Goal: Task Accomplishment & Management: Complete application form

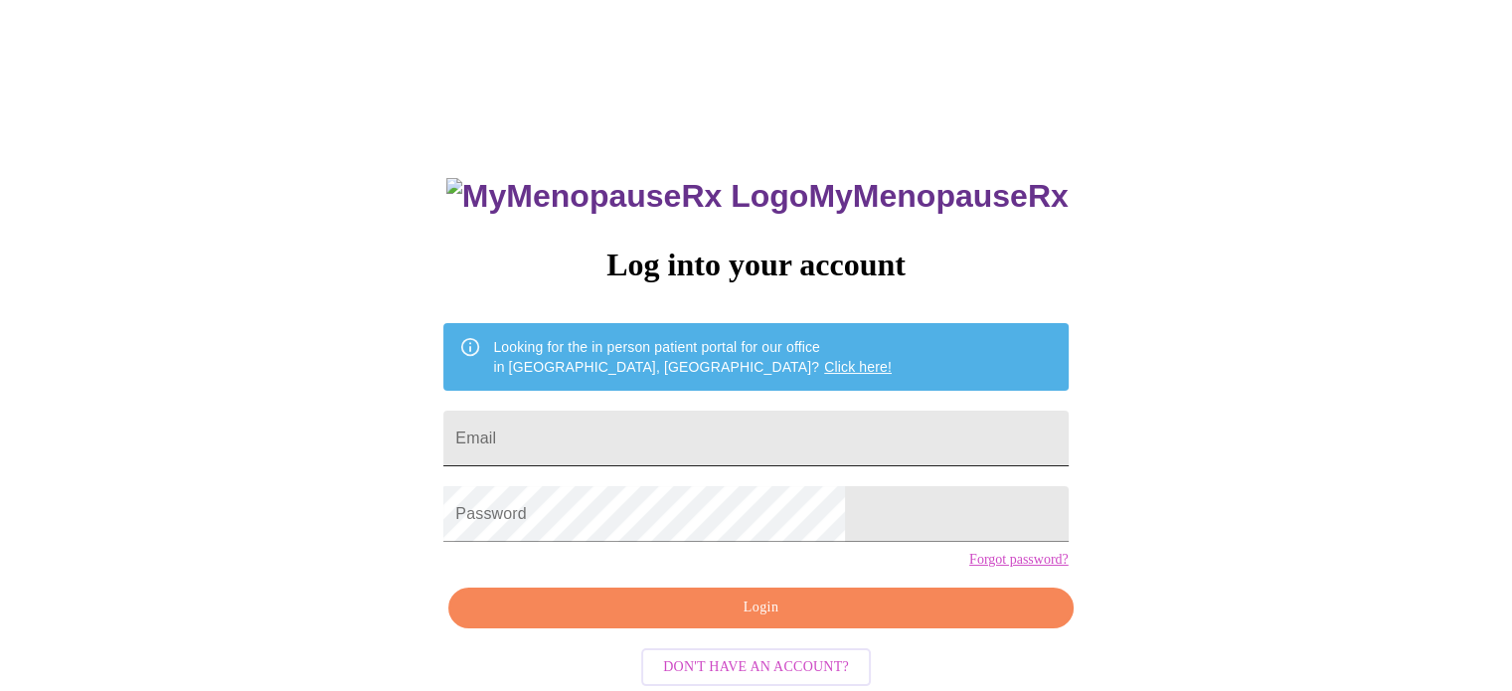
click at [724, 413] on input "Email" at bounding box center [755, 438] width 624 height 56
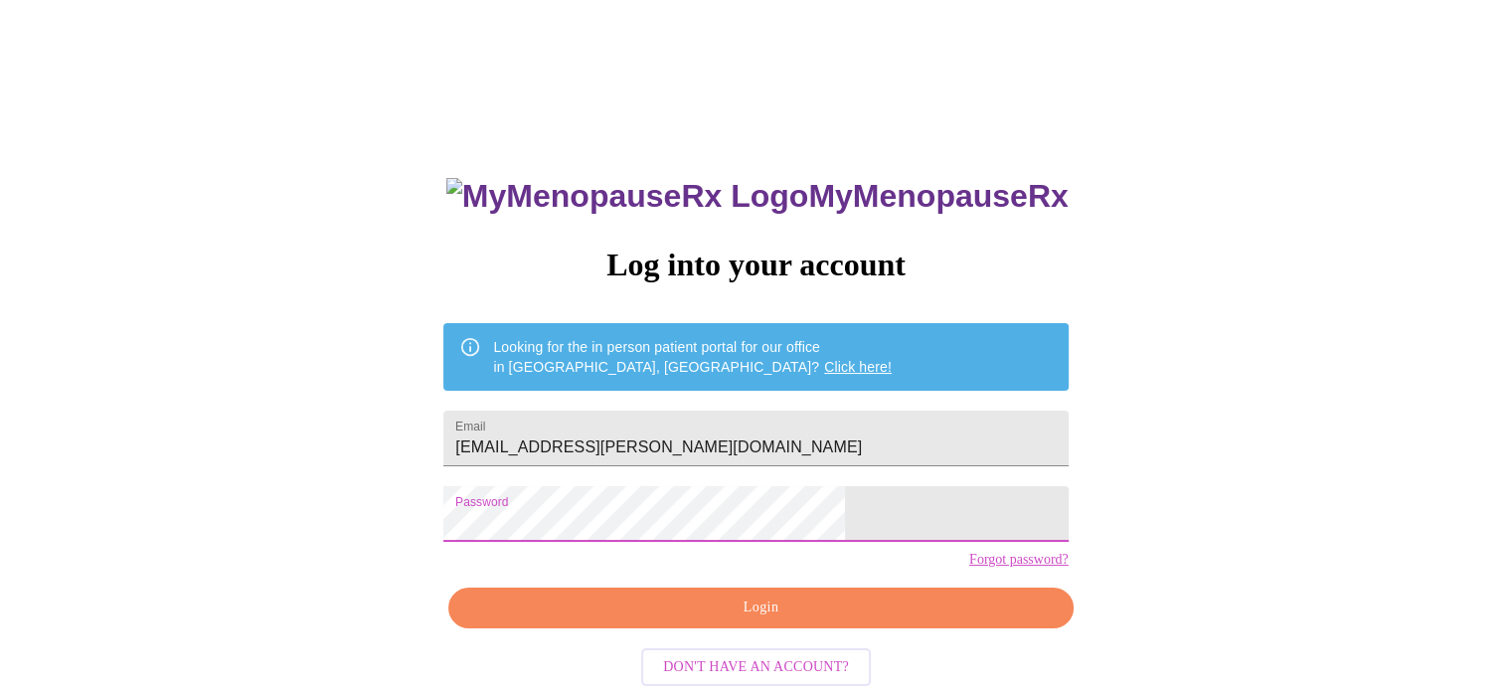
click at [759, 620] on span "Login" at bounding box center [760, 607] width 578 height 25
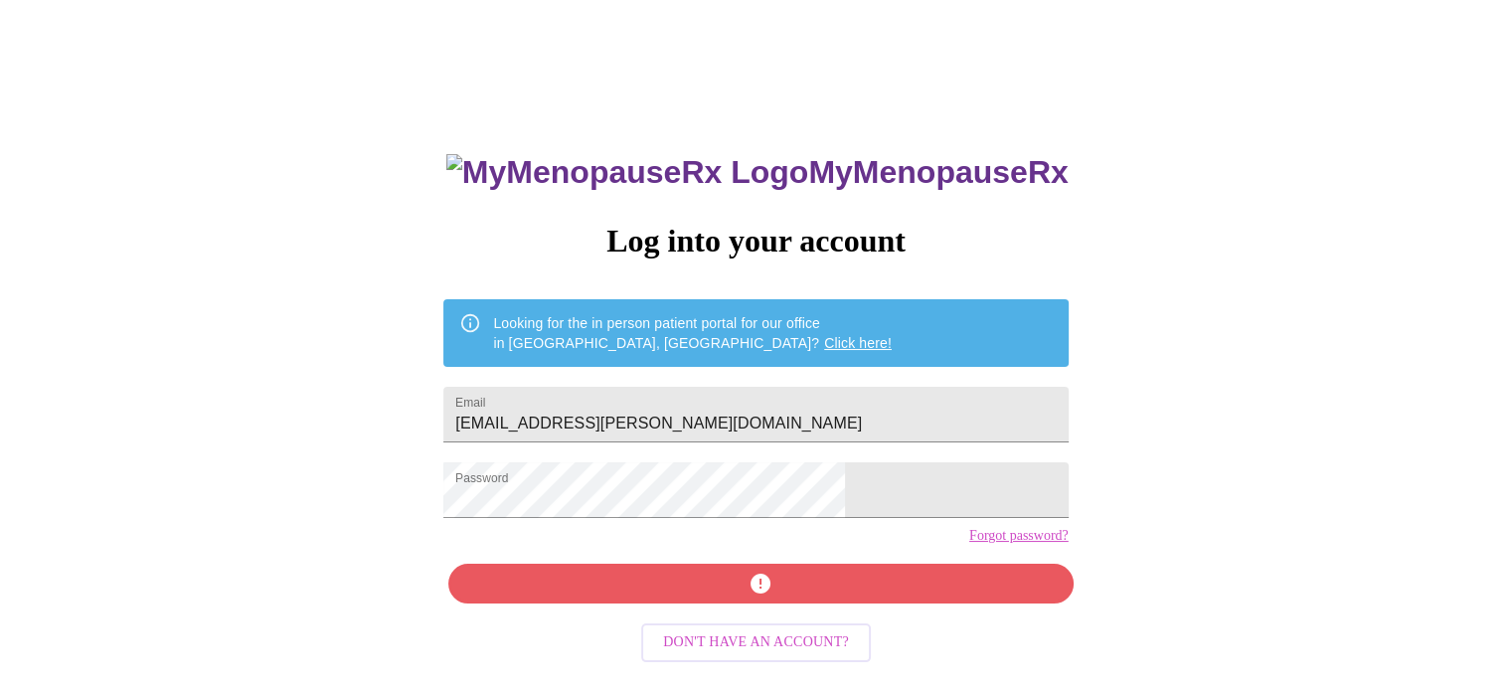
scroll to position [37, 0]
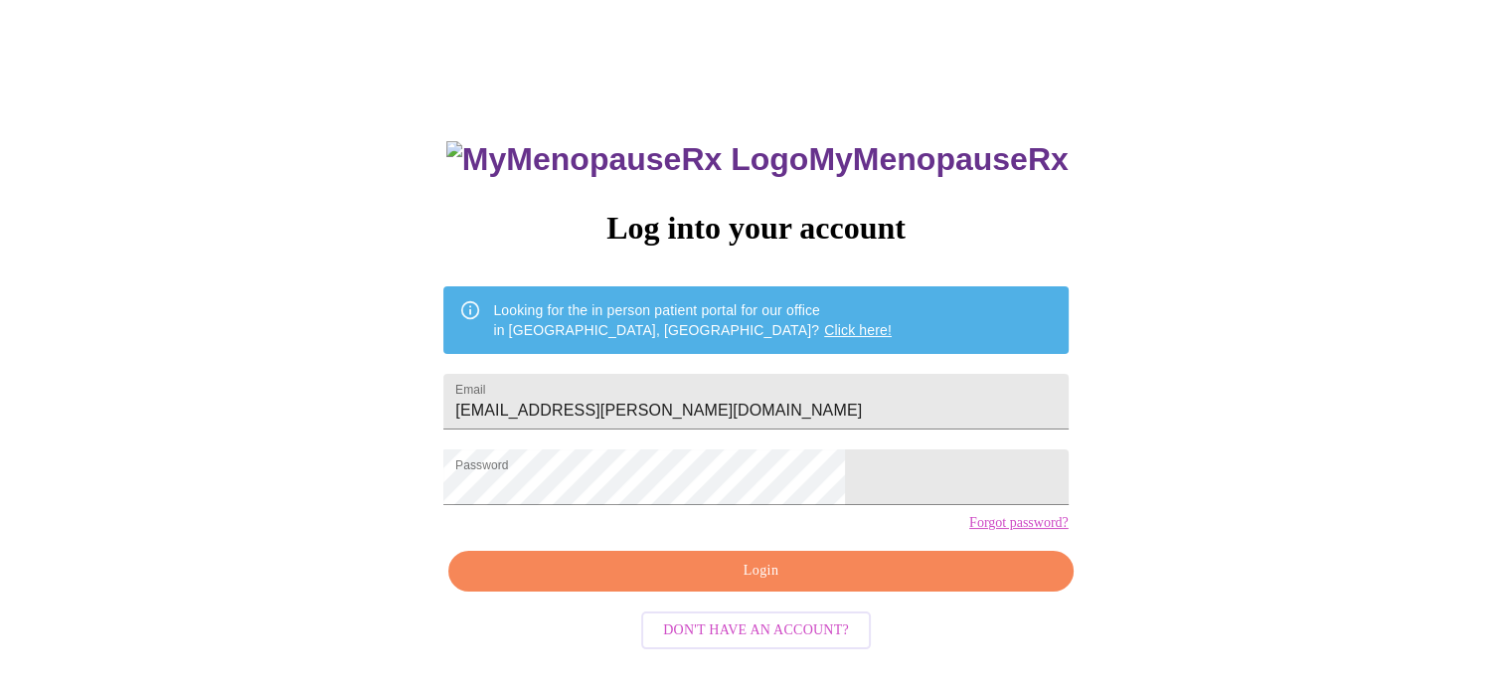
click at [1155, 433] on div "MyMenopauseRx Log into your account Looking for the in person patient portal fo…" at bounding box center [756, 385] width 1496 height 829
click at [895, 401] on input "[EMAIL_ADDRESS][PERSON_NAME][DOMAIN_NAME]" at bounding box center [755, 402] width 624 height 56
drag, startPoint x: 827, startPoint y: 391, endPoint x: 430, endPoint y: 370, distance: 397.1
click at [430, 370] on div "MyMenopauseRx Log into your account Looking for the in person patient portal fo…" at bounding box center [756, 385] width 1496 height 829
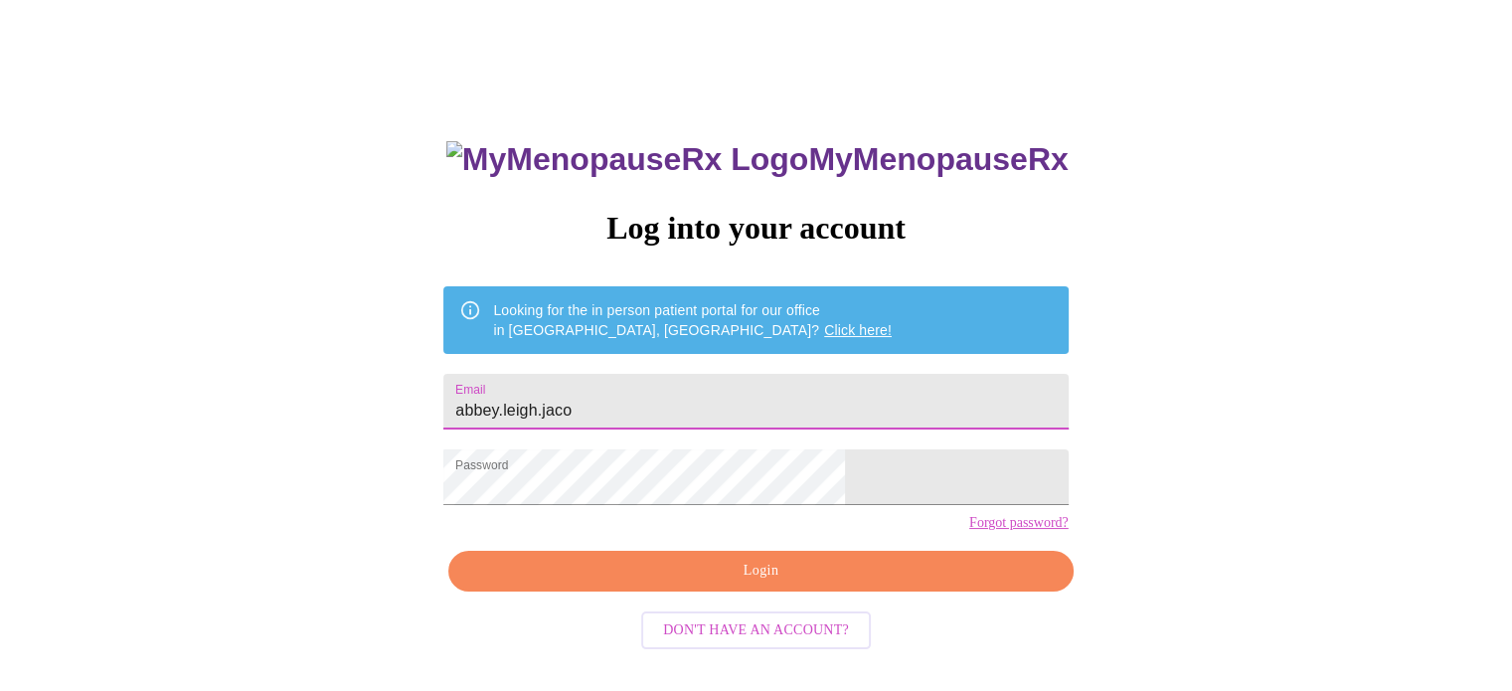
type input "[EMAIL_ADDRESS][PERSON_NAME][DOMAIN_NAME]"
click at [711, 583] on span "Login" at bounding box center [760, 571] width 578 height 25
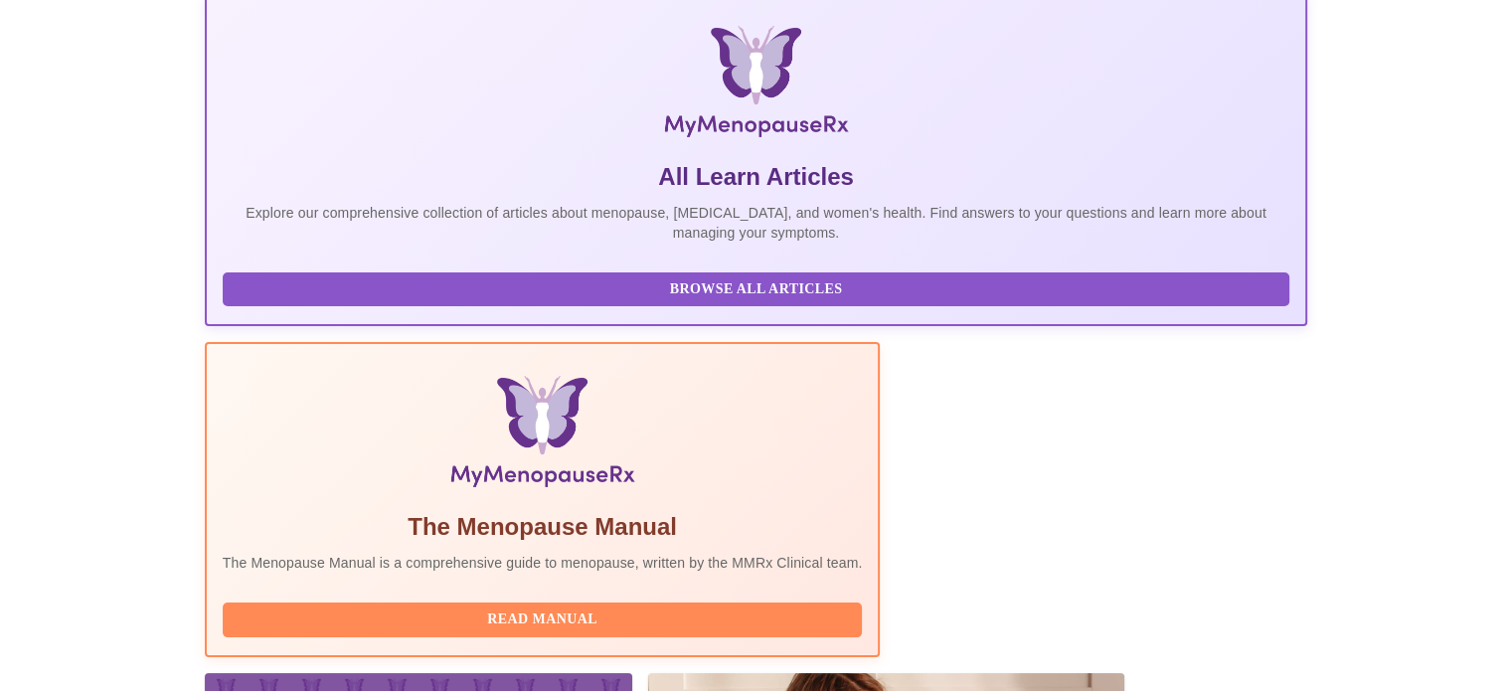
scroll to position [497, 0]
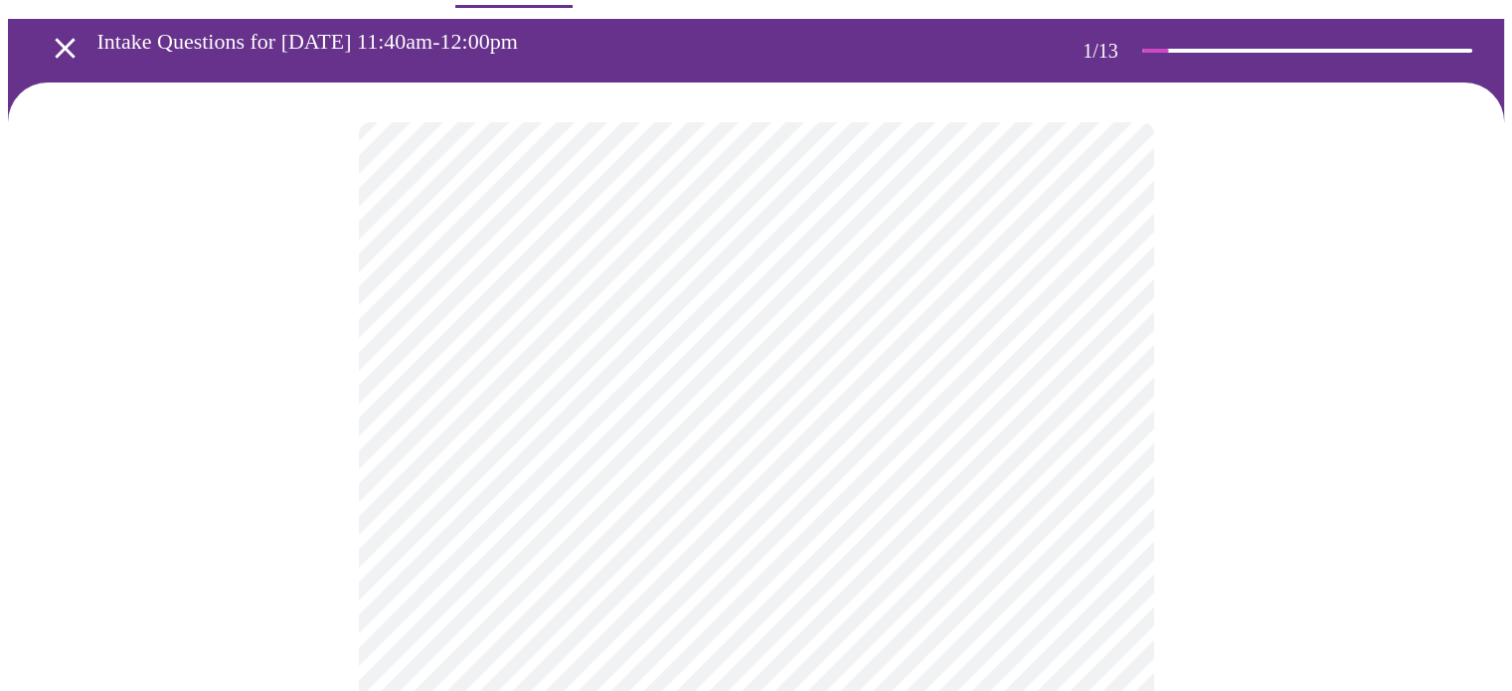
scroll to position [99, 0]
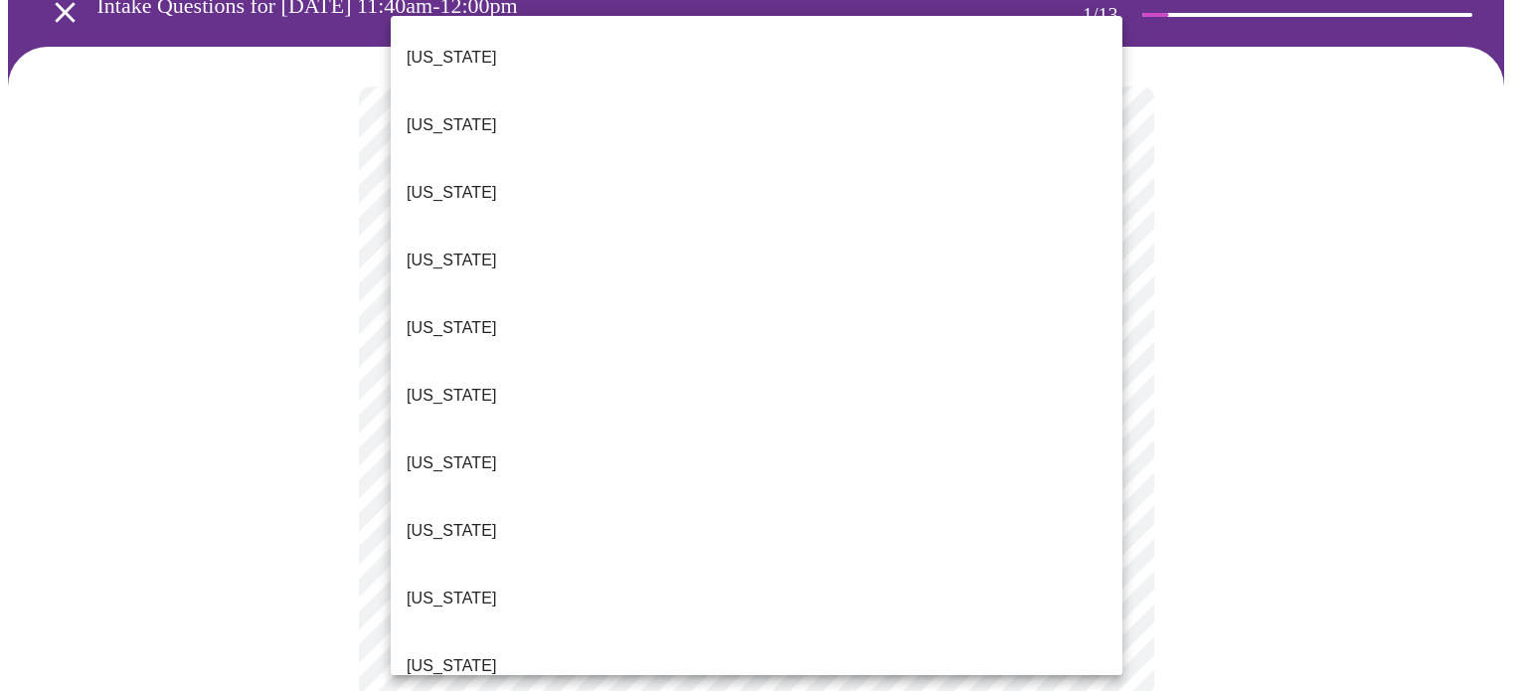
click at [465, 565] on li "[US_STATE]" at bounding box center [756, 599] width 731 height 68
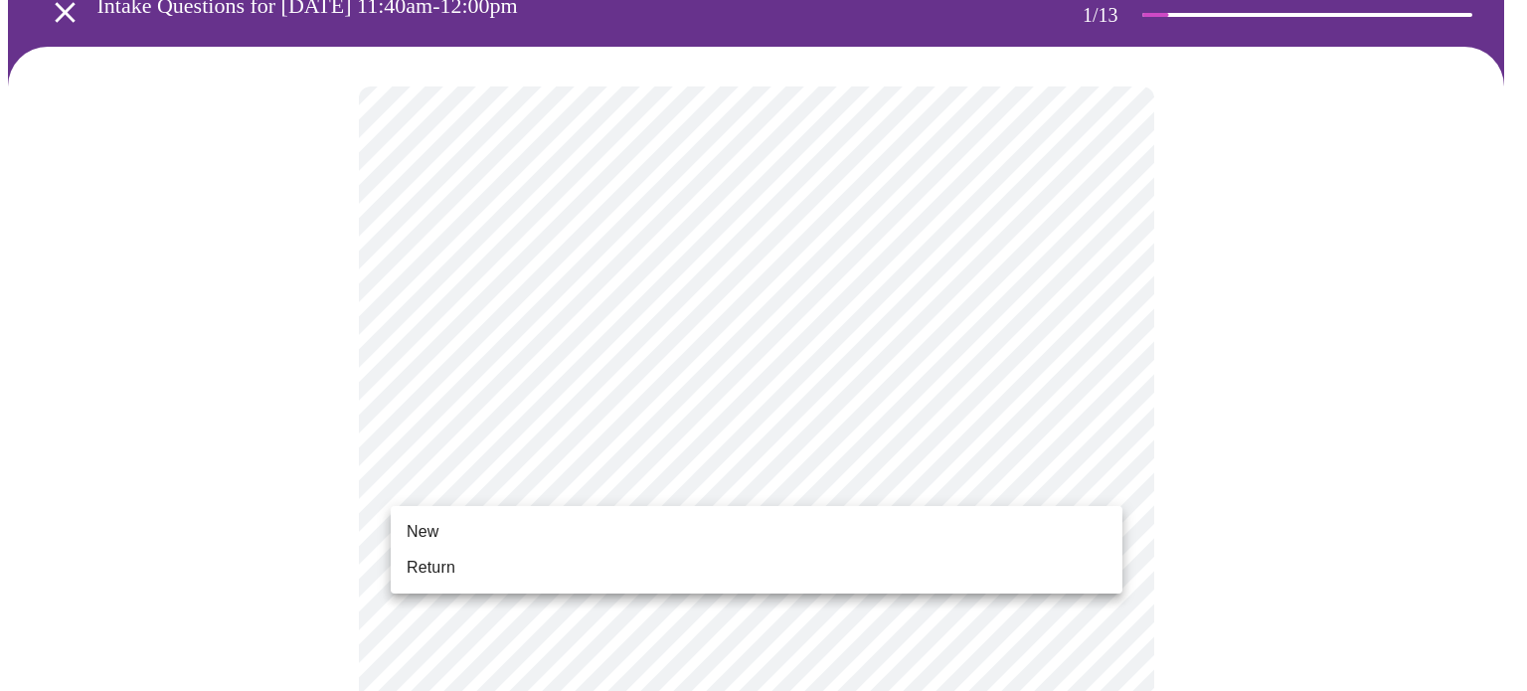
click at [489, 567] on li "Return" at bounding box center [756, 568] width 731 height 36
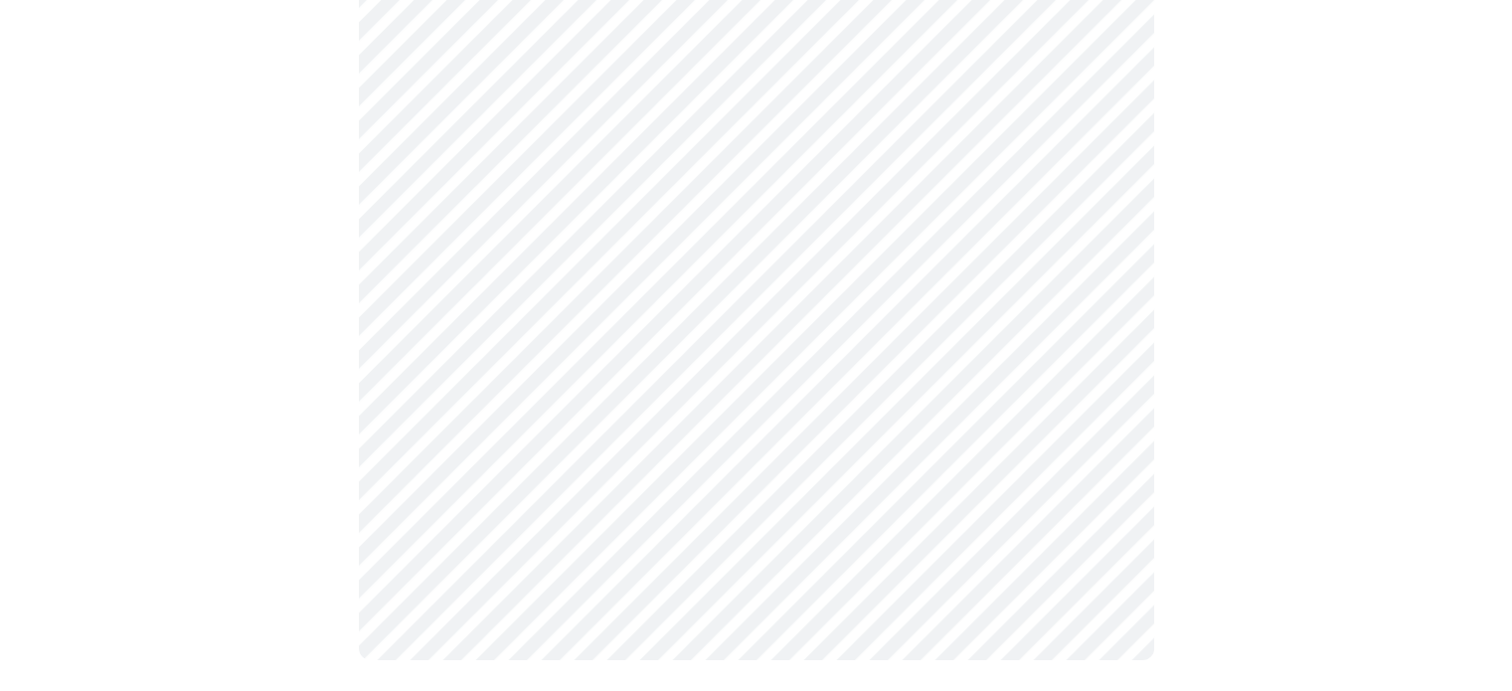
scroll to position [0, 0]
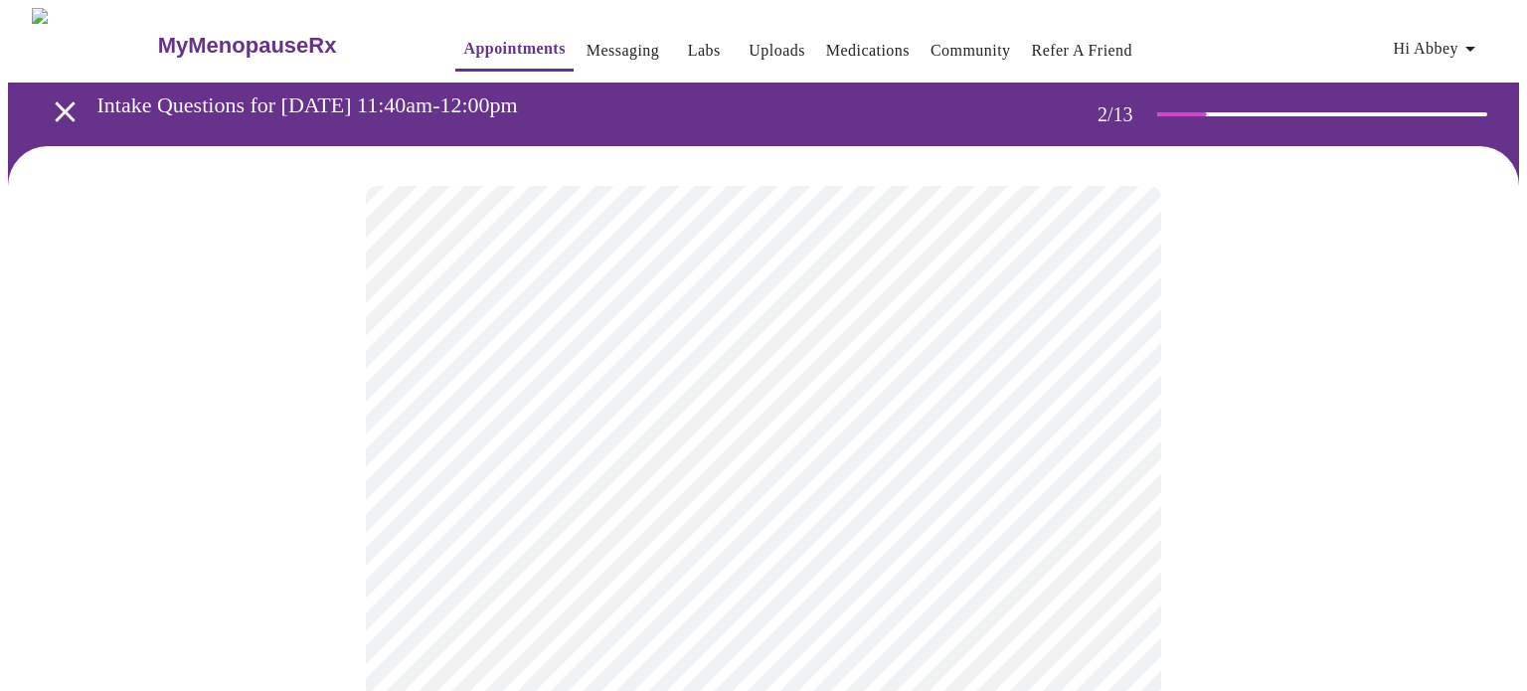
click at [967, 424] on body "MyMenopauseRx Appointments Messaging Labs Uploads Medications Community Refer a…" at bounding box center [763, 605] width 1511 height 1194
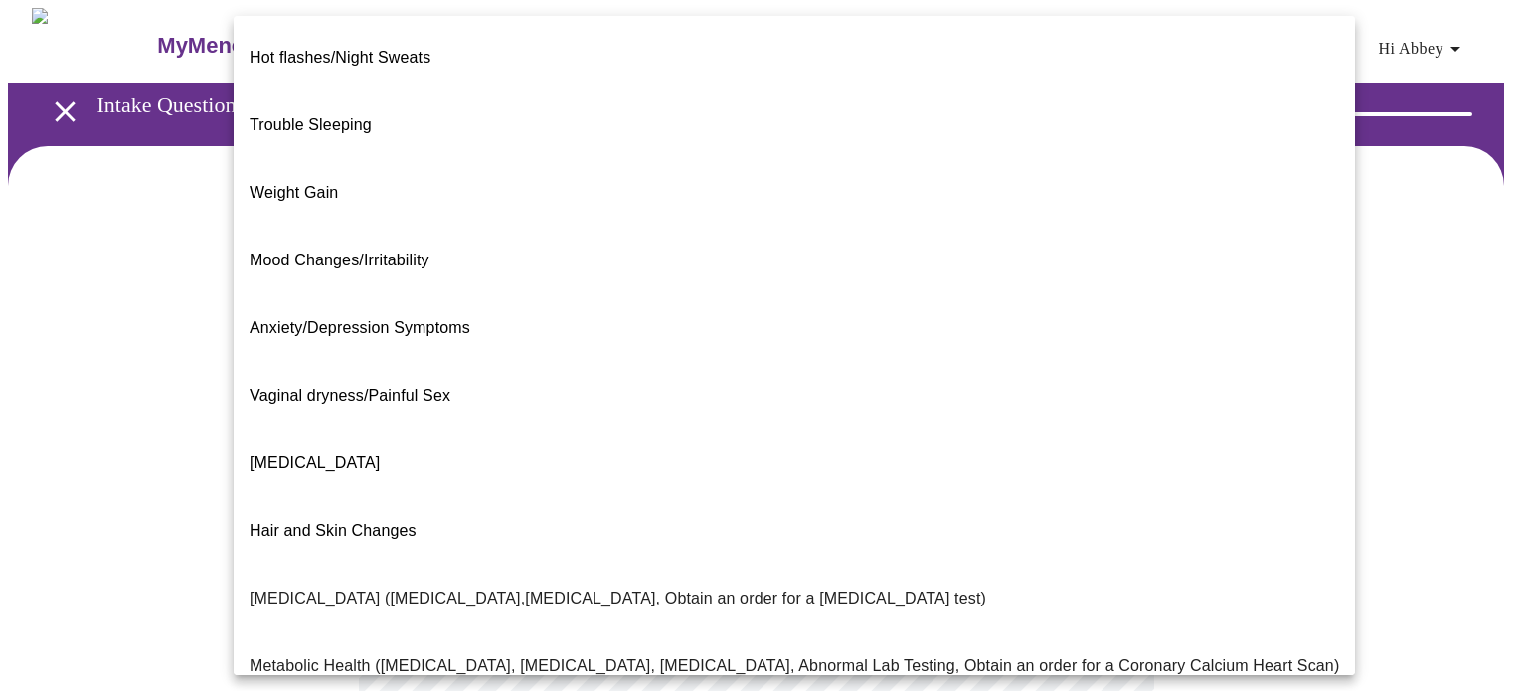
click at [960, 429] on li "[MEDICAL_DATA]" at bounding box center [794, 463] width 1121 height 68
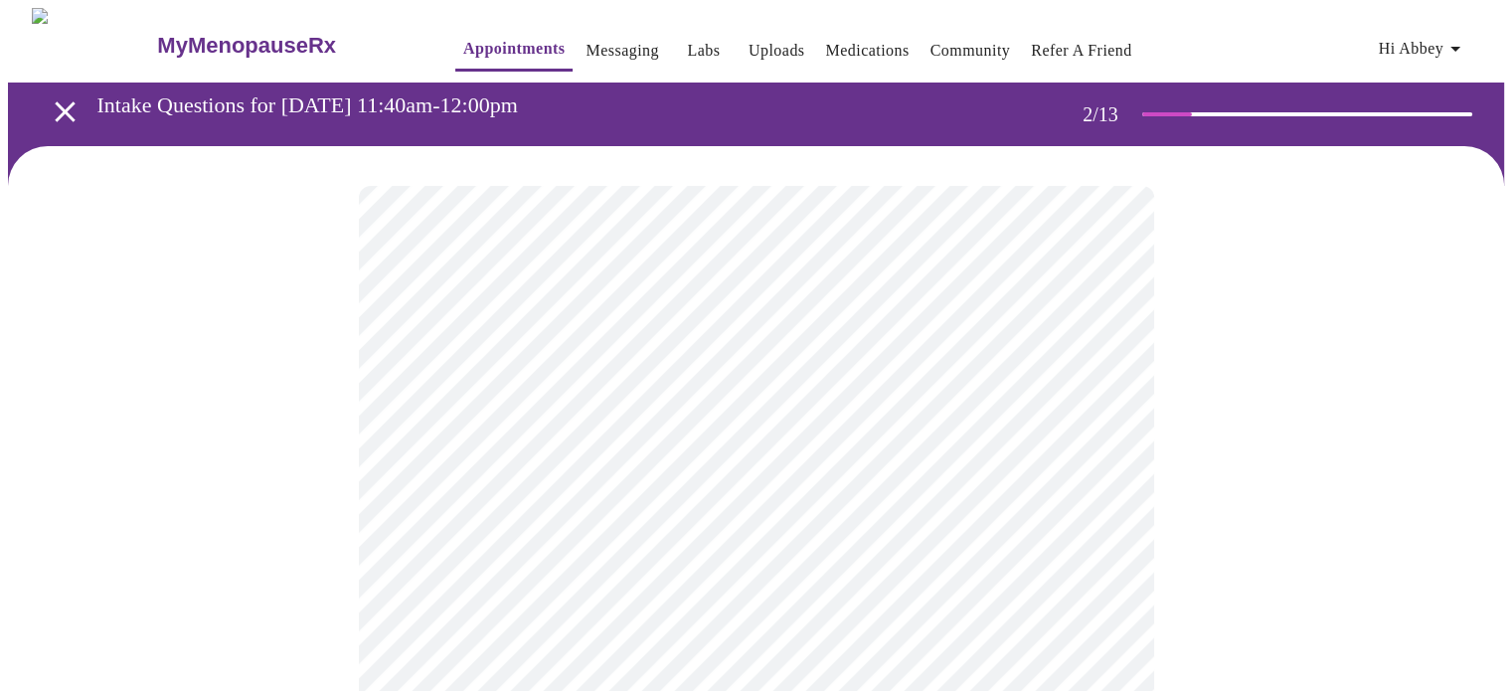
scroll to position [199, 0]
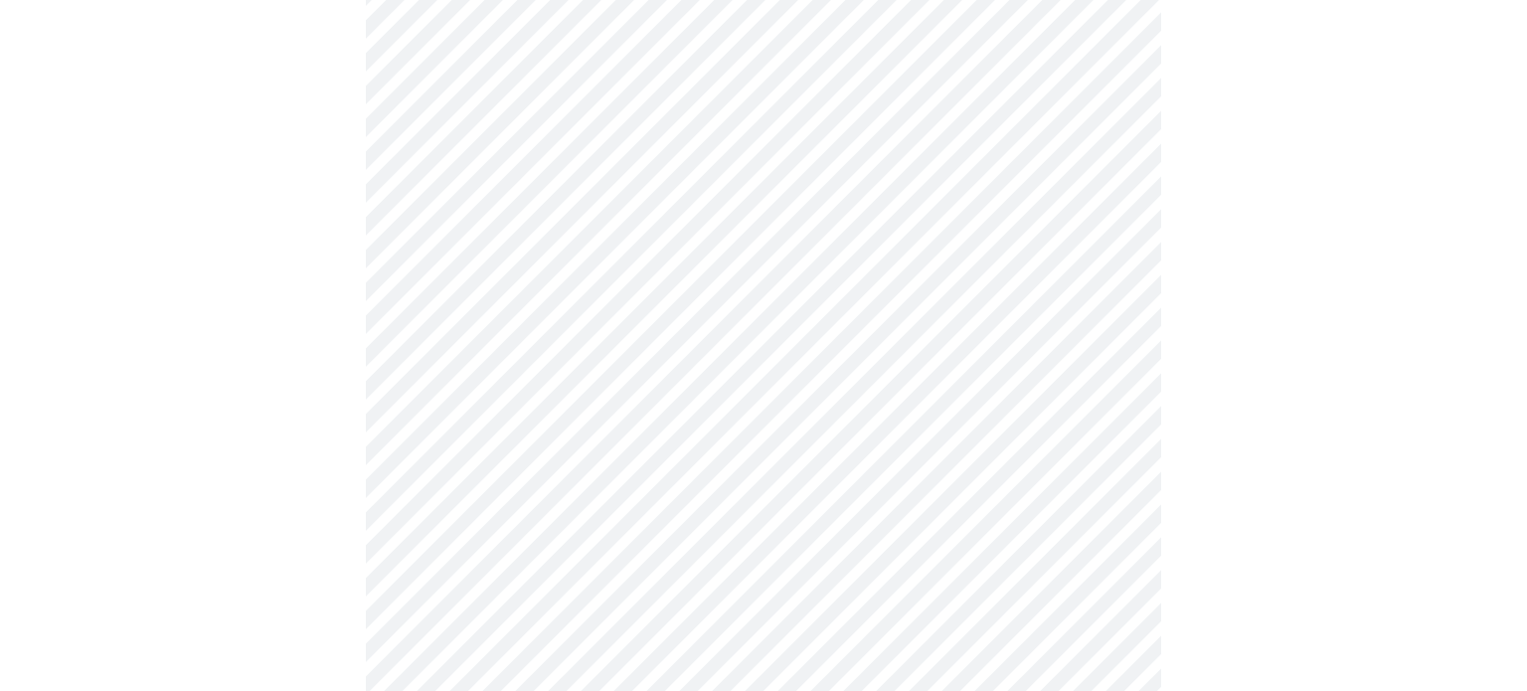
click at [785, 413] on body "MyMenopauseRx Appointments Messaging Labs Uploads Medications Community Refer a…" at bounding box center [763, 400] width 1511 height 1182
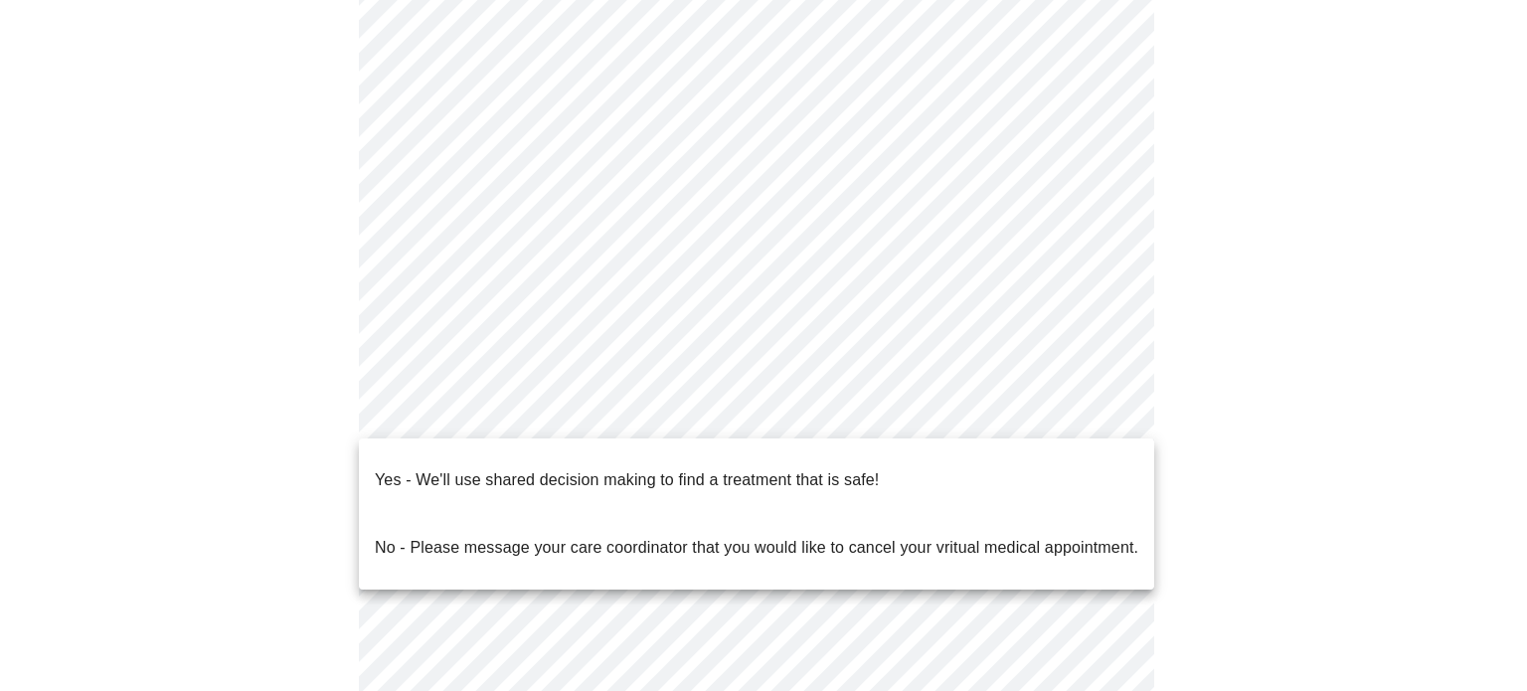
click at [724, 473] on p "Yes - We'll use shared decision making to find a treatment that is safe!" at bounding box center [627, 480] width 504 height 24
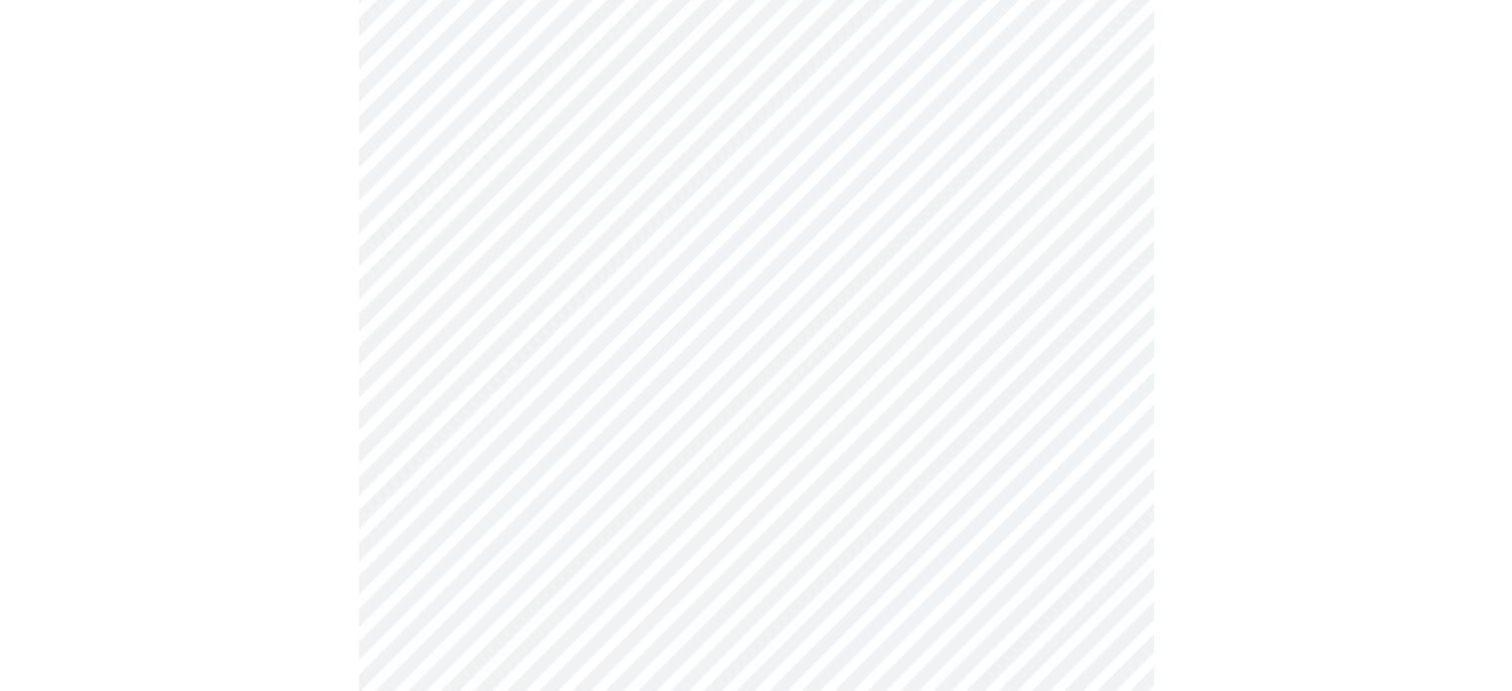
scroll to position [0, 0]
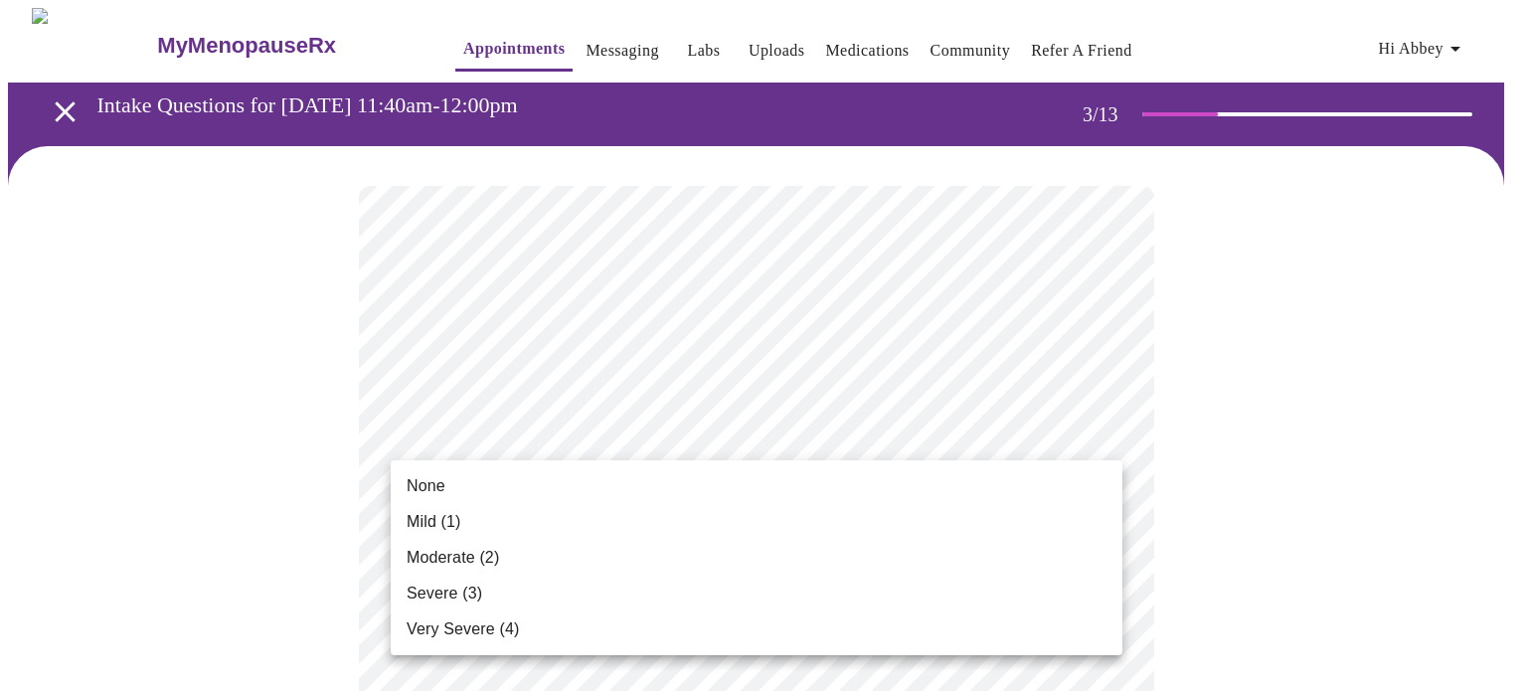
click at [921, 512] on li "Mild (1)" at bounding box center [756, 522] width 731 height 36
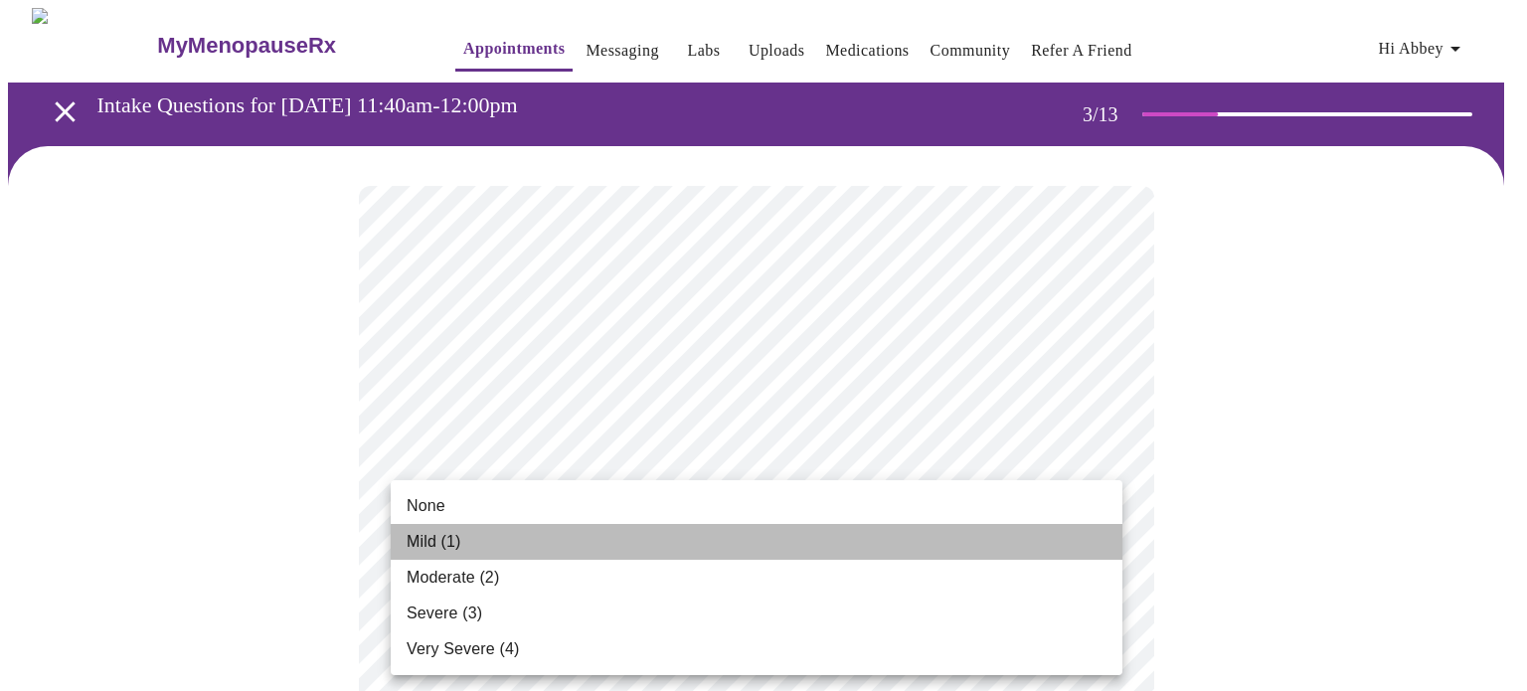
click at [886, 545] on li "Mild (1)" at bounding box center [756, 542] width 731 height 36
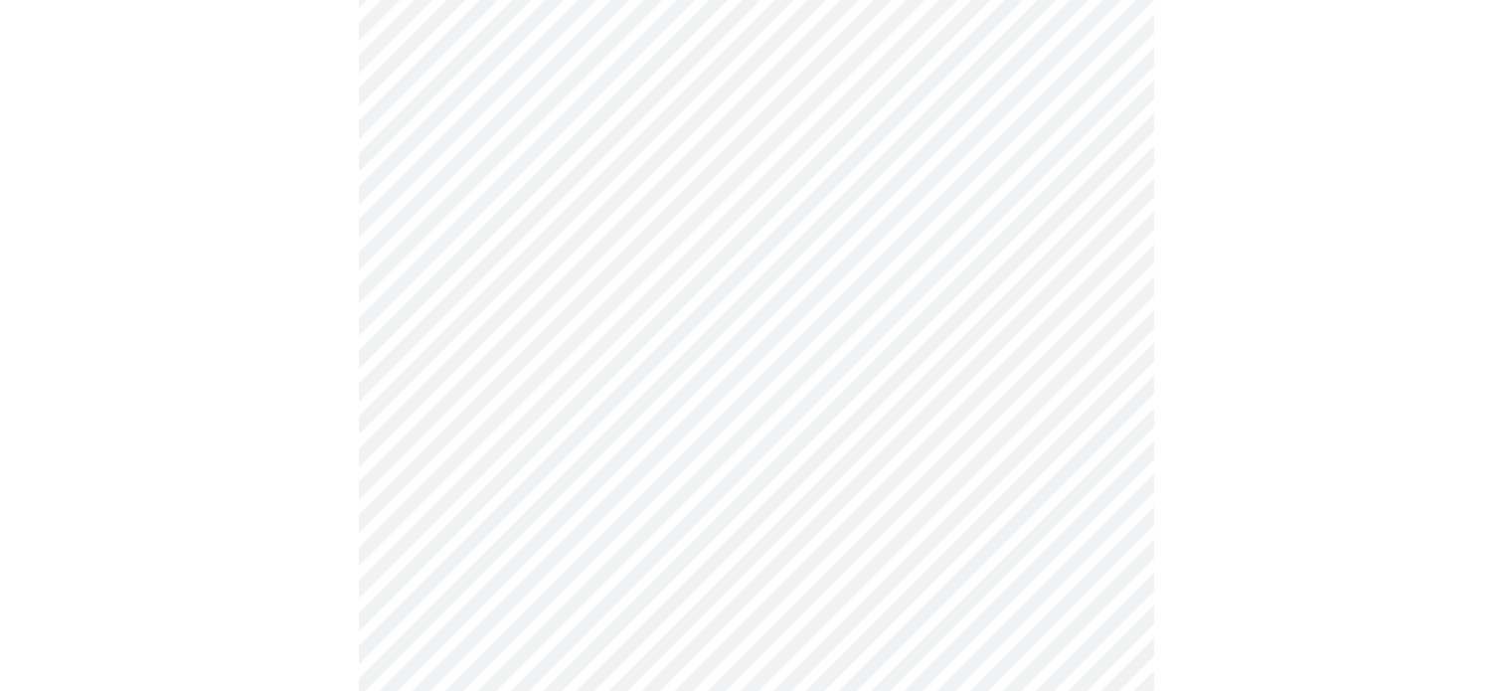
scroll to position [199, 0]
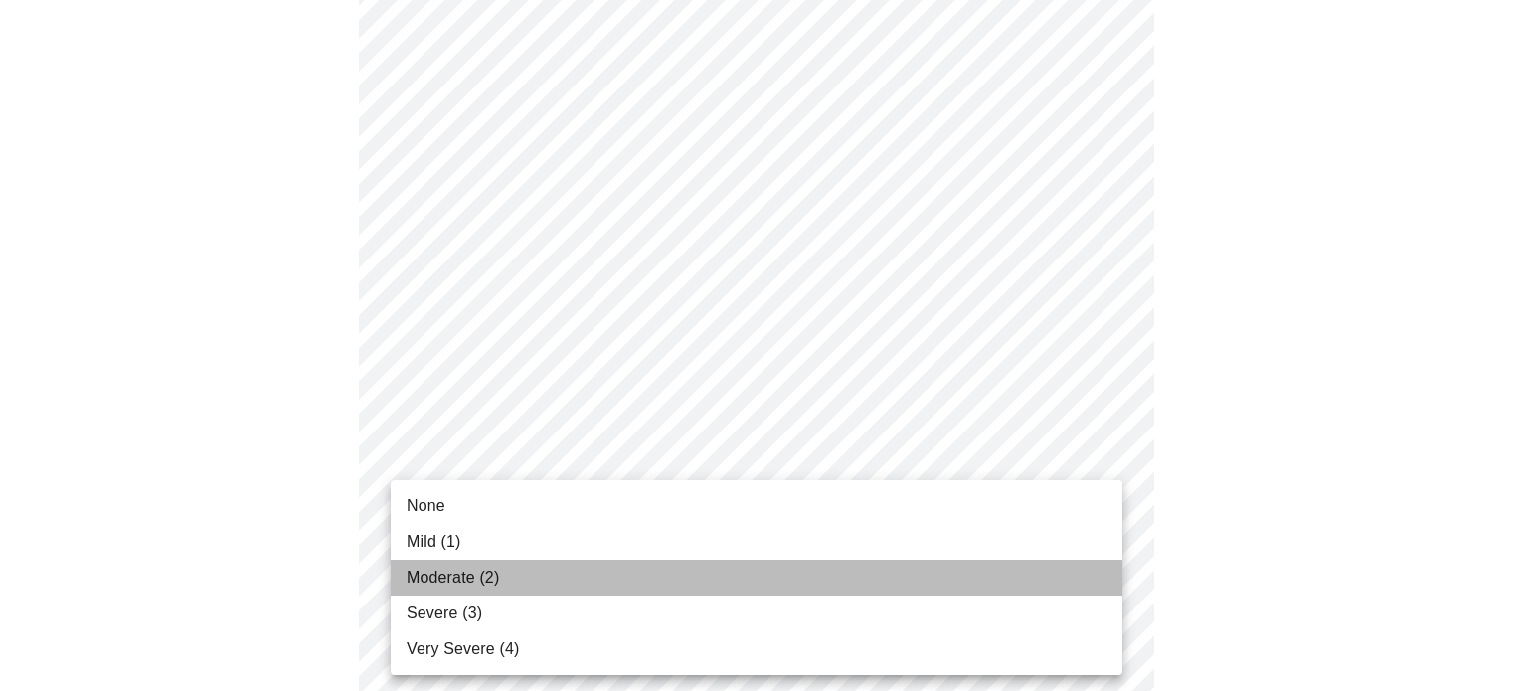
click at [856, 575] on li "Moderate (2)" at bounding box center [756, 578] width 731 height 36
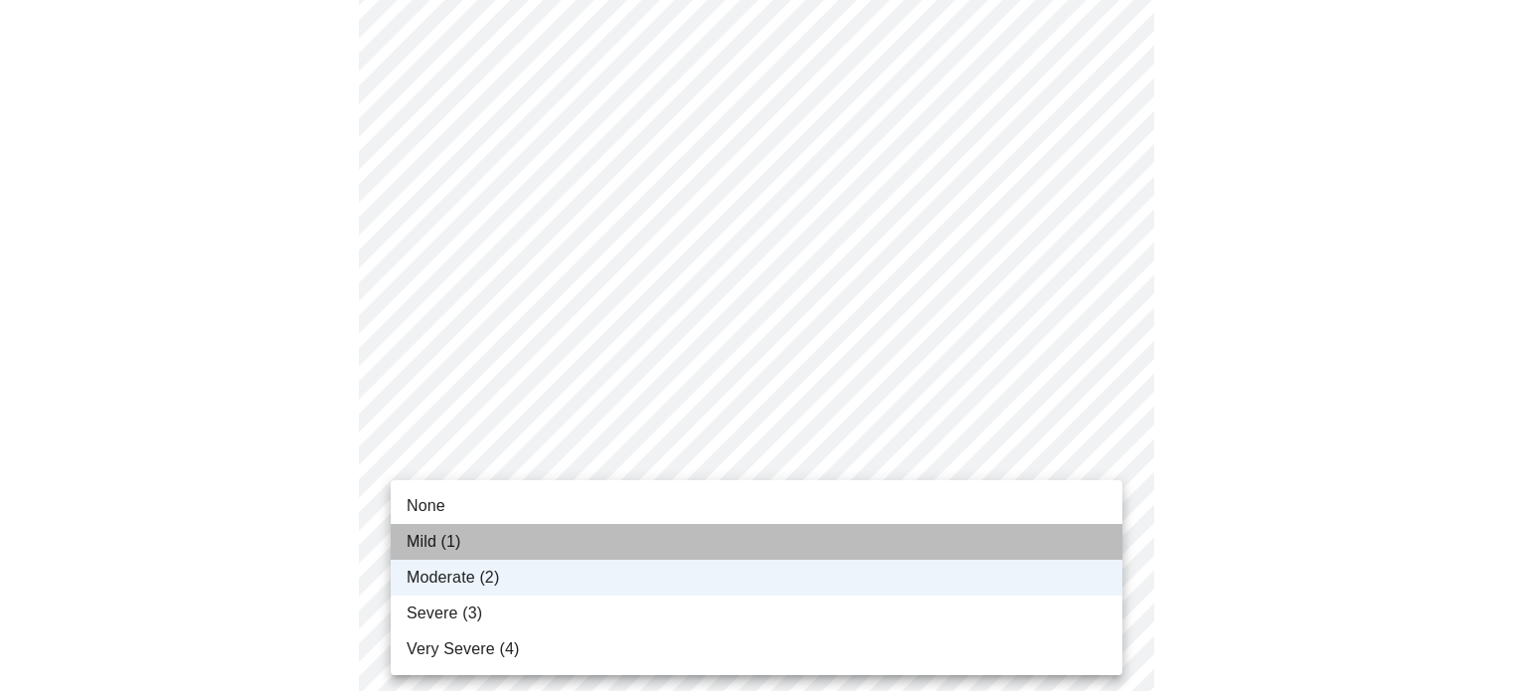
click at [865, 532] on li "Mild (1)" at bounding box center [756, 542] width 731 height 36
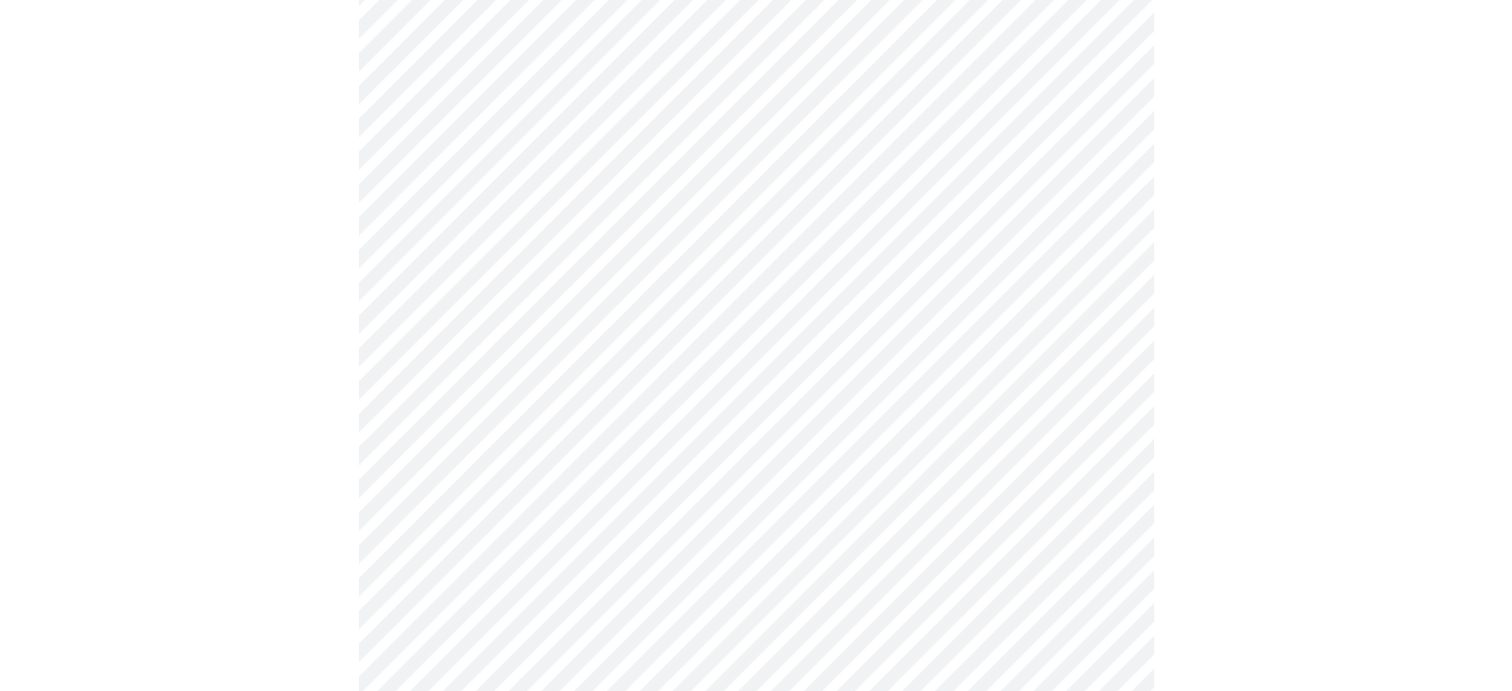
scroll to position [398, 0]
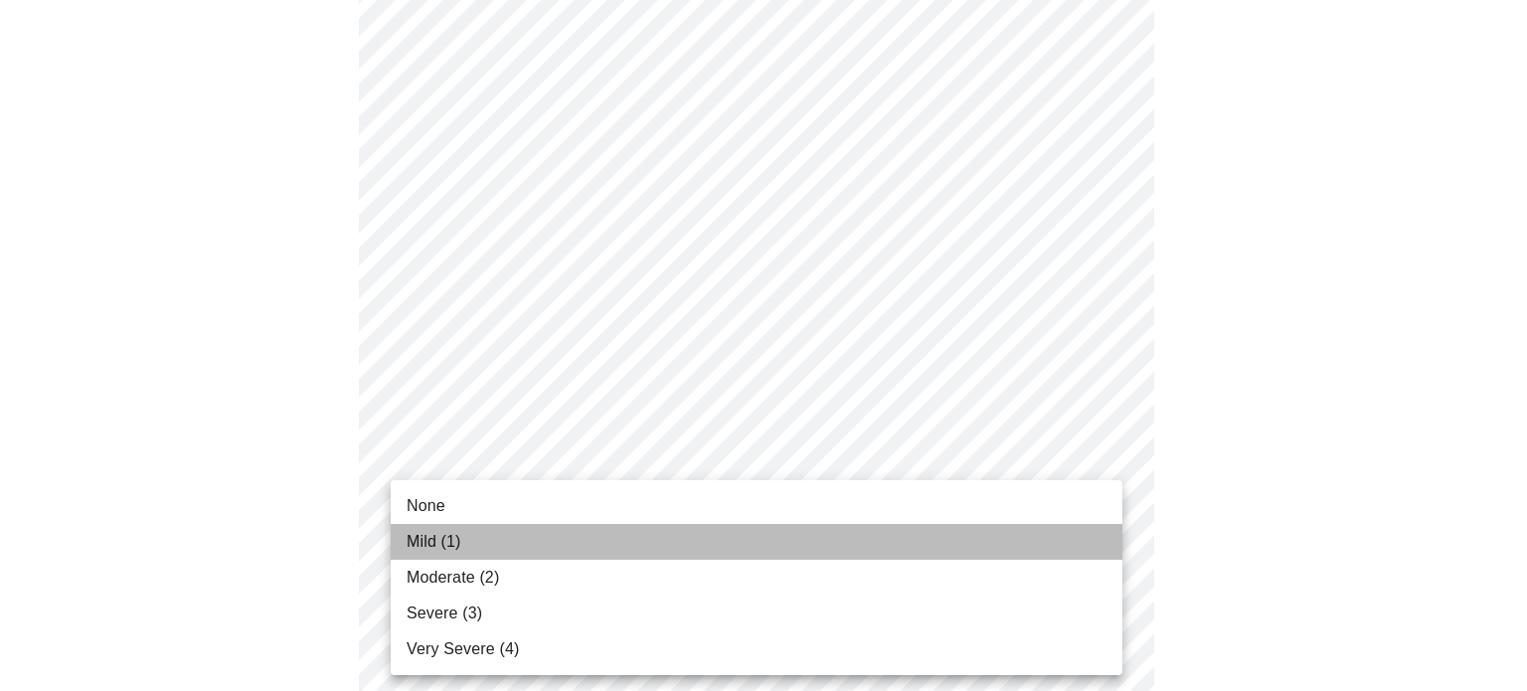
click at [847, 544] on li "Mild (1)" at bounding box center [756, 542] width 731 height 36
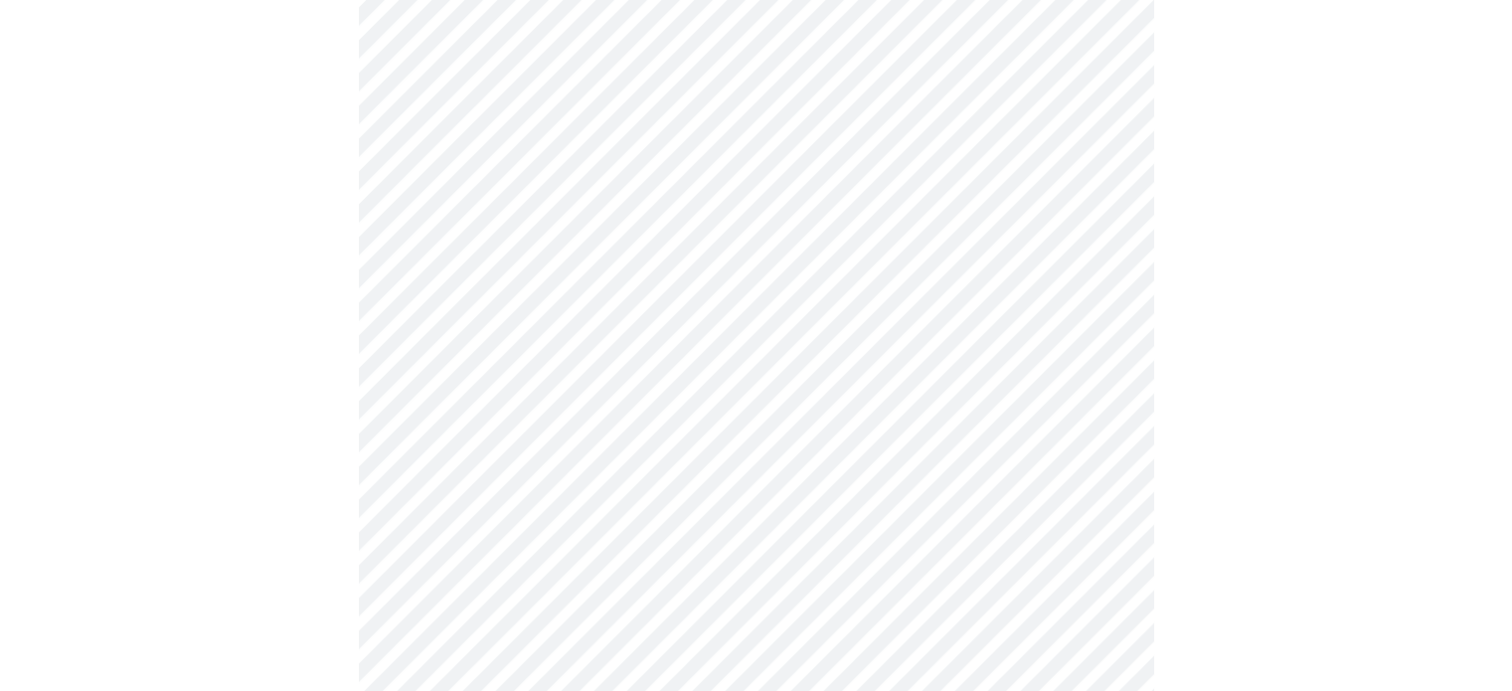
scroll to position [596, 0]
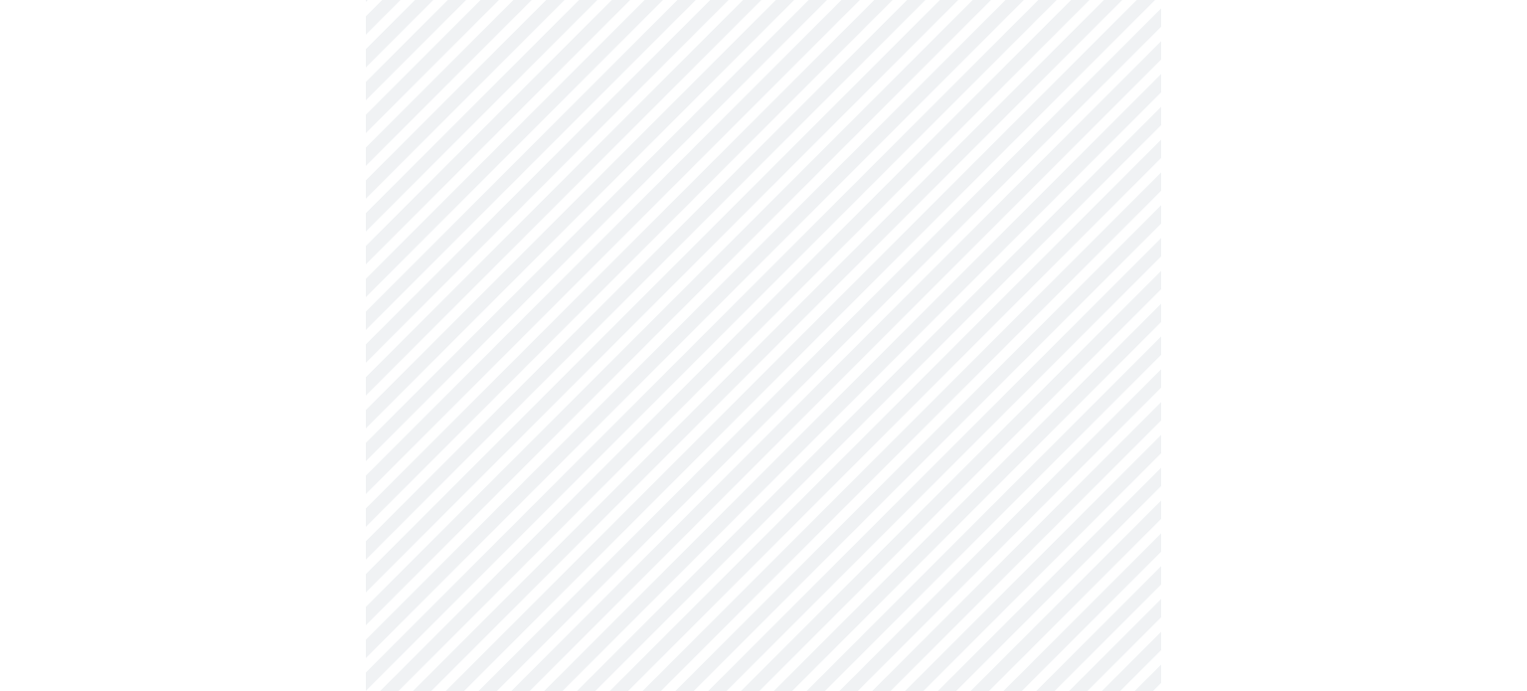
click at [863, 455] on body "MyMenopauseRx Appointments Messaging Labs Uploads Medications Community Refer a…" at bounding box center [763, 677] width 1511 height 2531
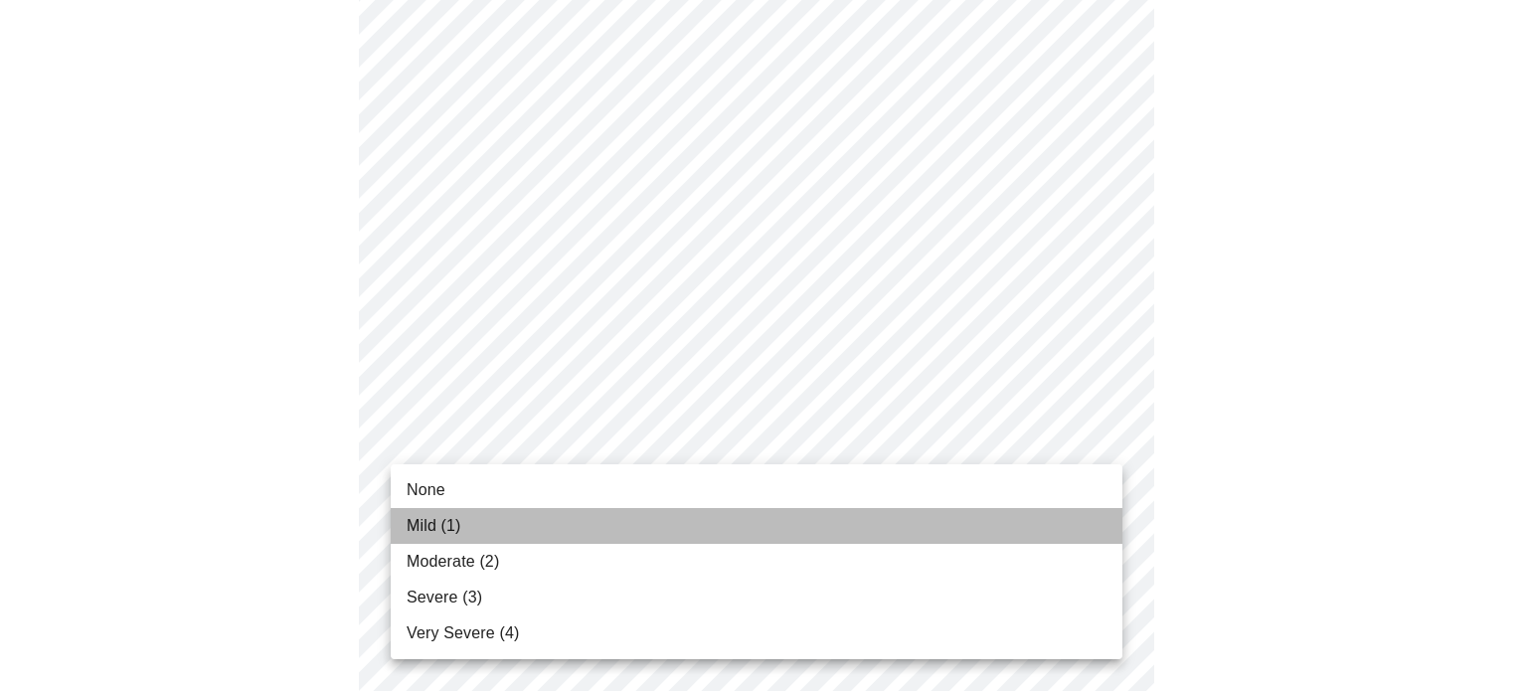
click at [834, 518] on li "Mild (1)" at bounding box center [756, 526] width 731 height 36
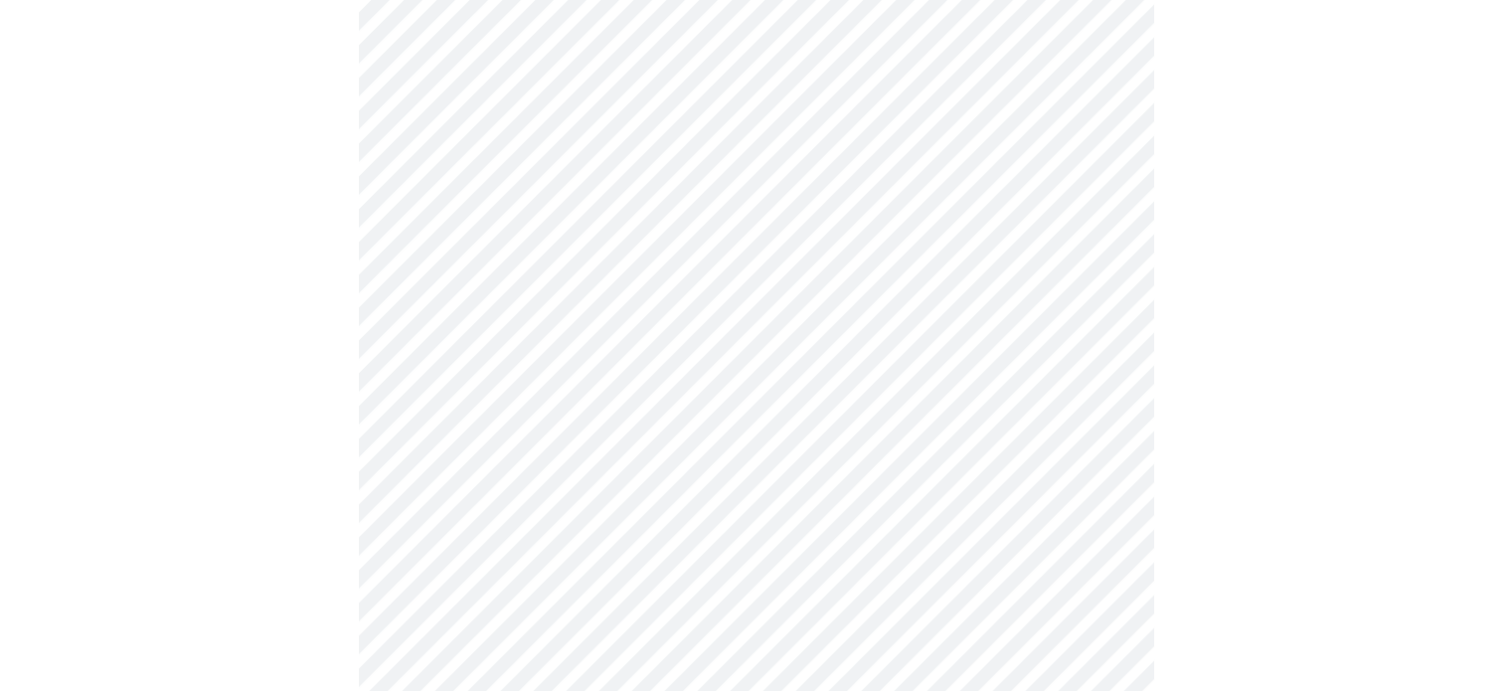
scroll to position [795, 0]
click at [832, 365] on body "MyMenopauseRx Appointments Messaging Labs Uploads Medications Community Refer a…" at bounding box center [756, 464] width 1496 height 2503
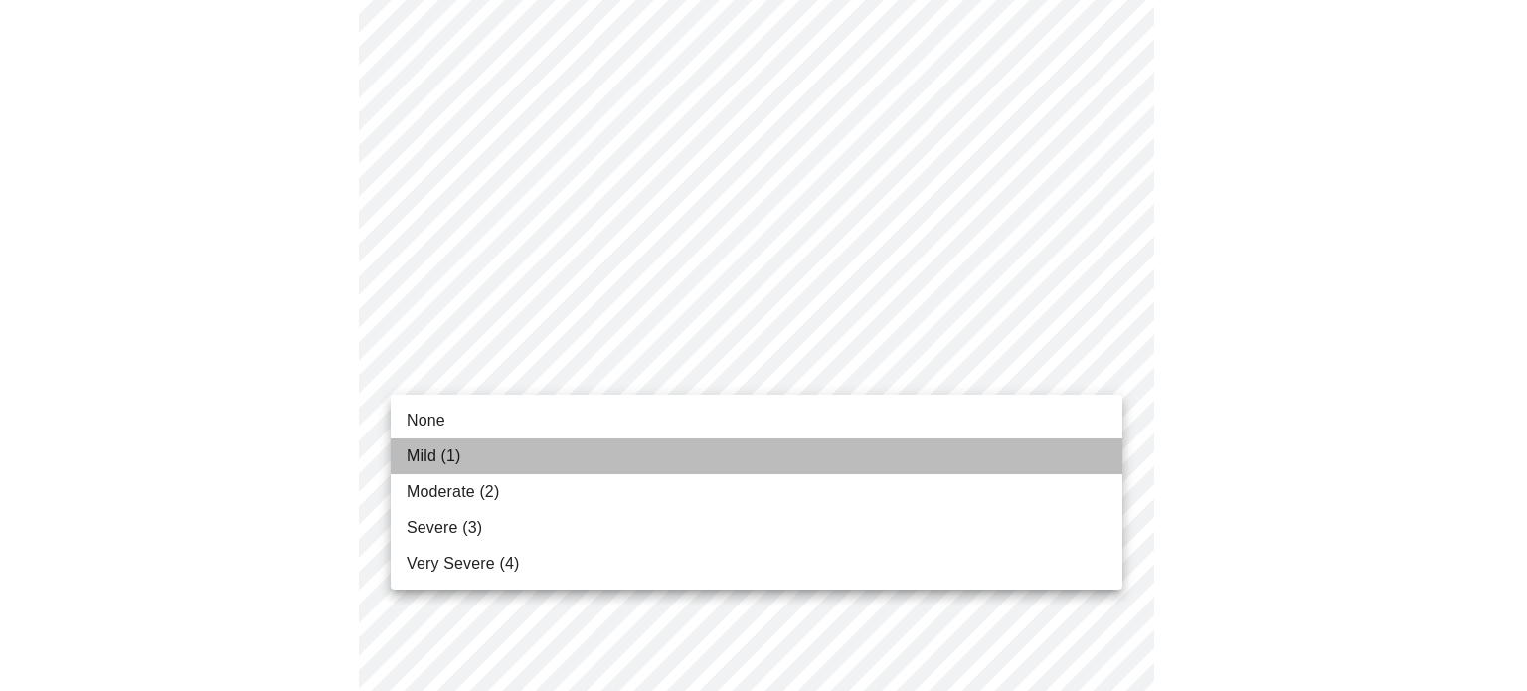
click at [770, 447] on li "Mild (1)" at bounding box center [756, 456] width 731 height 36
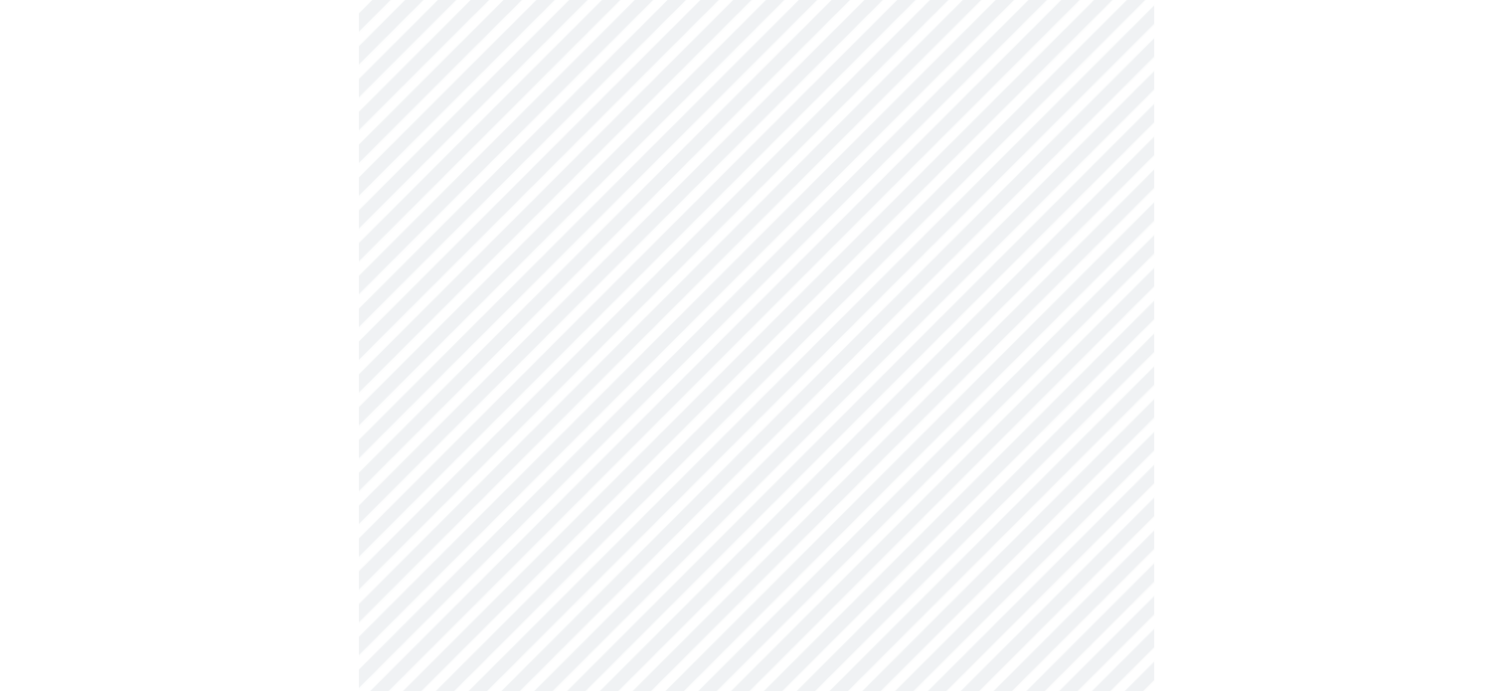
scroll to position [894, 0]
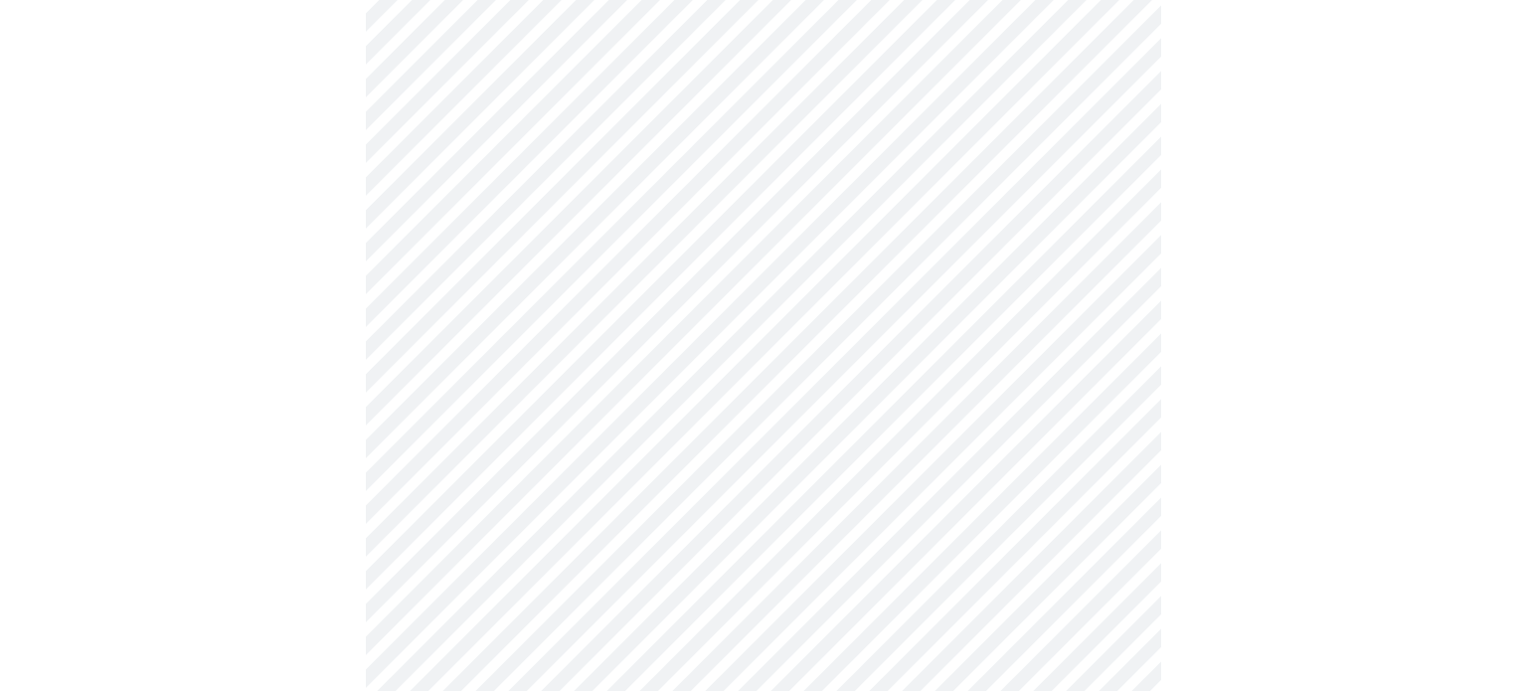
click at [766, 428] on body "MyMenopauseRx Appointments Messaging Labs Uploads Medications Community Refer a…" at bounding box center [763, 351] width 1511 height 2476
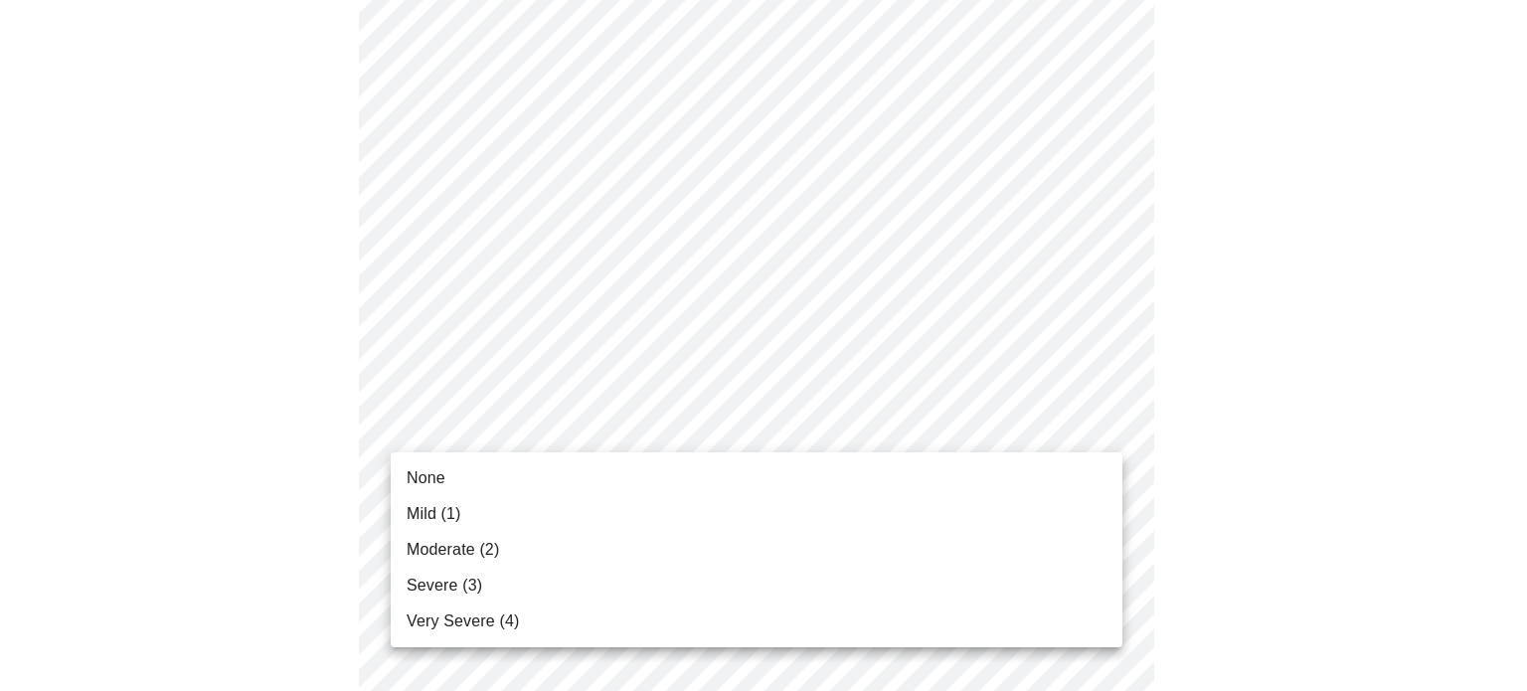
click at [724, 544] on li "Moderate (2)" at bounding box center [756, 550] width 731 height 36
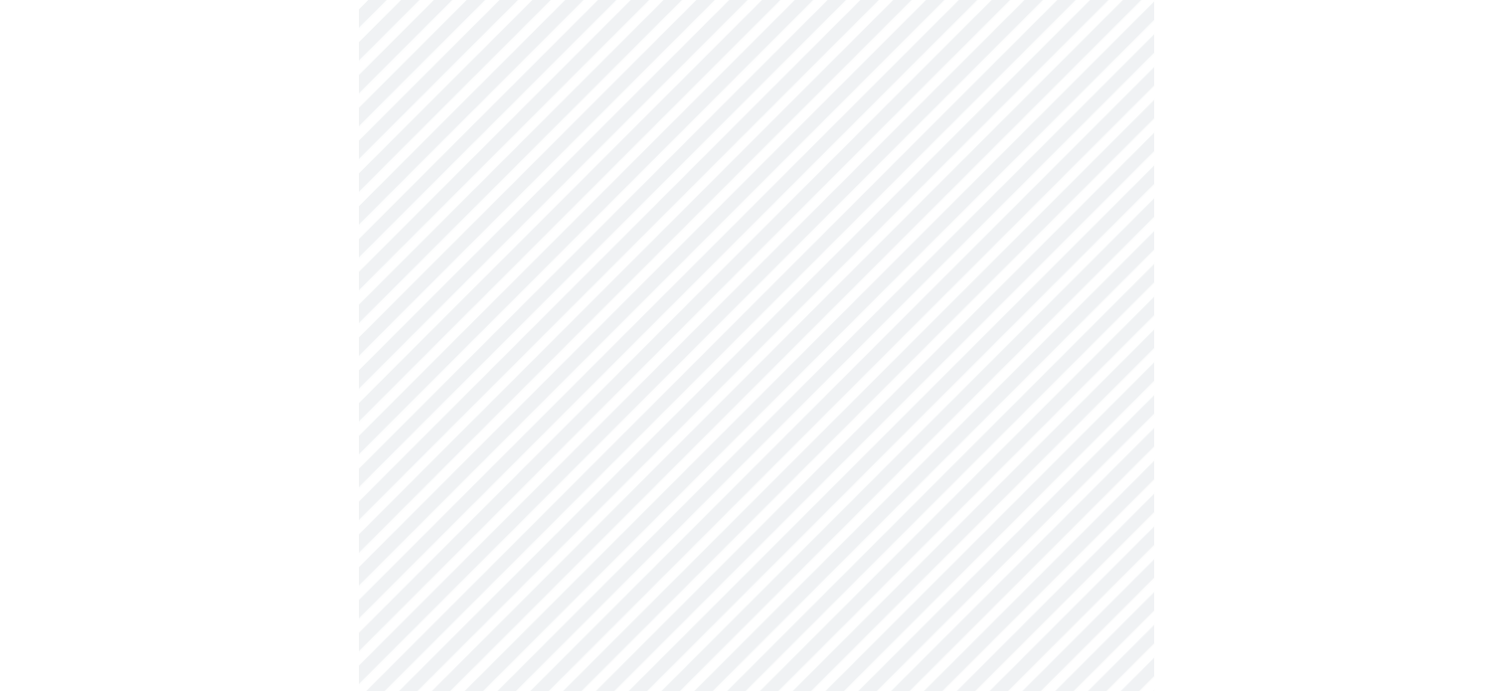
scroll to position [994, 0]
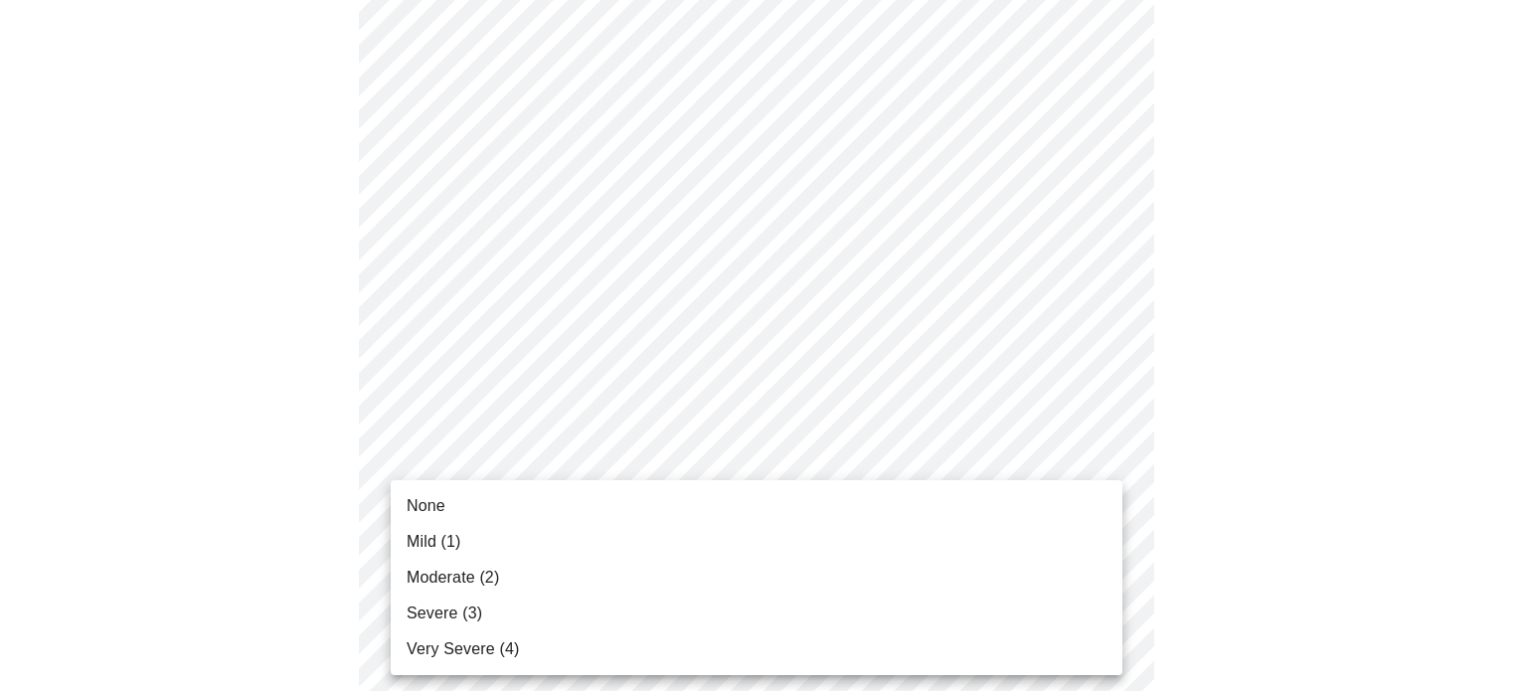
click at [745, 474] on body "MyMenopauseRx Appointments Messaging Labs Uploads Medications Community Refer a…" at bounding box center [763, 238] width 1511 height 2448
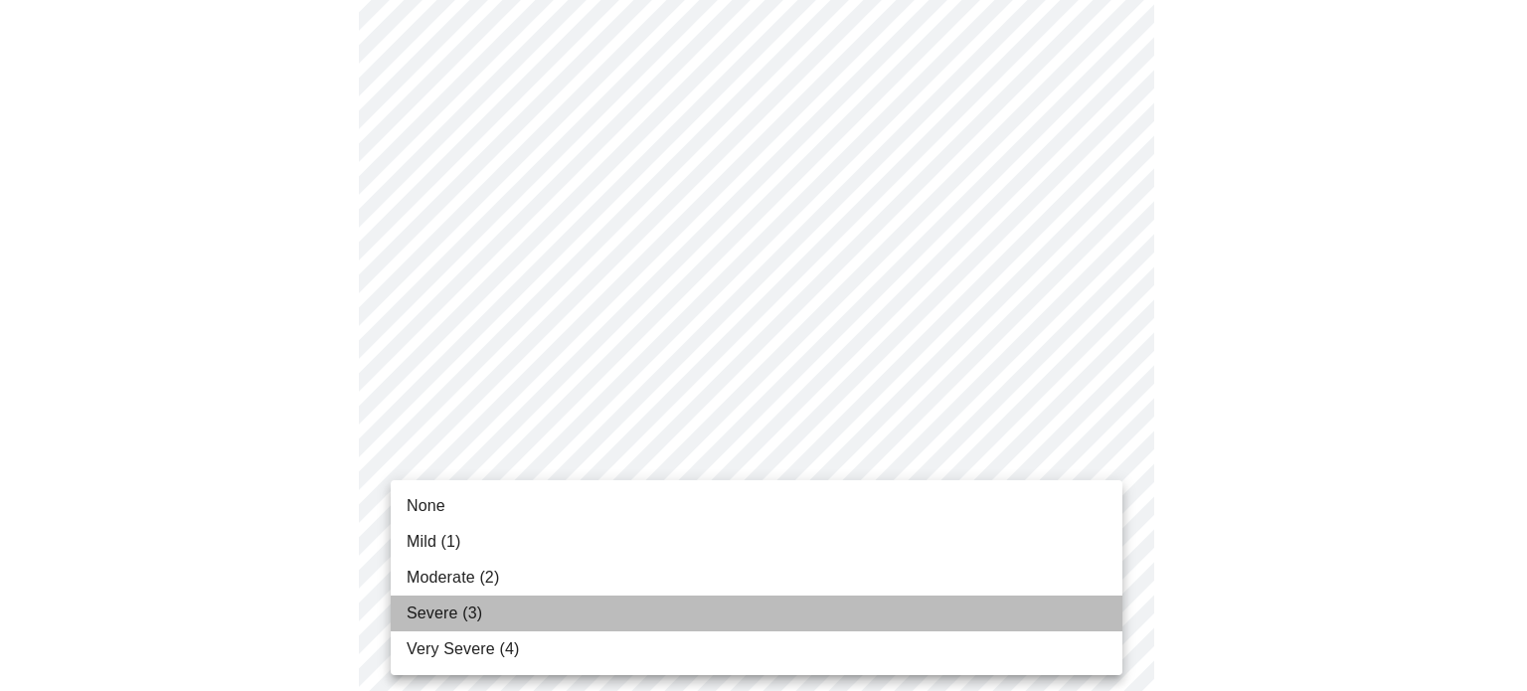
click at [700, 611] on li "Severe (3)" at bounding box center [756, 613] width 731 height 36
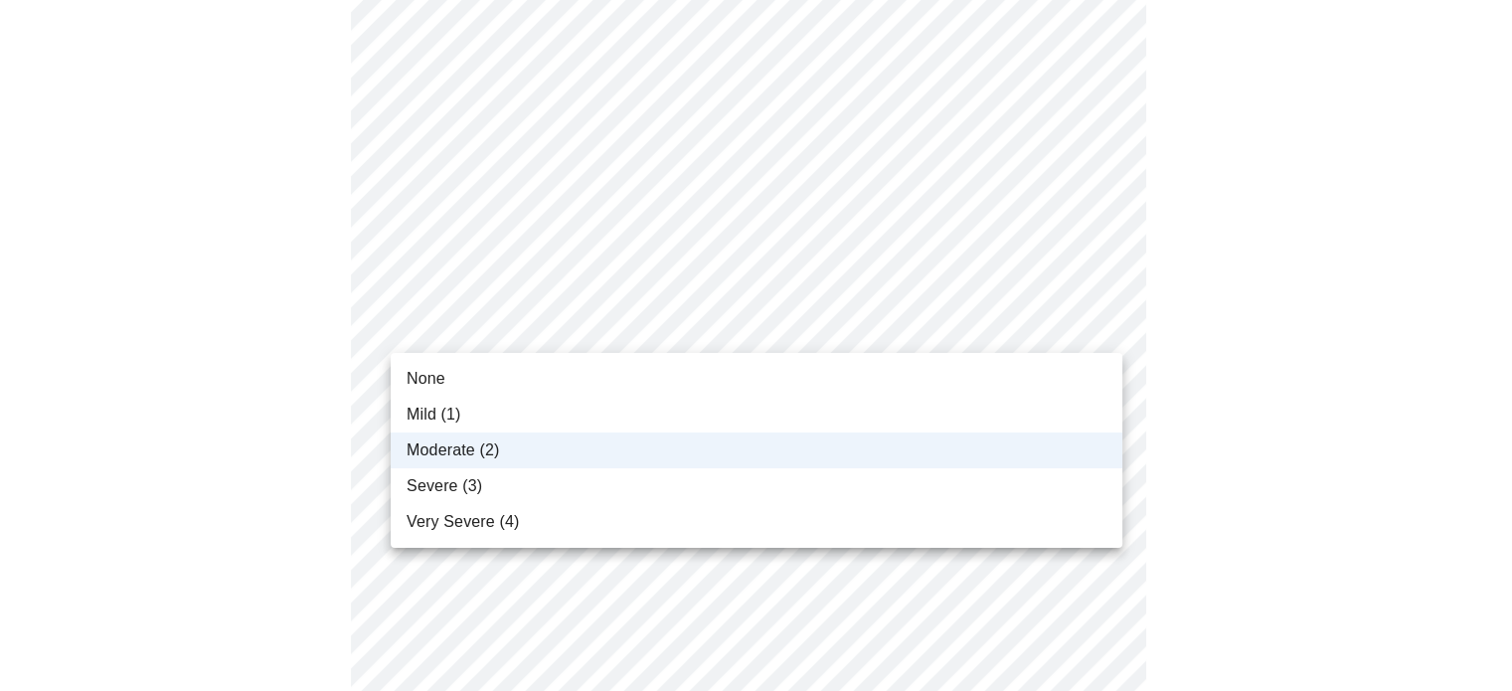
click at [616, 324] on body "MyMenopauseRx Appointments Messaging Labs Uploads Medications Community Refer a…" at bounding box center [756, 224] width 1496 height 2420
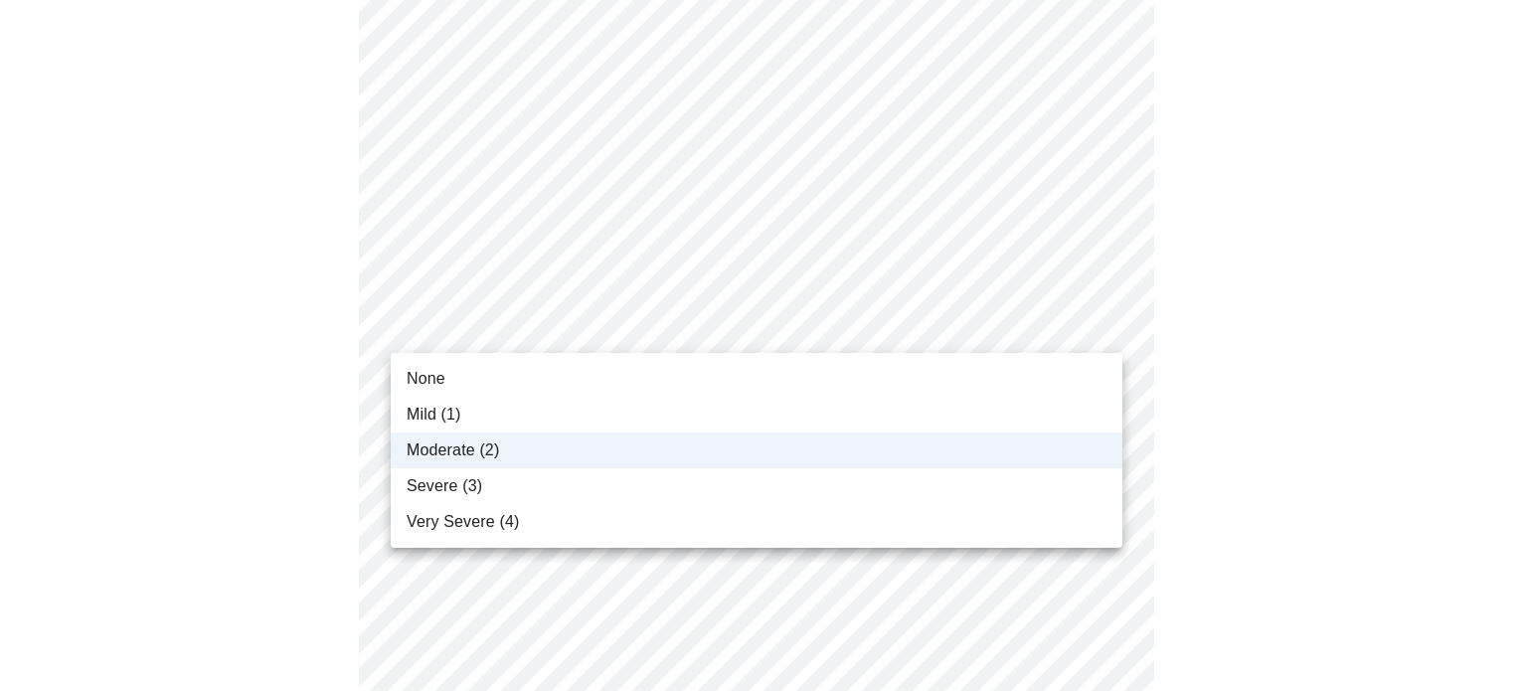
click at [565, 496] on li "Severe (3)" at bounding box center [756, 486] width 731 height 36
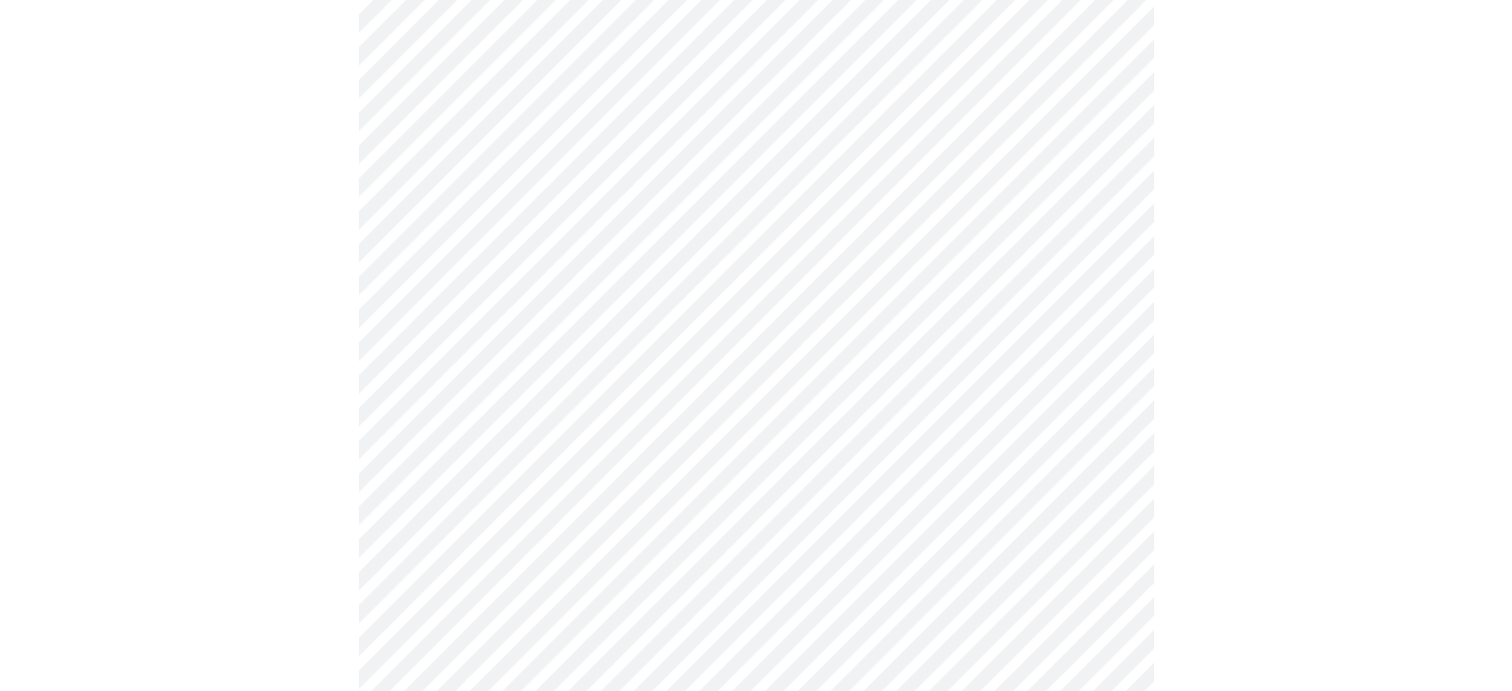
scroll to position [1093, 0]
click at [565, 244] on body "MyMenopauseRx Appointments Messaging Labs Uploads Medications Community Refer a…" at bounding box center [756, 125] width 1496 height 2420
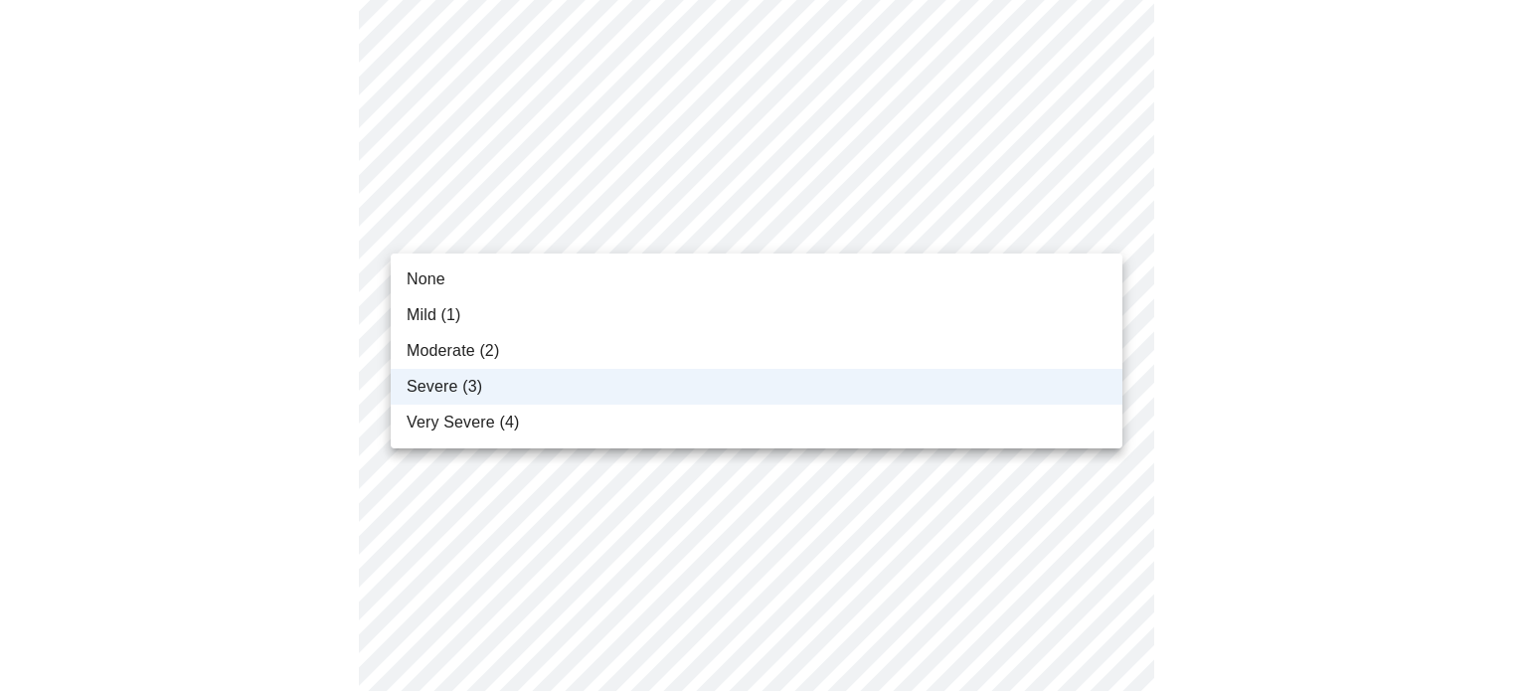
click at [237, 299] on div at bounding box center [763, 345] width 1527 height 691
click at [425, 226] on body "MyMenopauseRx Appointments Messaging Labs Uploads Medications Community Refer a…" at bounding box center [763, 125] width 1511 height 2420
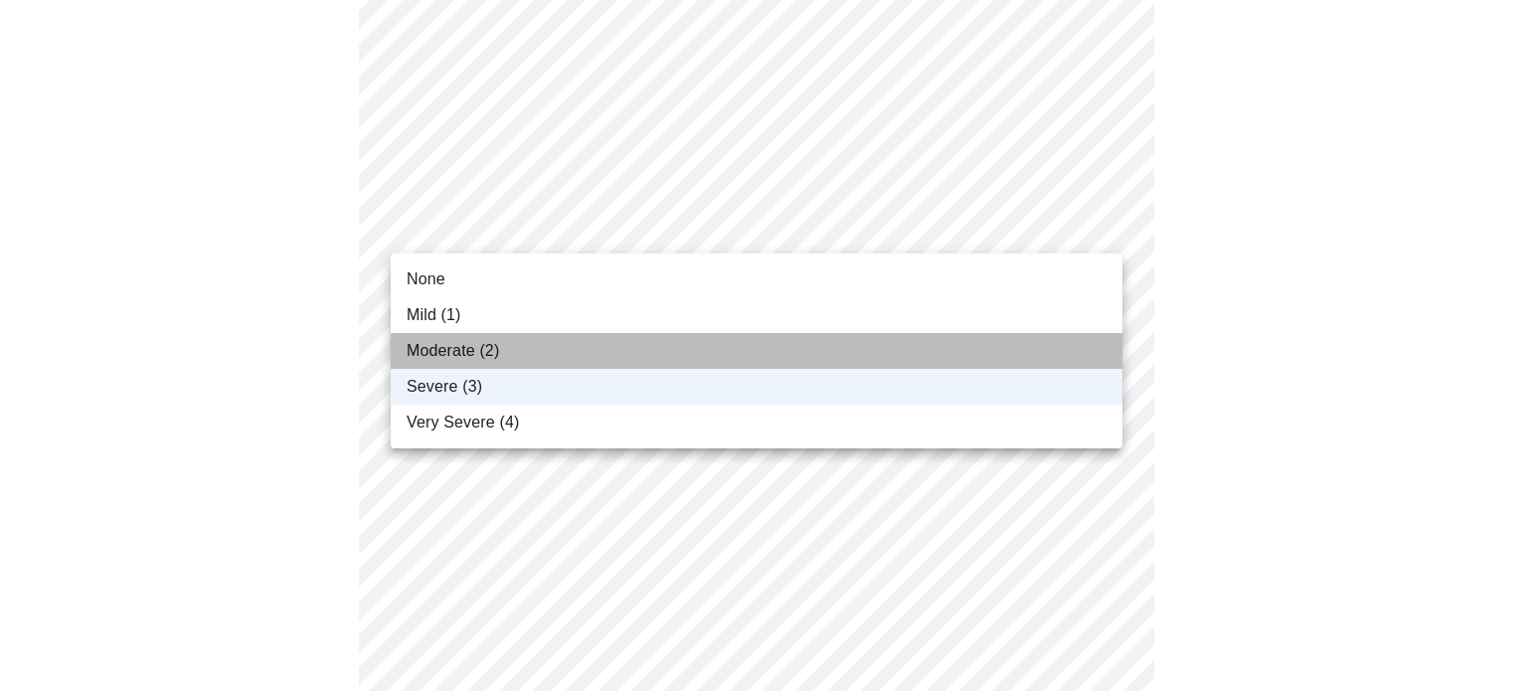
click at [443, 353] on span "Moderate (2)" at bounding box center [452, 351] width 92 height 24
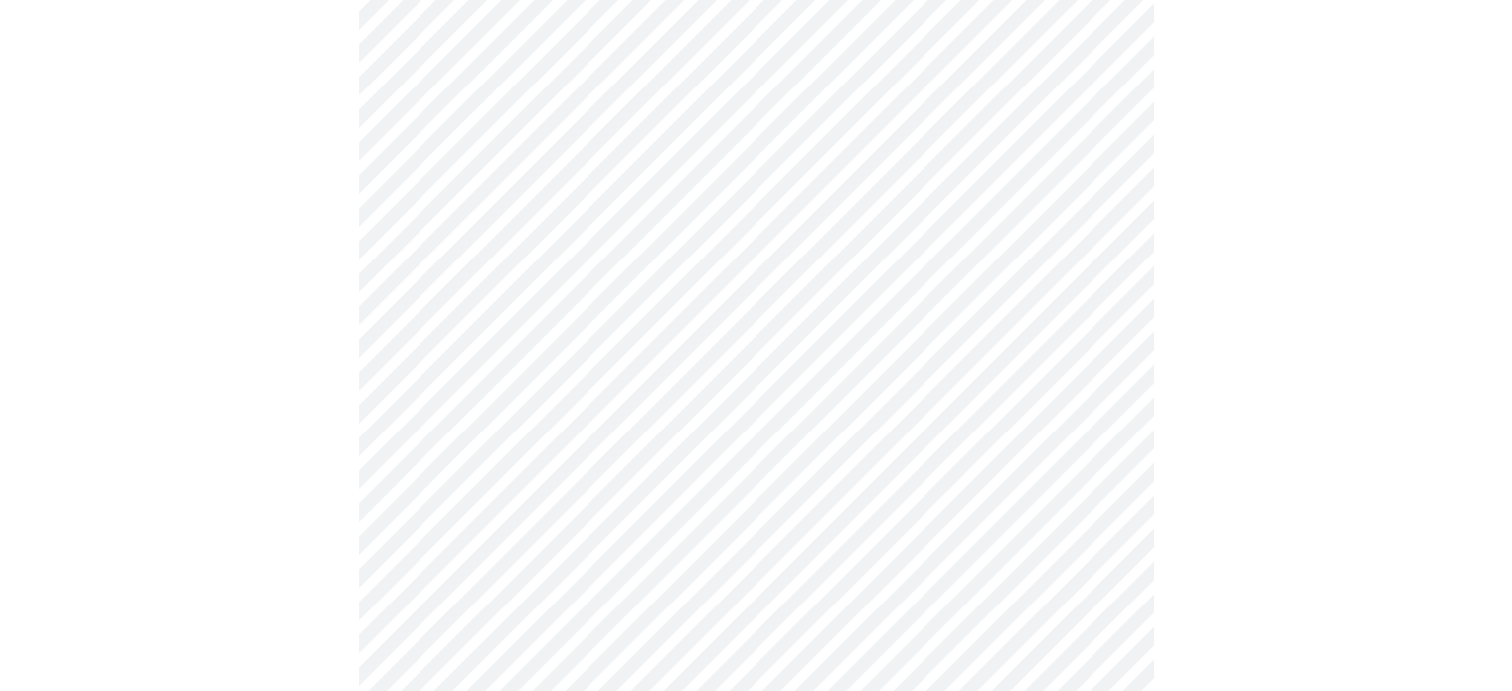
click at [445, 382] on body "MyMenopauseRx Appointments Messaging Labs Uploads Medications Community Refer a…" at bounding box center [756, 125] width 1496 height 2420
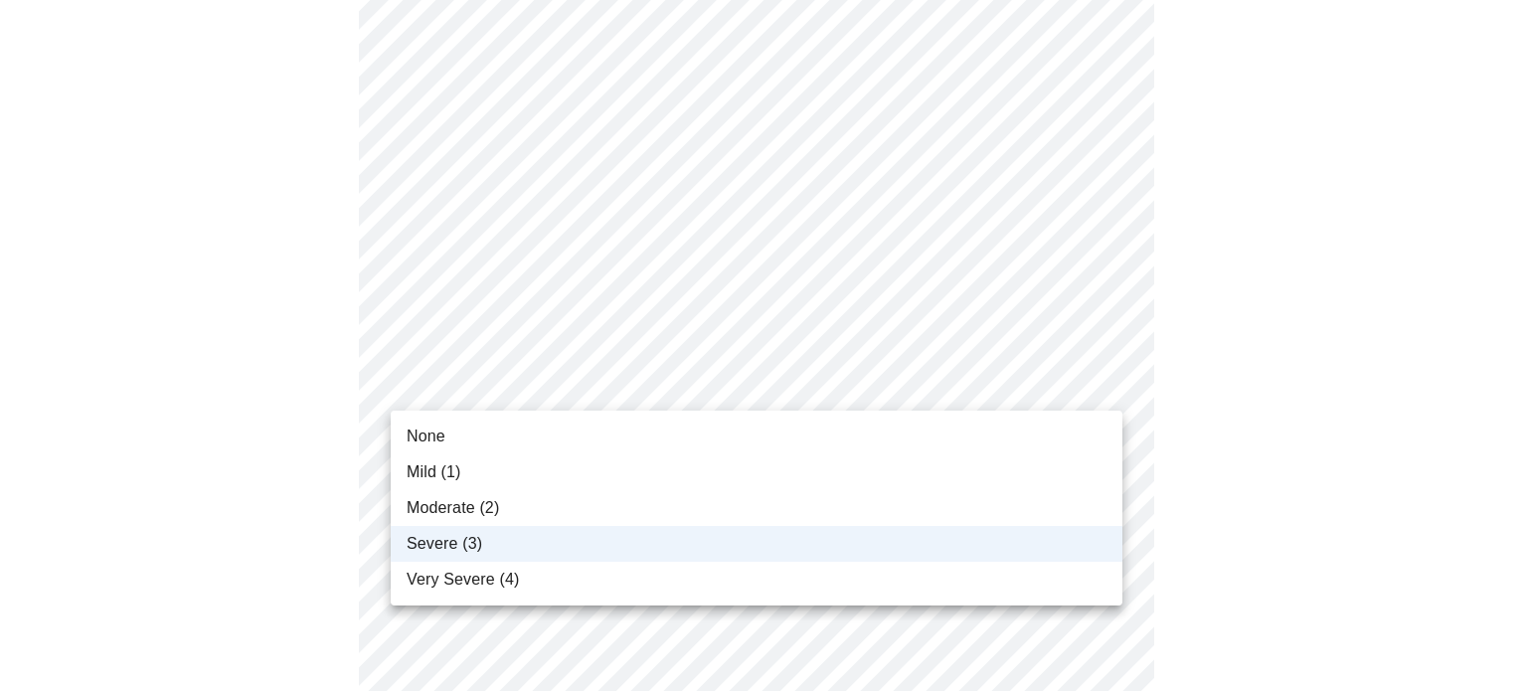
click at [278, 472] on div at bounding box center [763, 345] width 1527 height 691
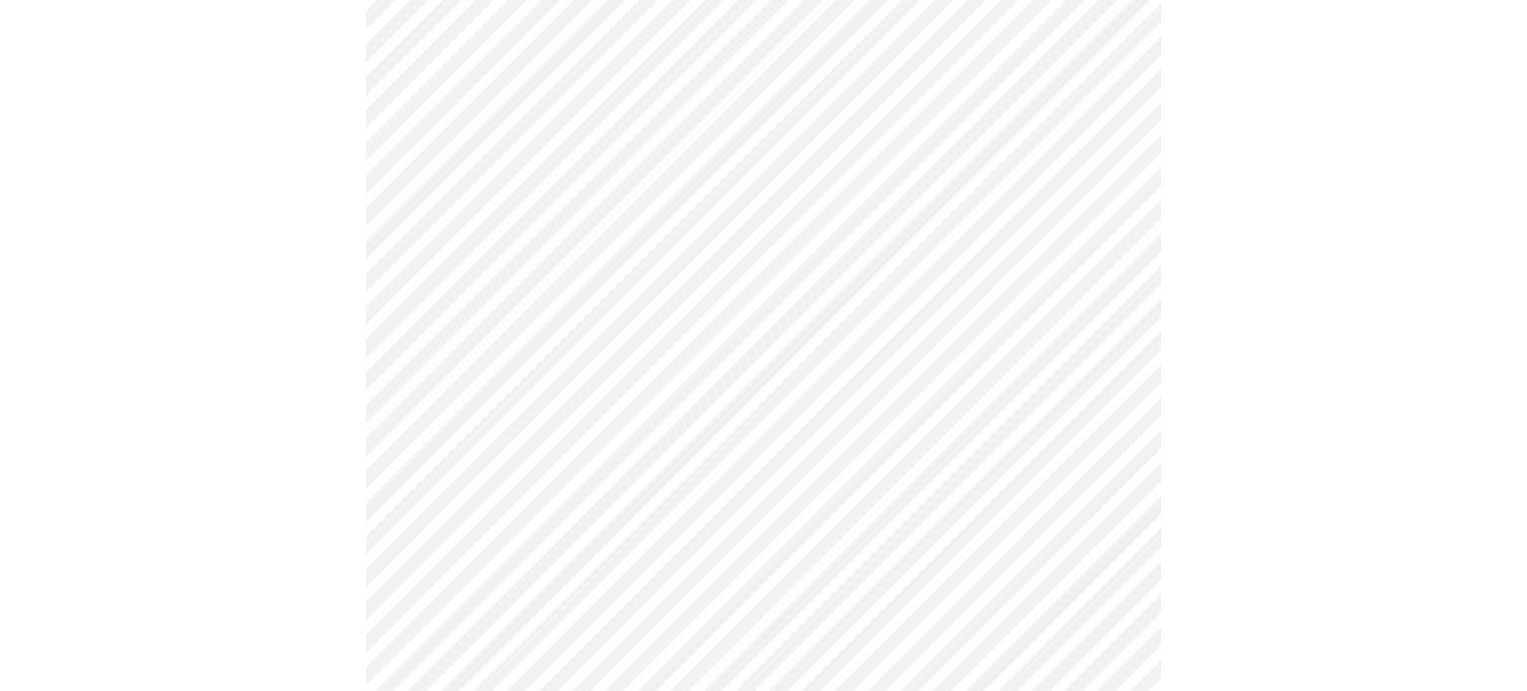
click at [505, 389] on body "MyMenopauseRx Appointments Messaging Labs Uploads Medications Community Refer a…" at bounding box center [763, 125] width 1511 height 2420
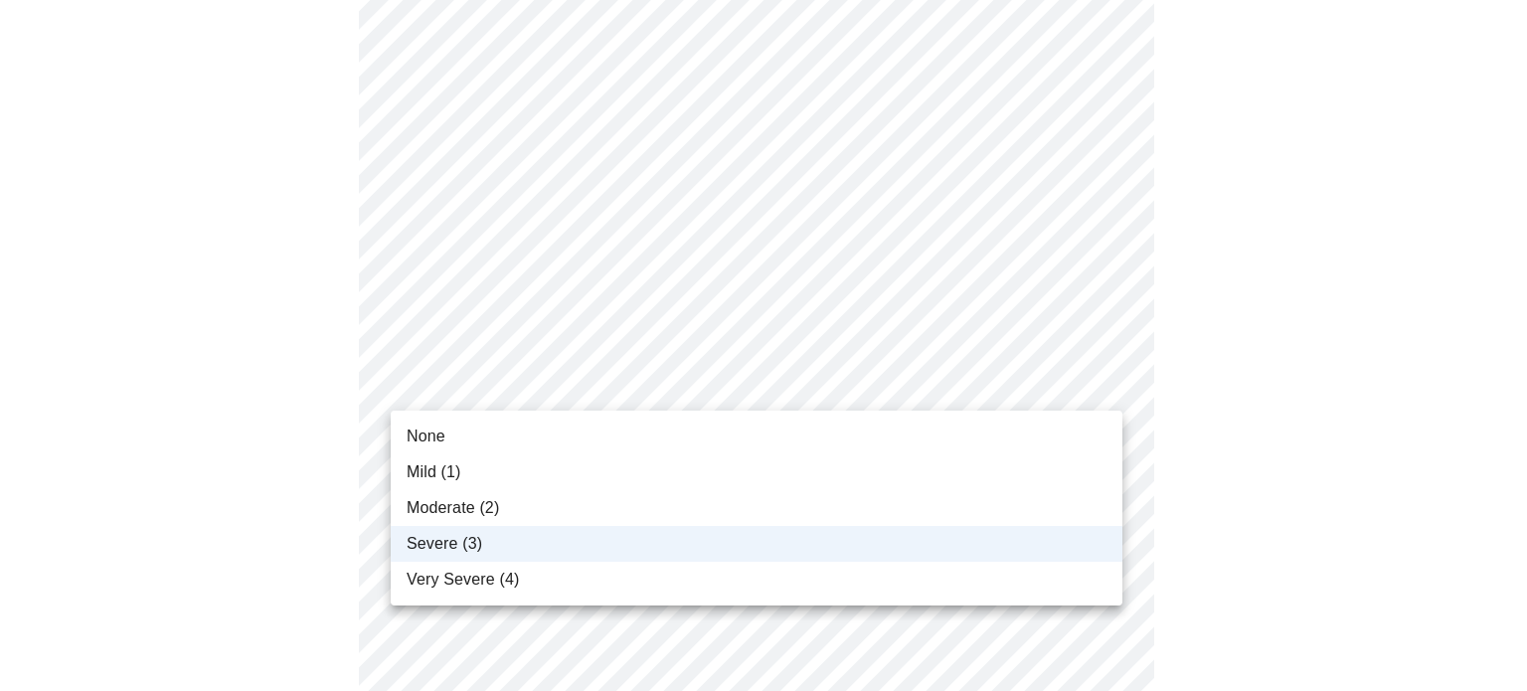
click at [468, 511] on span "Moderate (2)" at bounding box center [452, 508] width 92 height 24
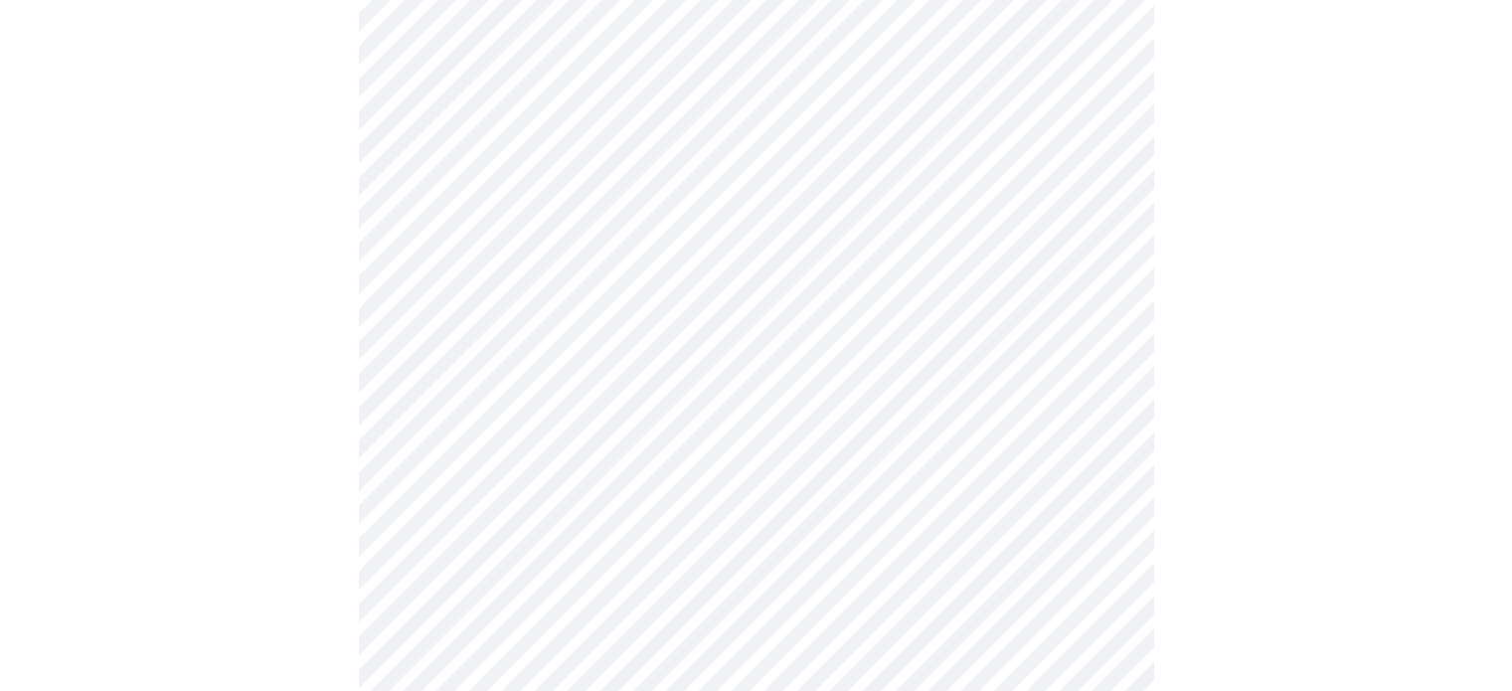
scroll to position [1193, 0]
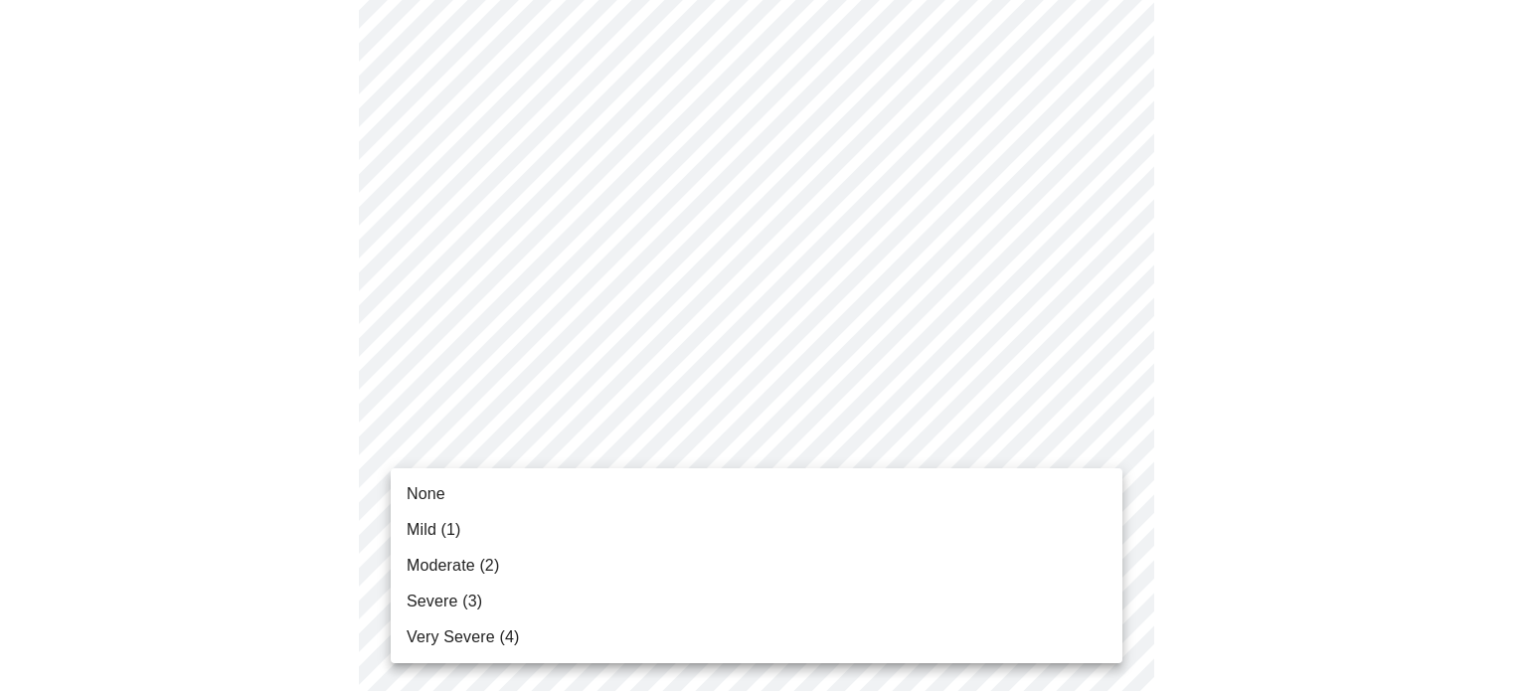
click at [515, 448] on body "MyMenopauseRx Appointments Messaging Labs Uploads Medications Community Refer a…" at bounding box center [763, 25] width 1511 height 2420
click at [509, 542] on li "Mild (1)" at bounding box center [756, 530] width 731 height 36
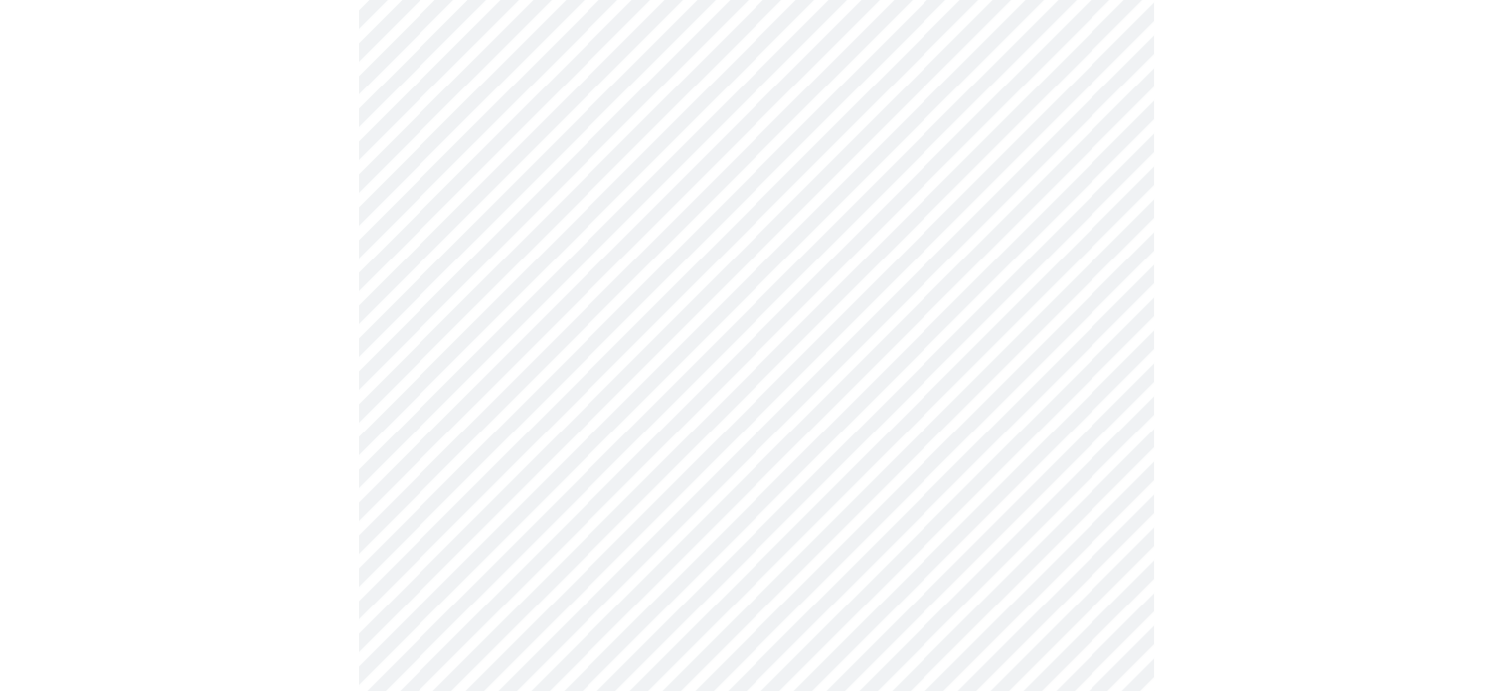
scroll to position [1292, 0]
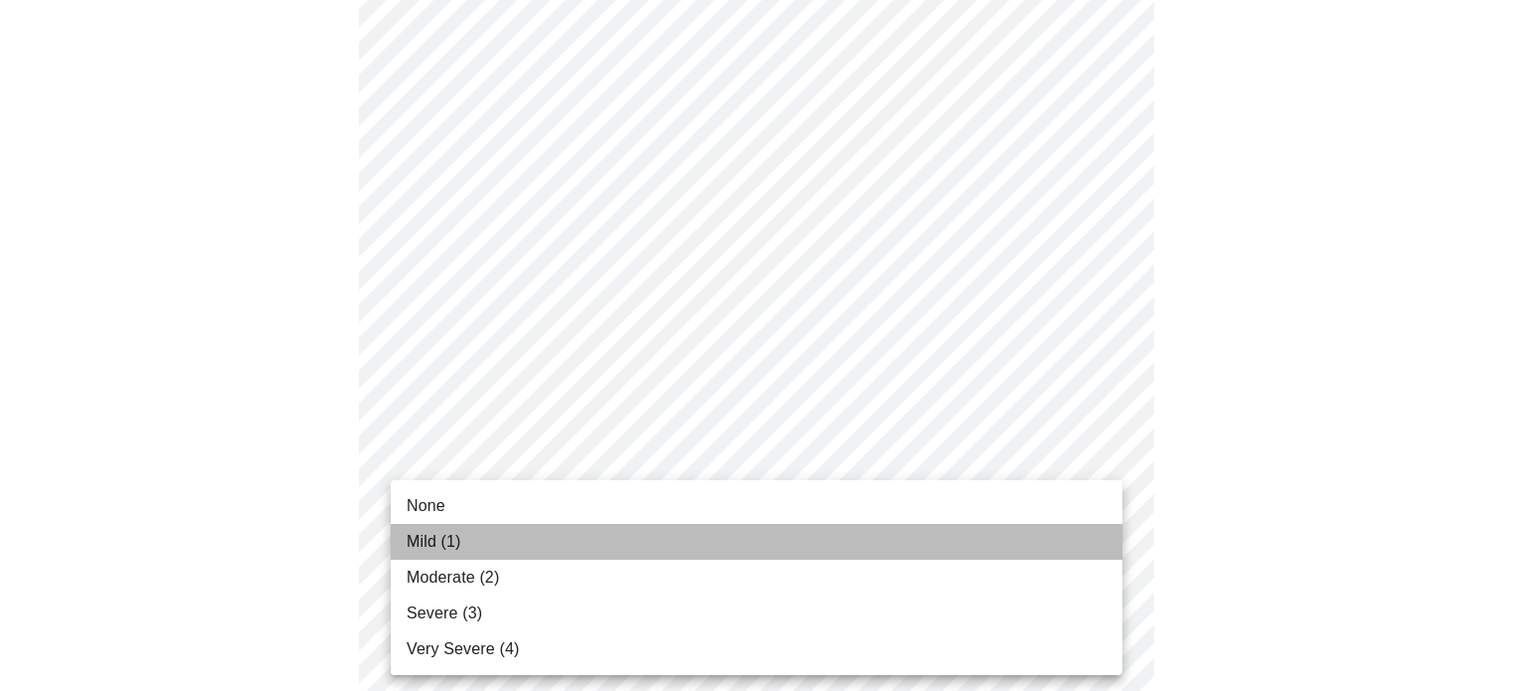
click at [507, 547] on li "Mild (1)" at bounding box center [756, 542] width 731 height 36
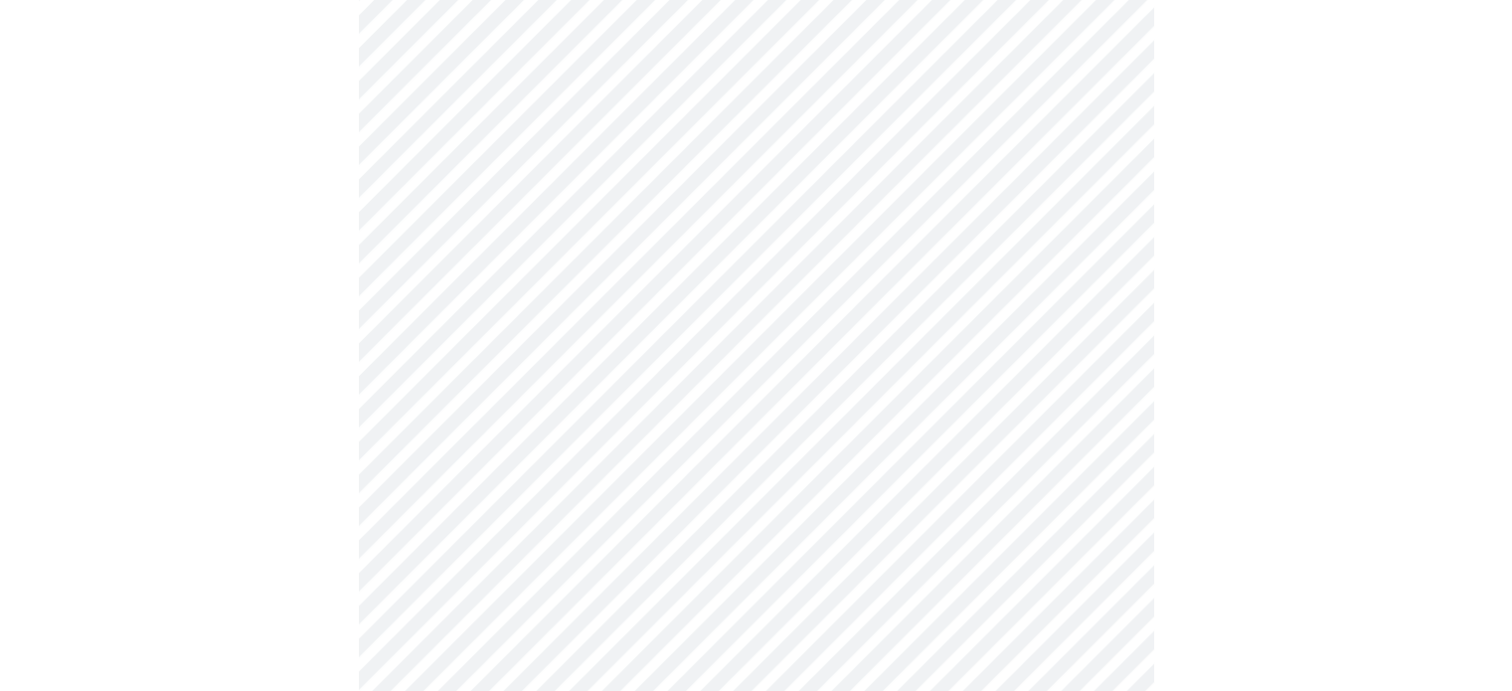
scroll to position [1491, 0]
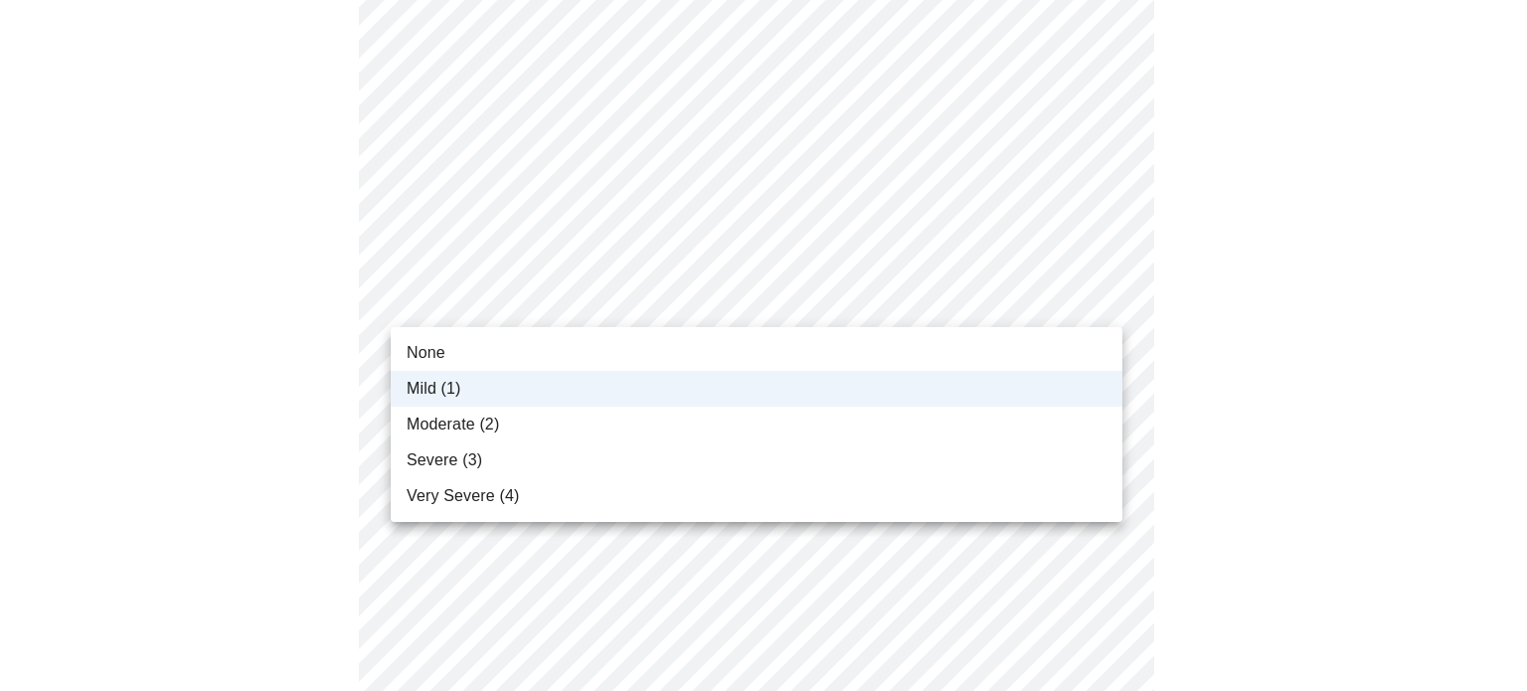
click at [543, 424] on li "Moderate (2)" at bounding box center [756, 424] width 731 height 36
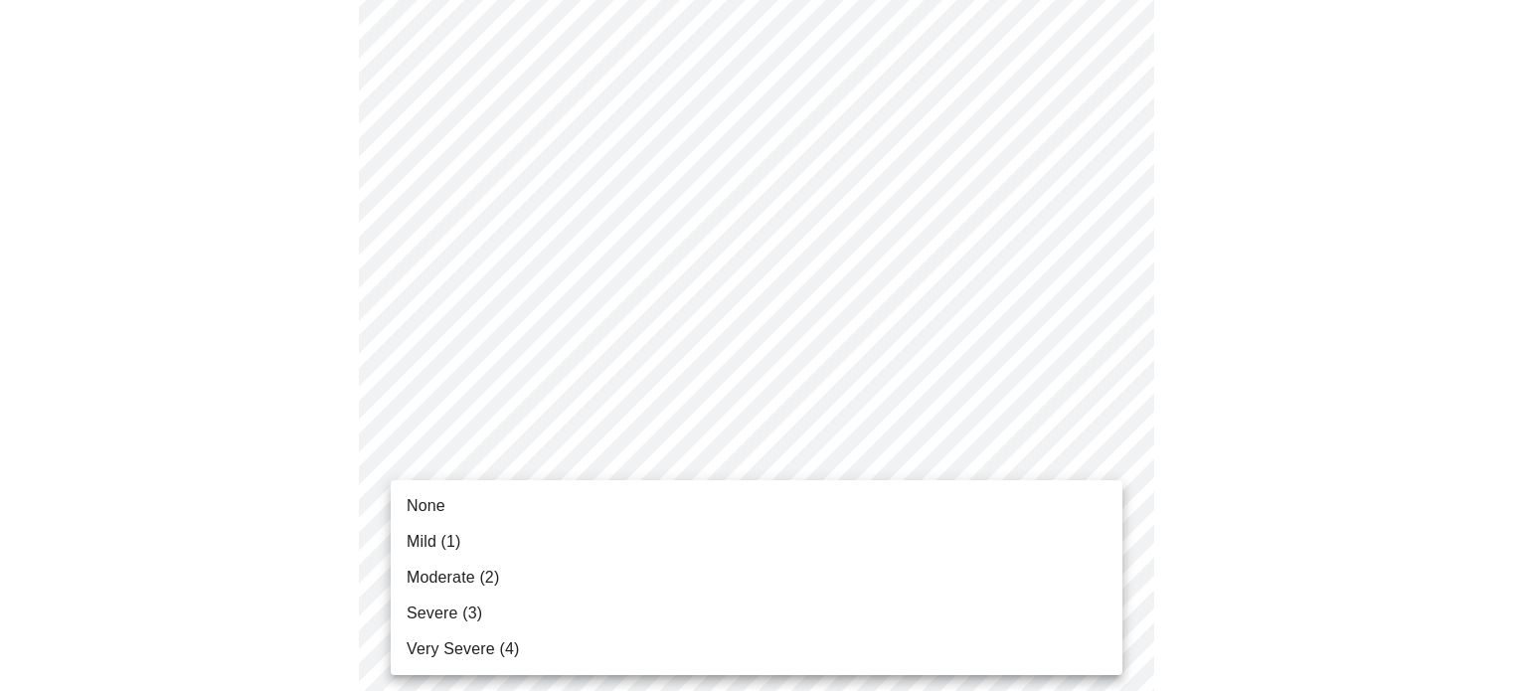
click at [540, 534] on li "Mild (1)" at bounding box center [756, 542] width 731 height 36
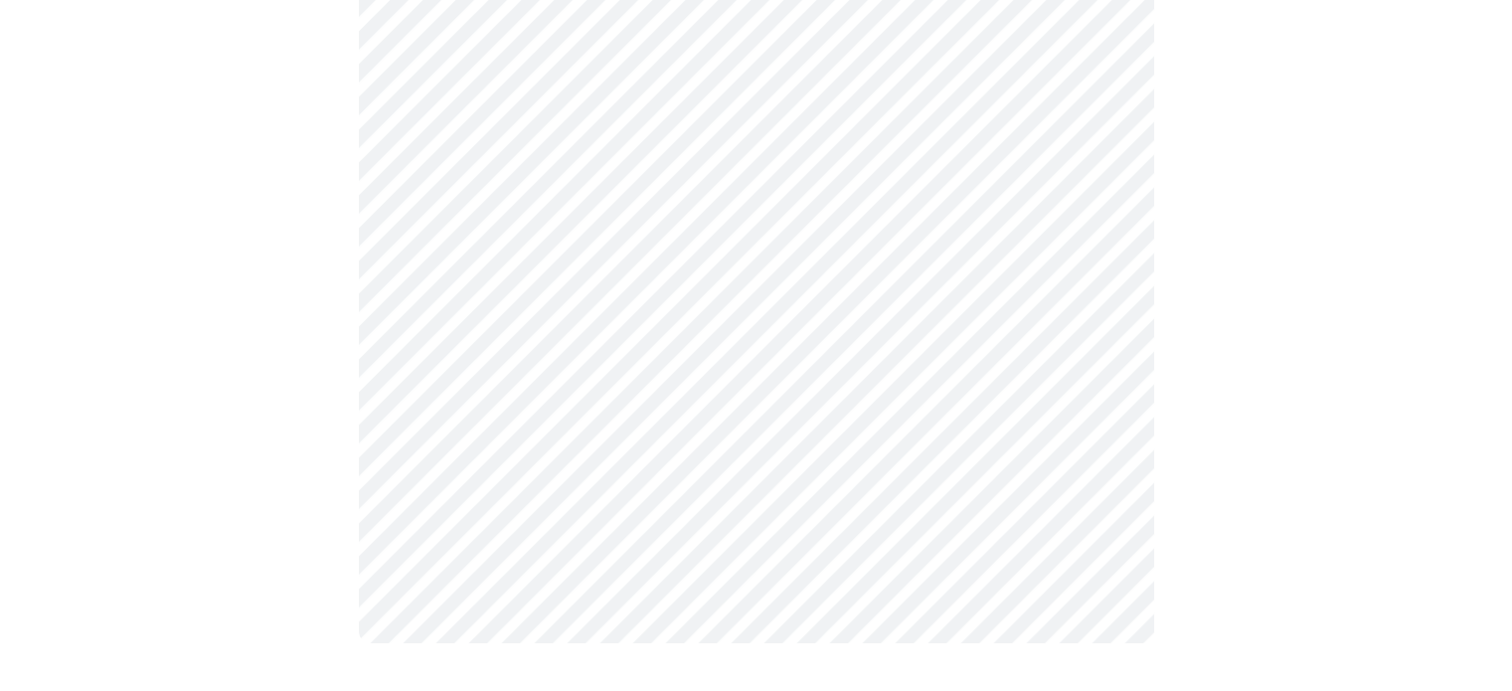
scroll to position [0, 0]
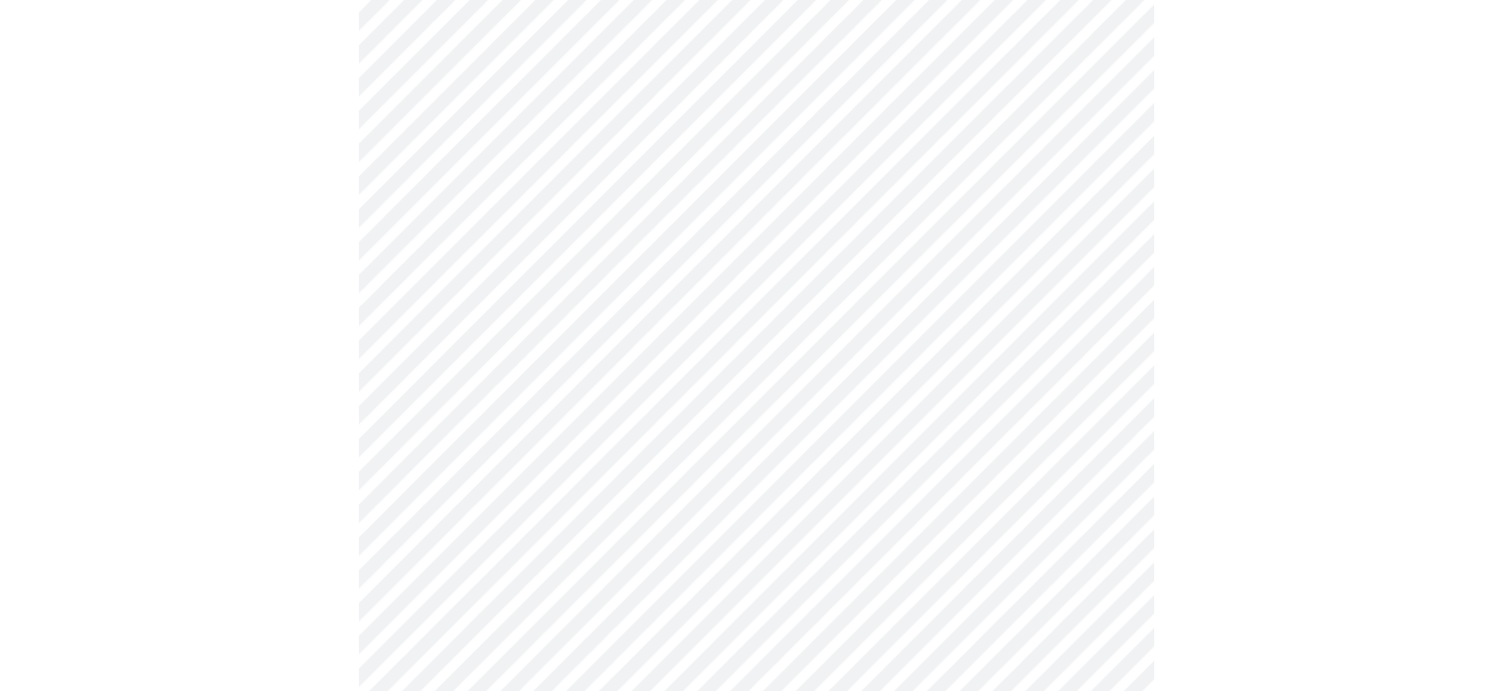
scroll to position [795, 0]
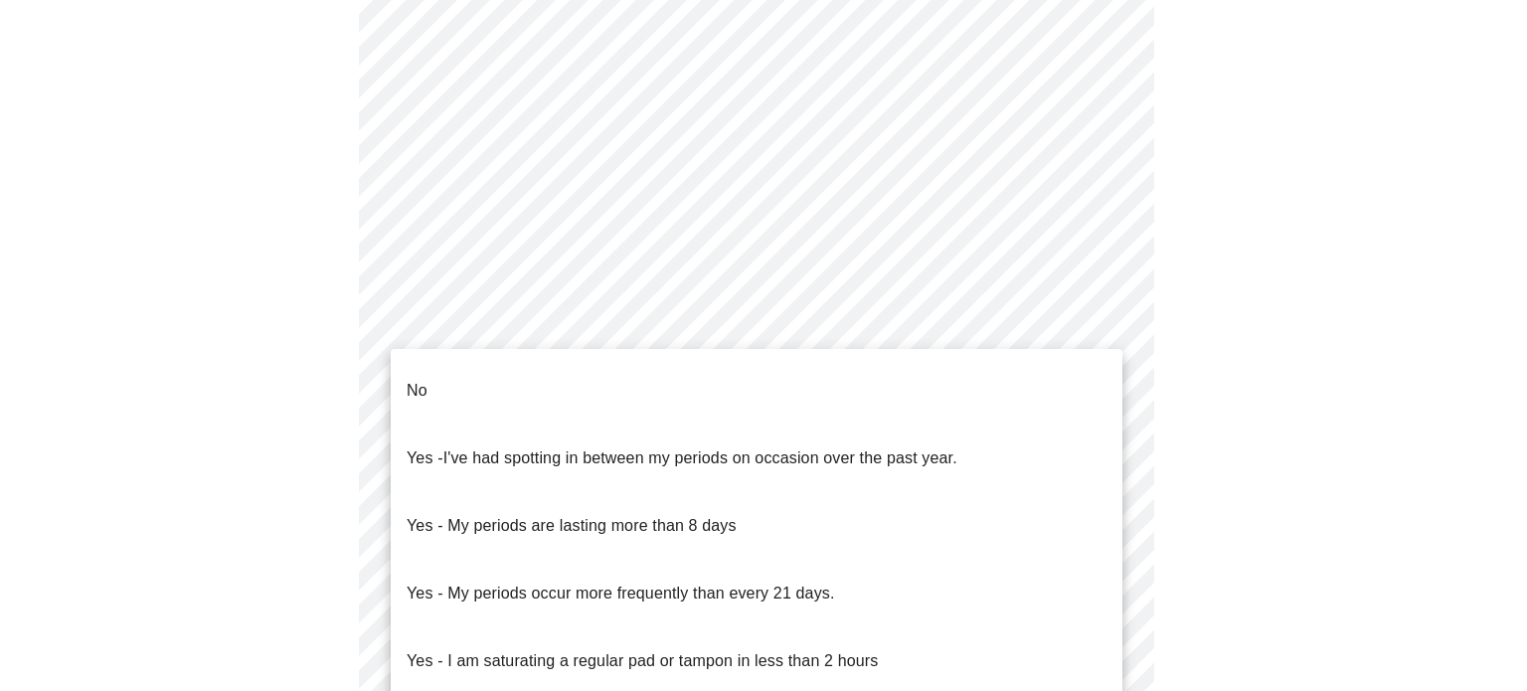
click at [420, 337] on body "MyMenopauseRx Appointments Messaging Labs Uploads Medications Community Refer a…" at bounding box center [763, 152] width 1511 height 1879
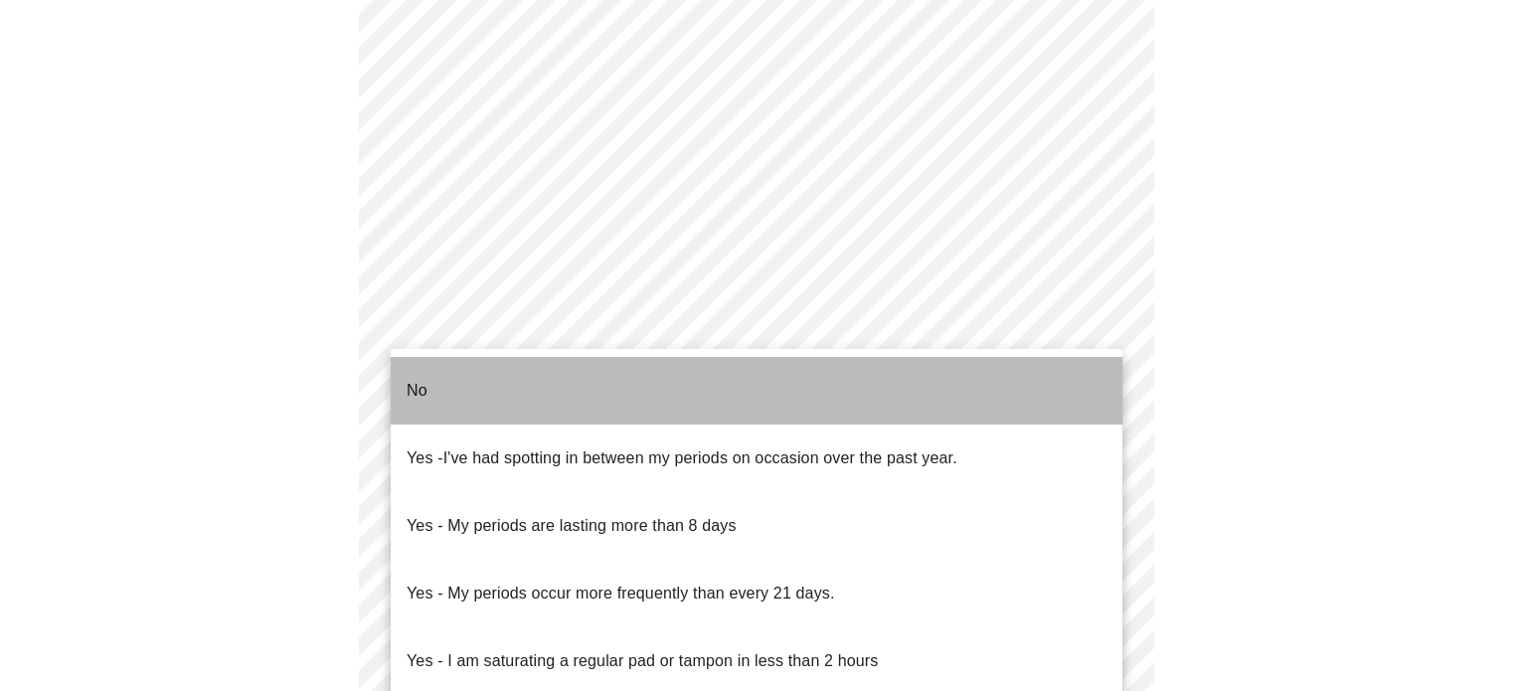
click at [413, 381] on p "No" at bounding box center [416, 391] width 21 height 24
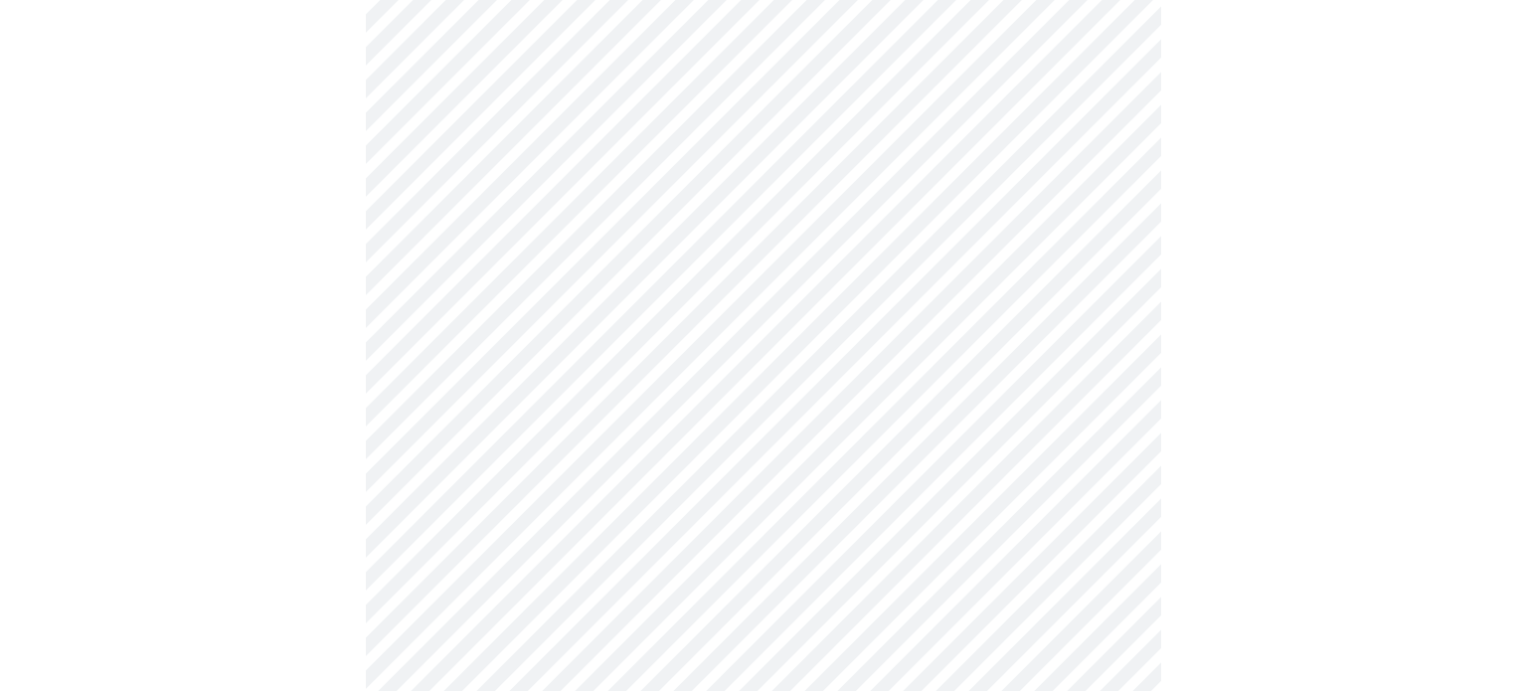
click at [435, 480] on body "MyMenopauseRx Appointments Messaging Labs Uploads Medications Community Refer a…" at bounding box center [763, 146] width 1511 height 1867
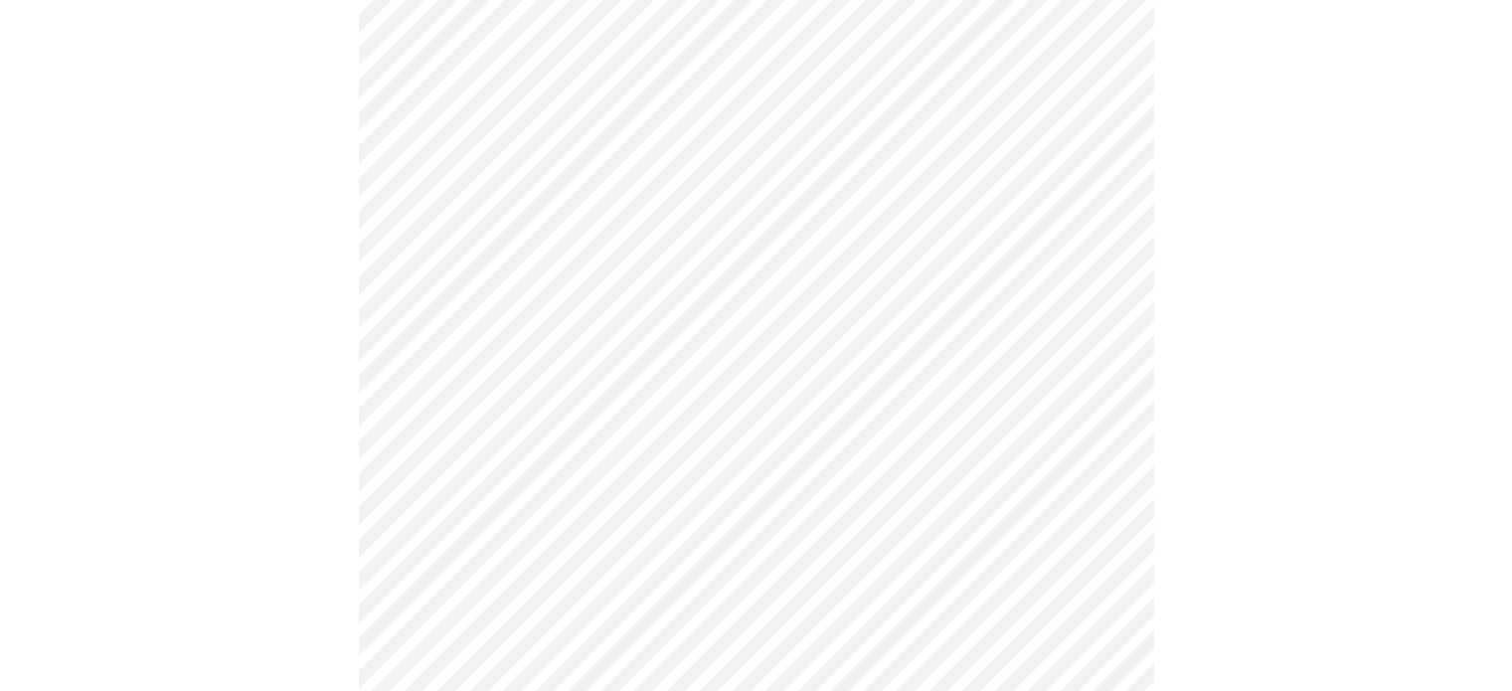
scroll to position [994, 0]
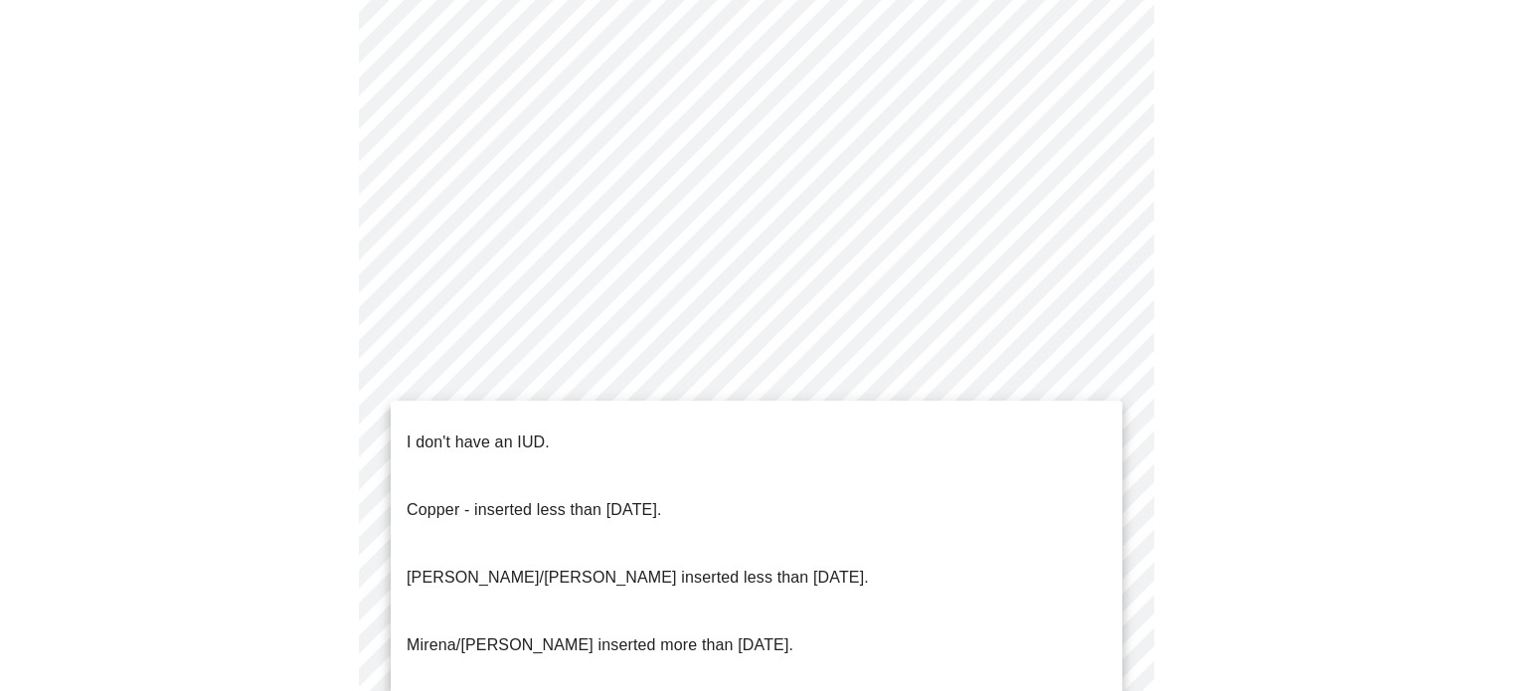
click at [454, 444] on span "I don't have an IUD." at bounding box center [477, 442] width 143 height 56
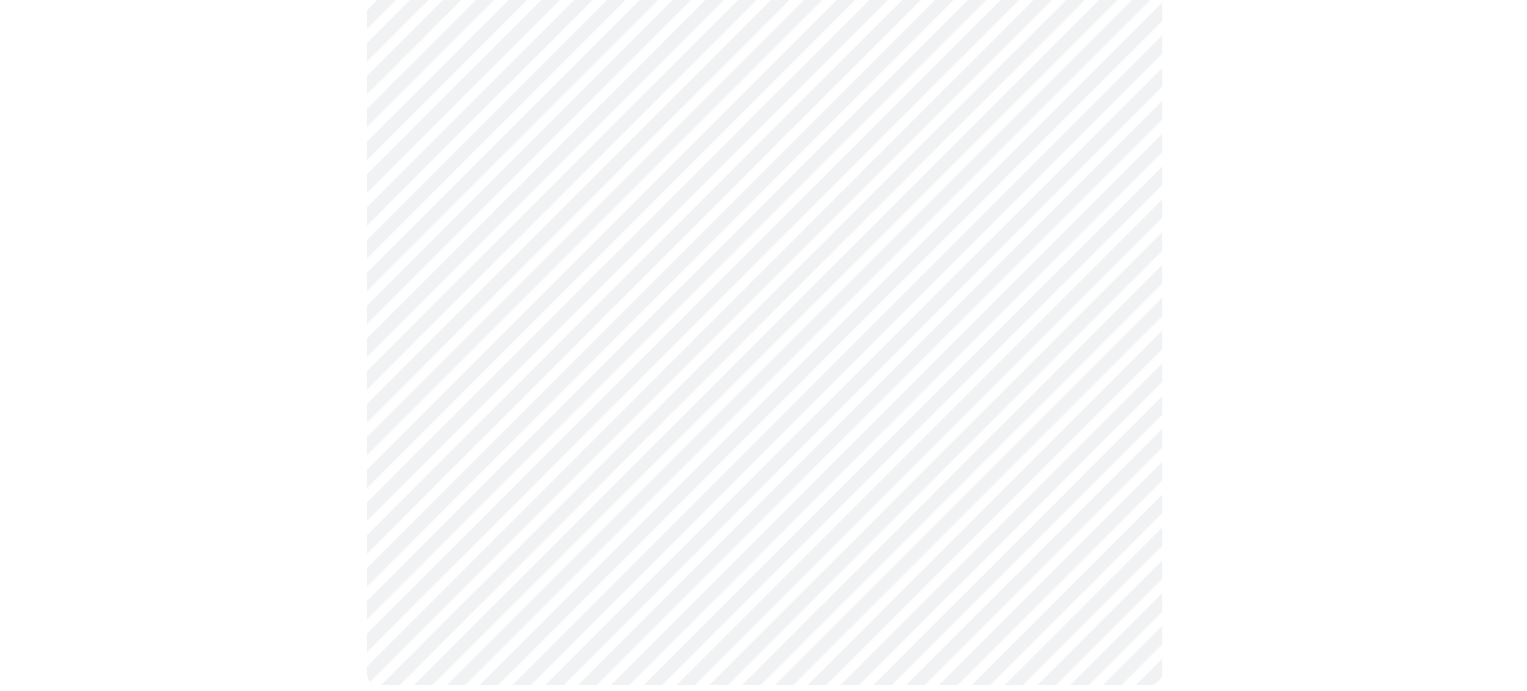
scroll to position [1153, 0]
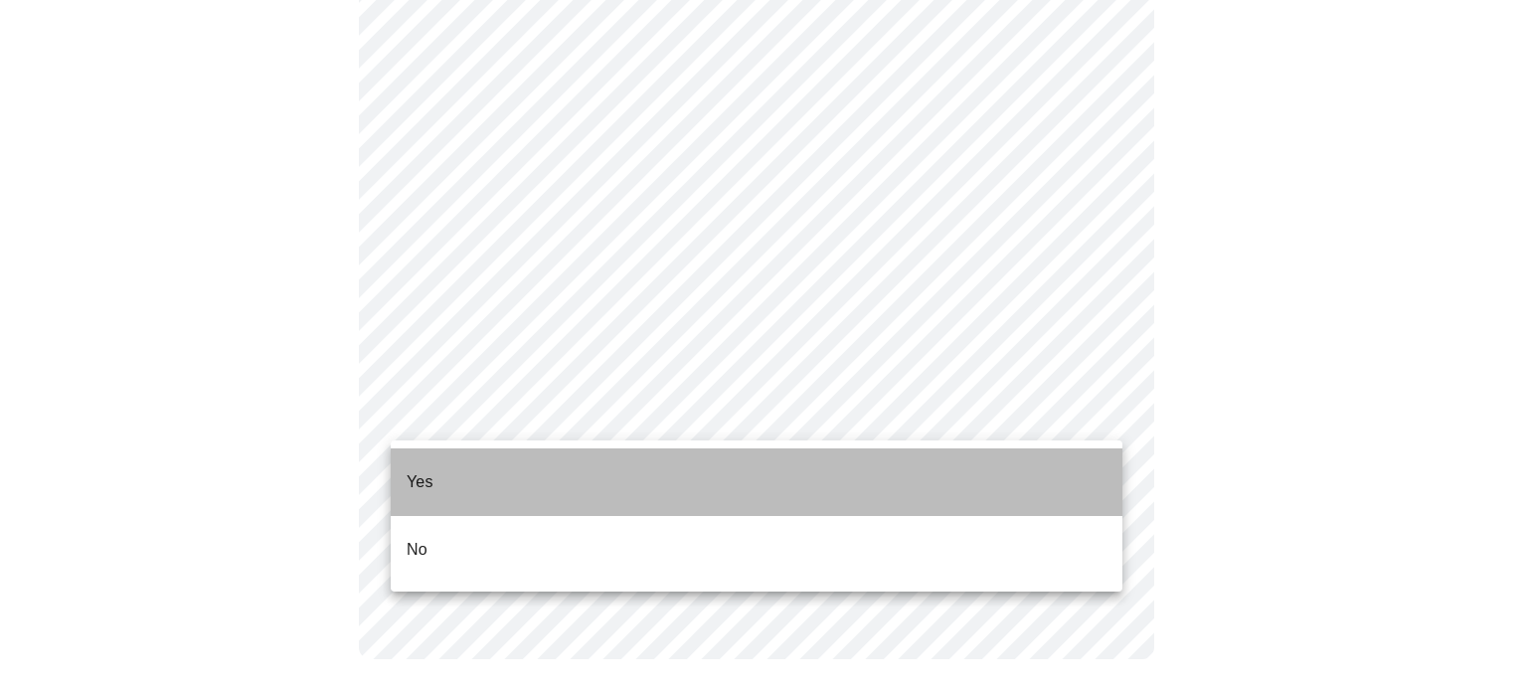
click at [466, 470] on li "Yes" at bounding box center [756, 482] width 731 height 68
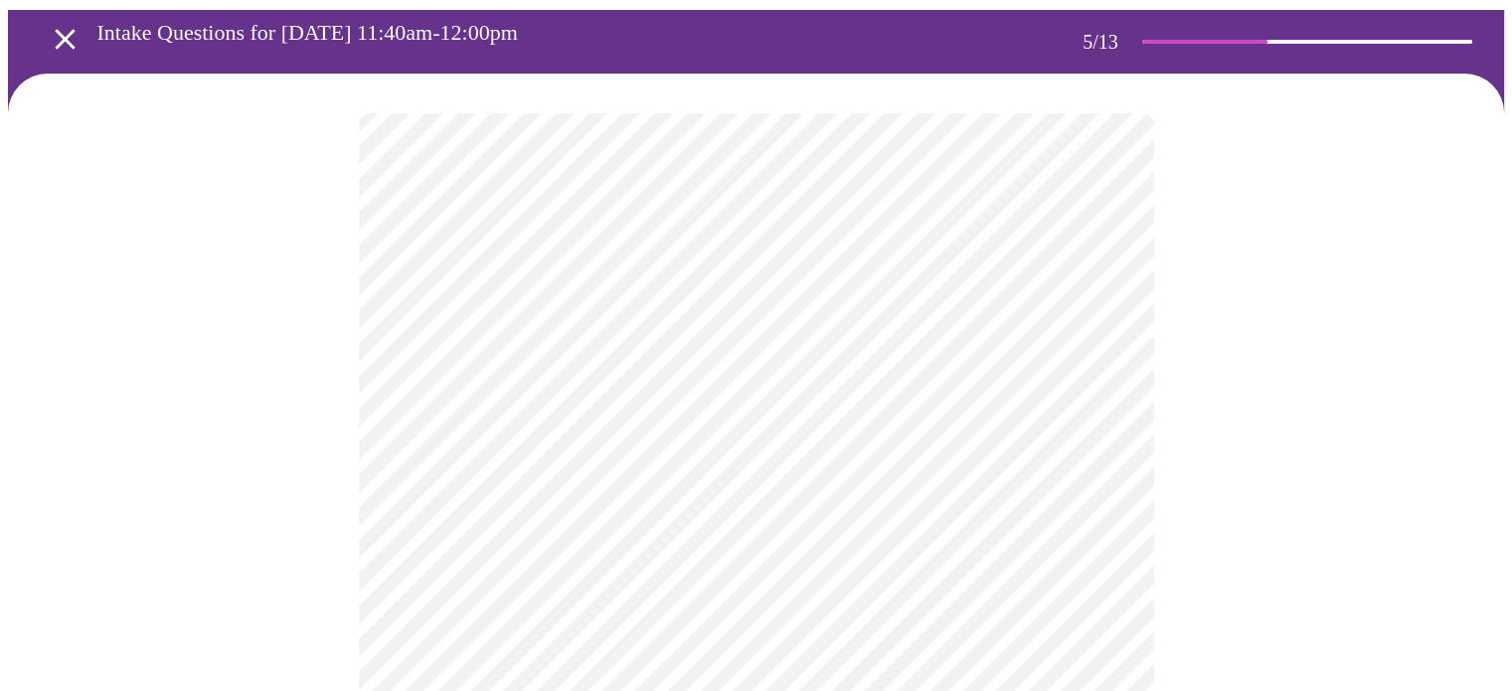
scroll to position [99, 0]
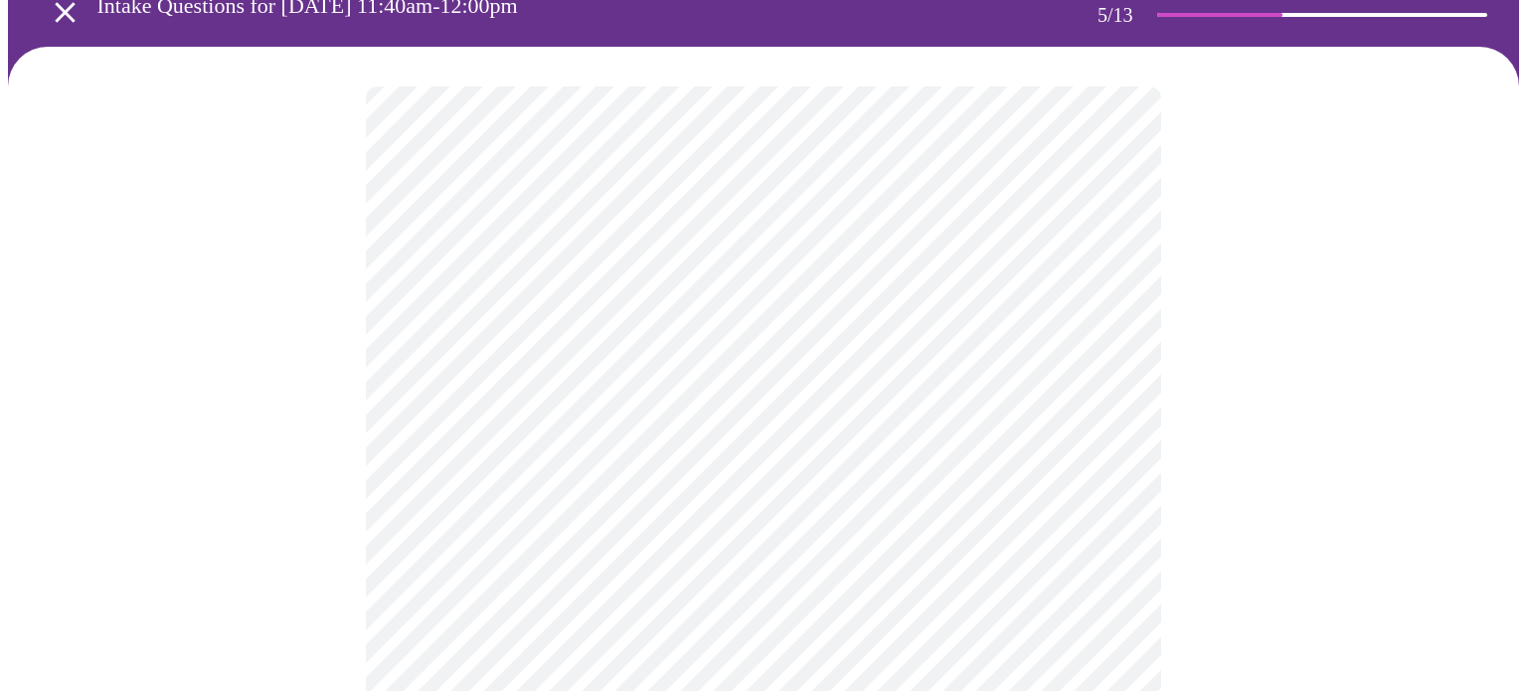
click at [740, 421] on body "MyMenopauseRx Appointments Messaging Labs Uploads Medications Community Refer a…" at bounding box center [763, 643] width 1511 height 1468
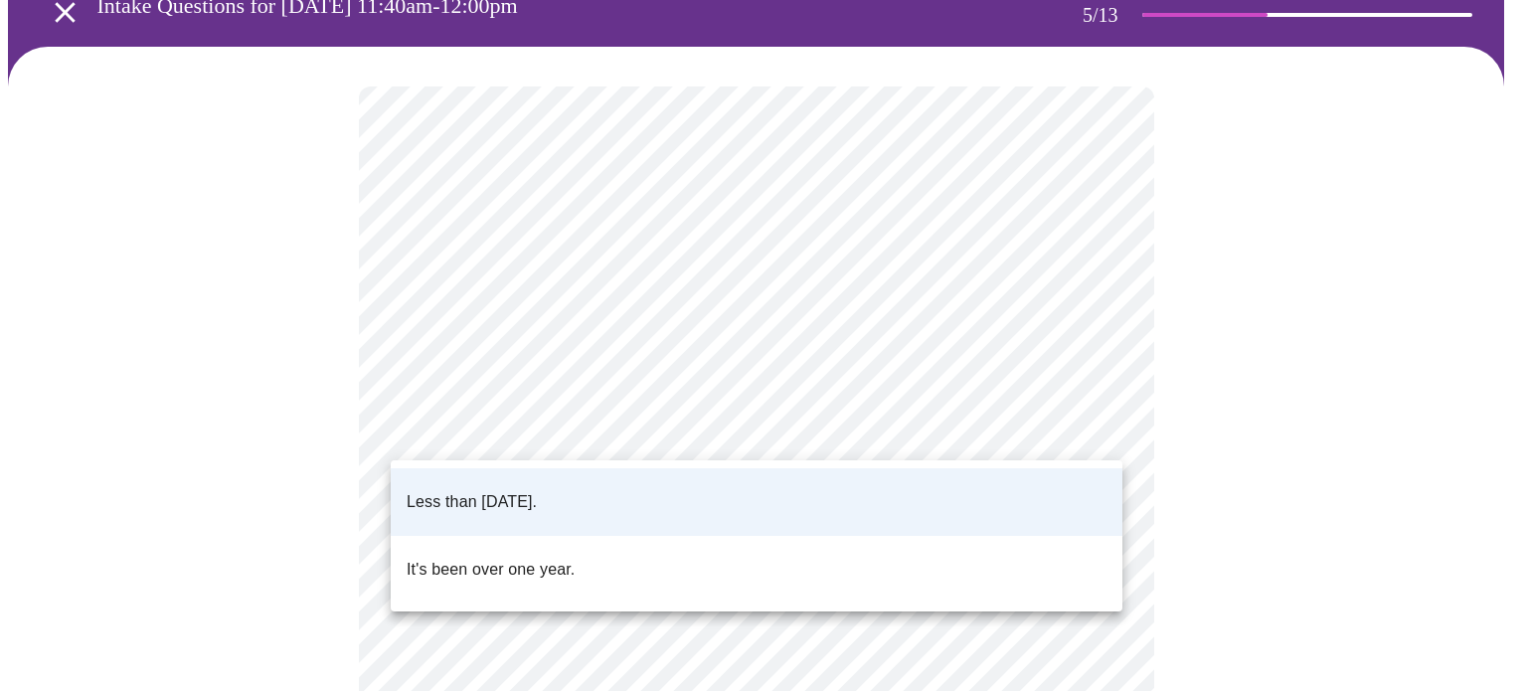
click at [727, 420] on div at bounding box center [763, 345] width 1527 height 691
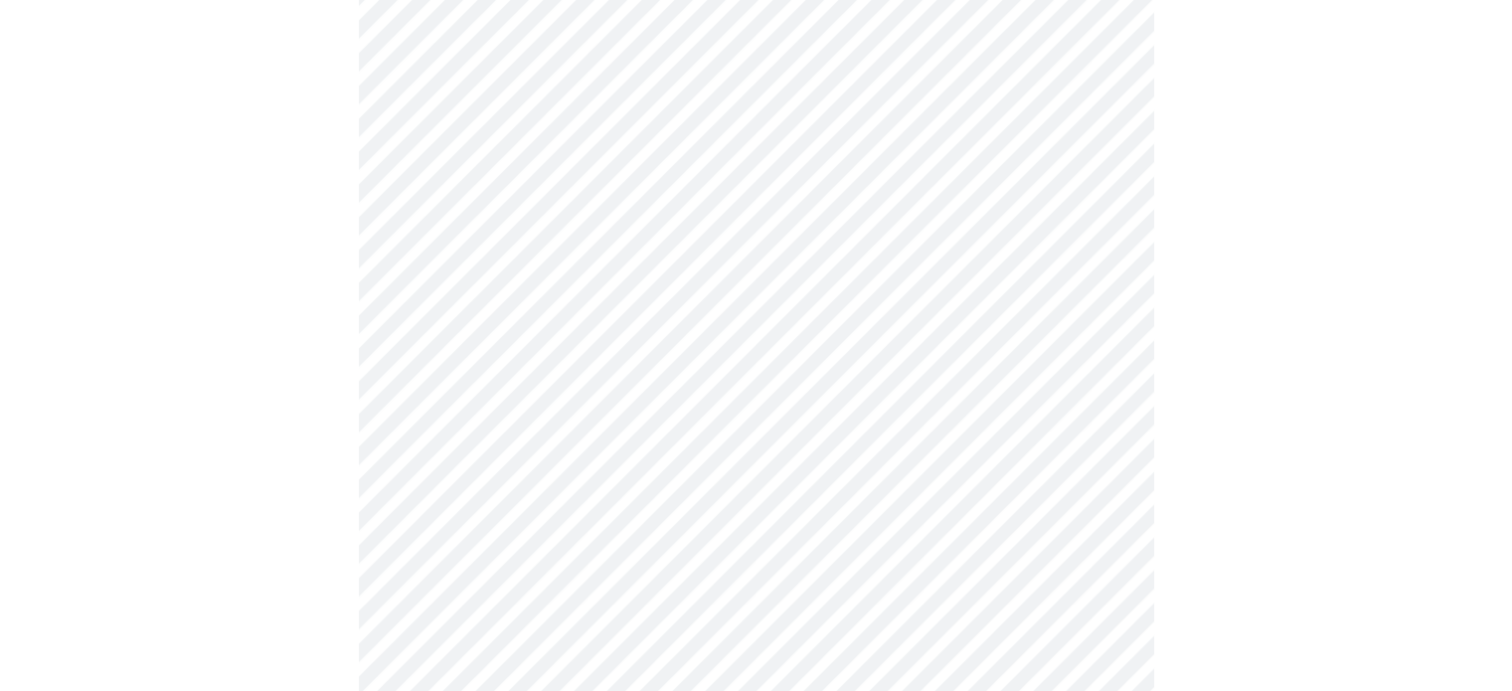
scroll to position [298, 0]
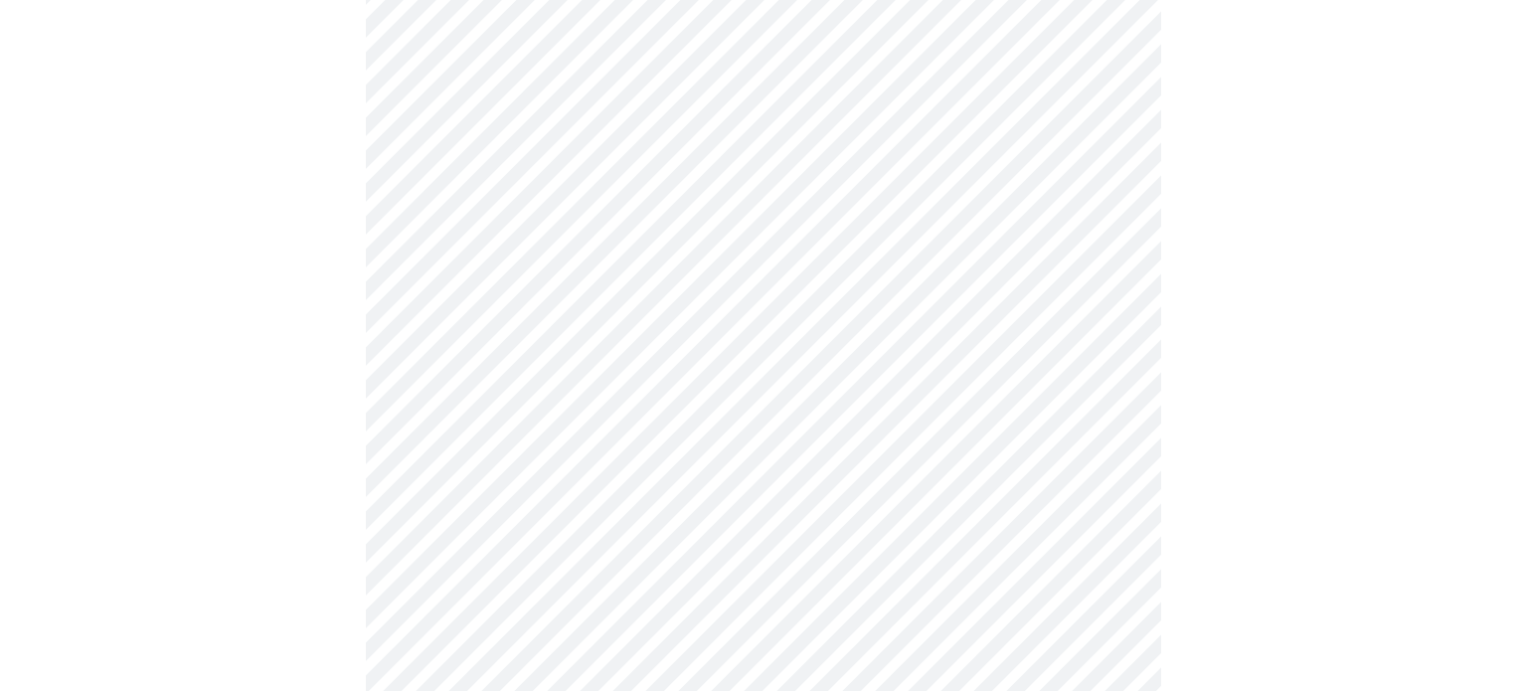
click at [649, 386] on body "MyMenopauseRx Appointments Messaging Labs Uploads Medications Community Refer a…" at bounding box center [763, 444] width 1511 height 1468
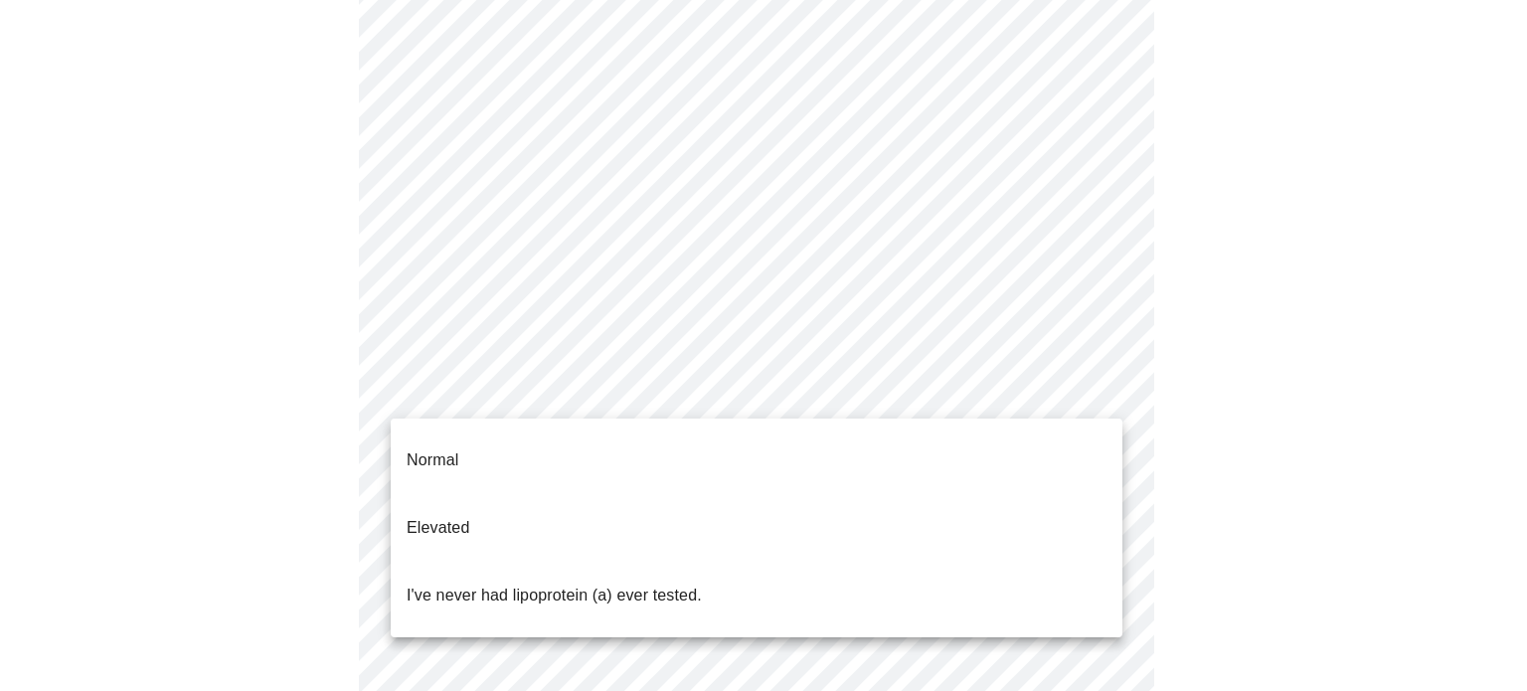
click at [638, 583] on p "I've never had lipoprotein (a) ever tested." at bounding box center [553, 595] width 295 height 24
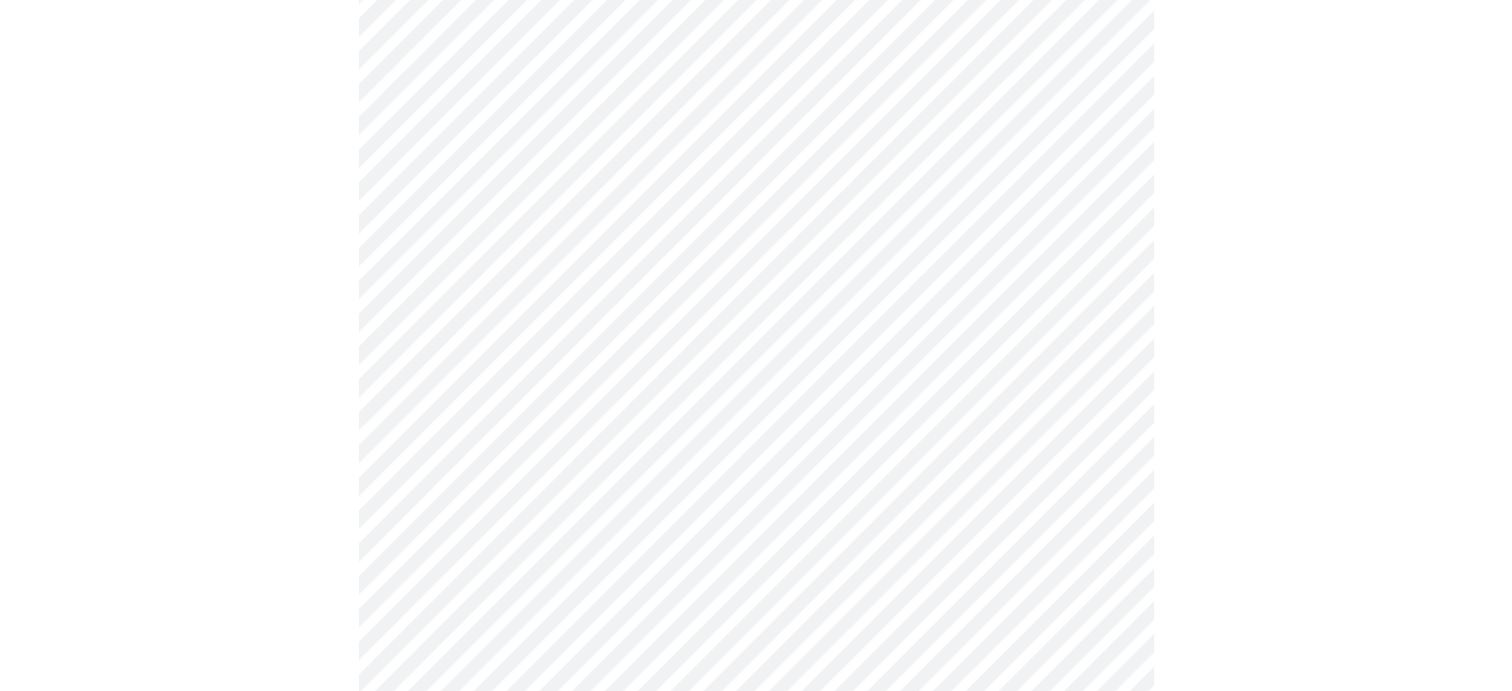
scroll to position [696, 0]
click at [1305, 536] on div at bounding box center [756, 109] width 1496 height 1319
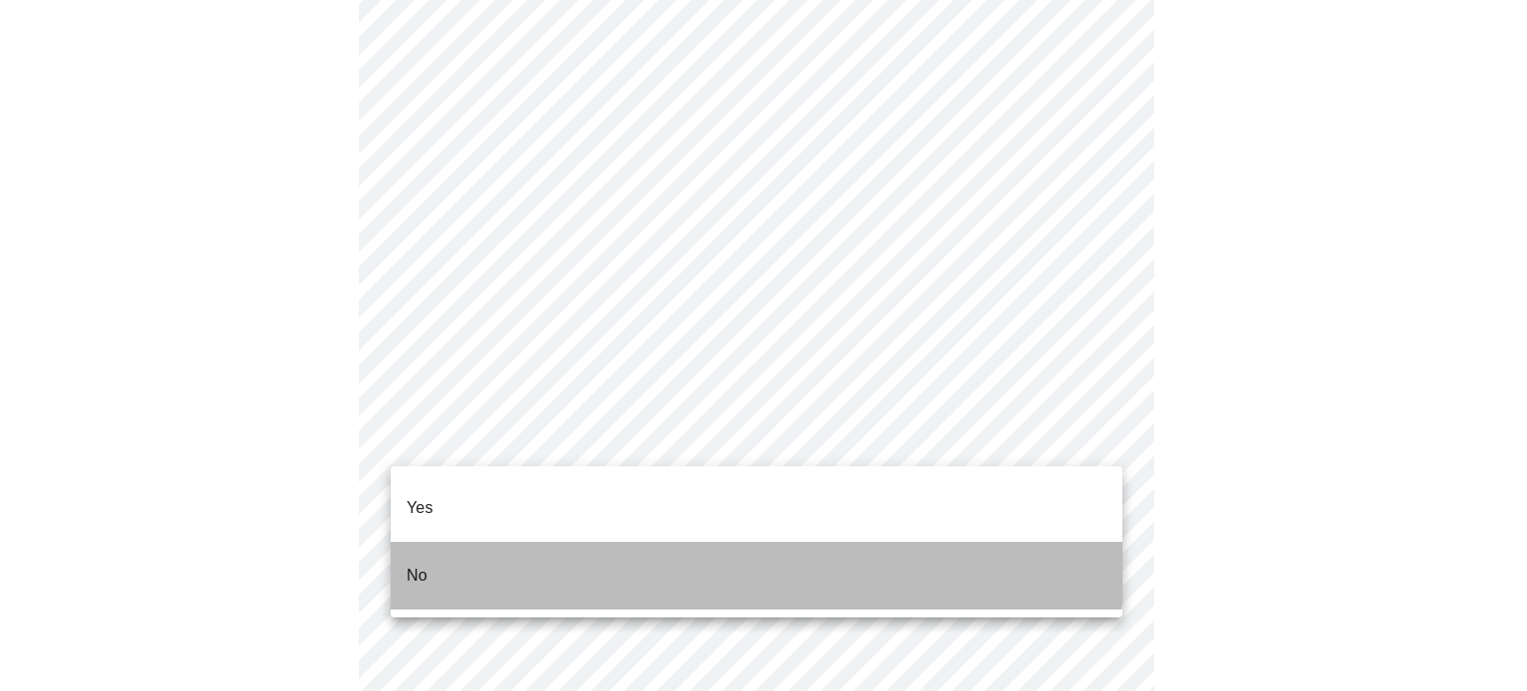
click at [549, 542] on li "No" at bounding box center [756, 576] width 731 height 68
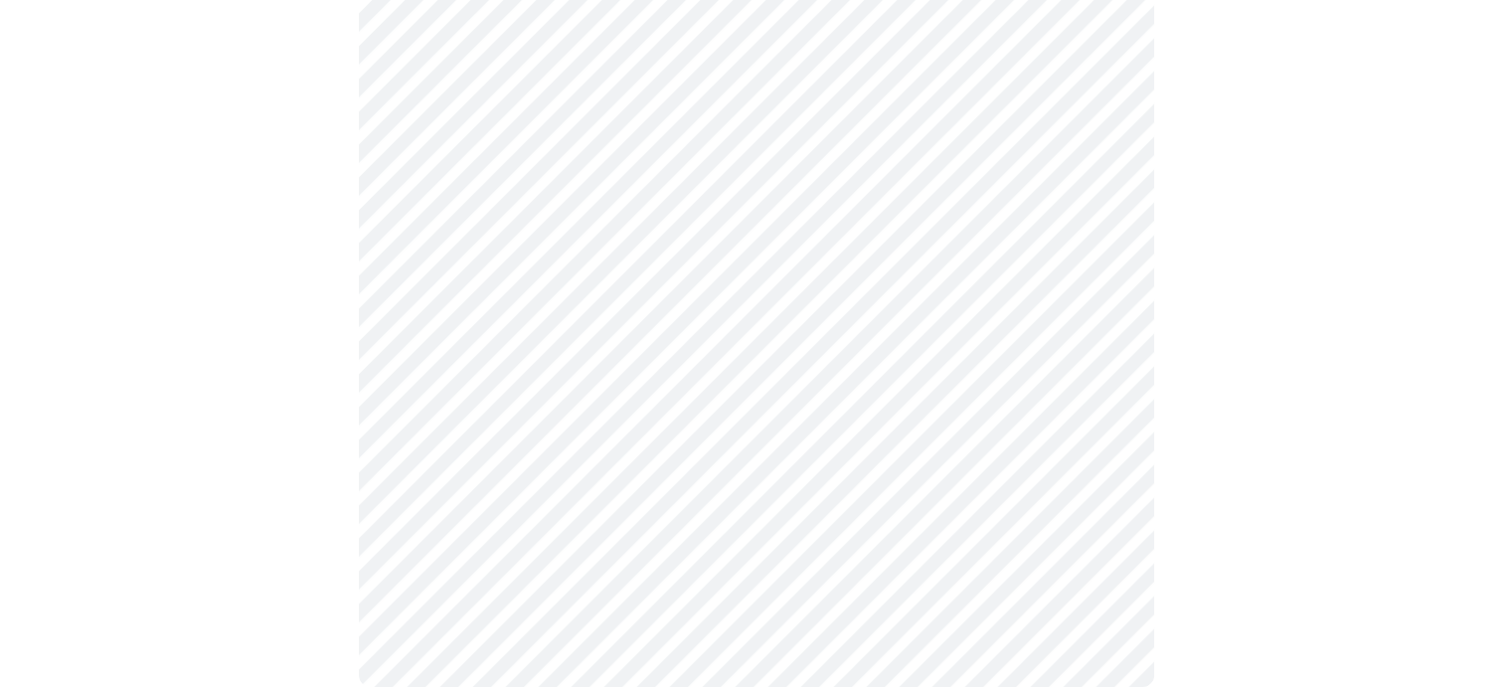
scroll to position [1872, 0]
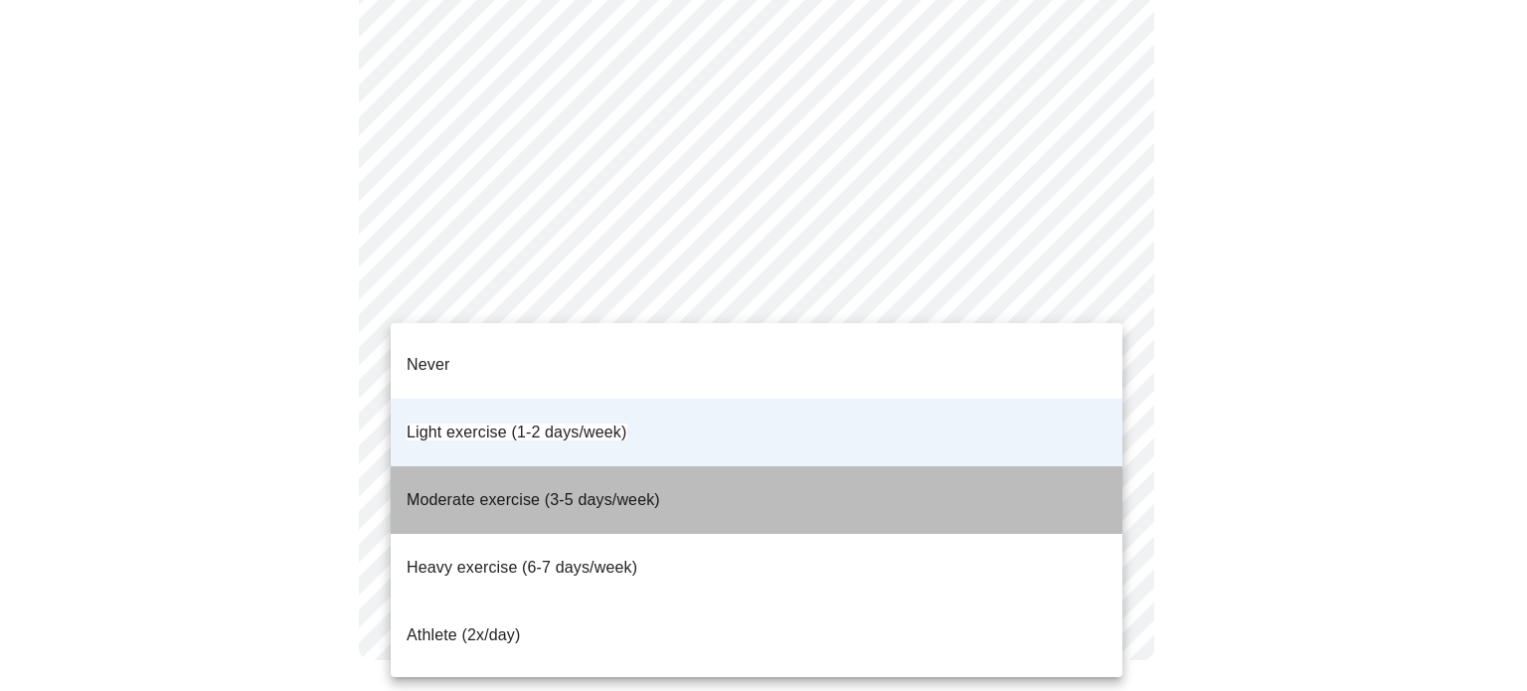
click at [913, 466] on li "Moderate exercise (3-5 days/week)" at bounding box center [756, 500] width 731 height 68
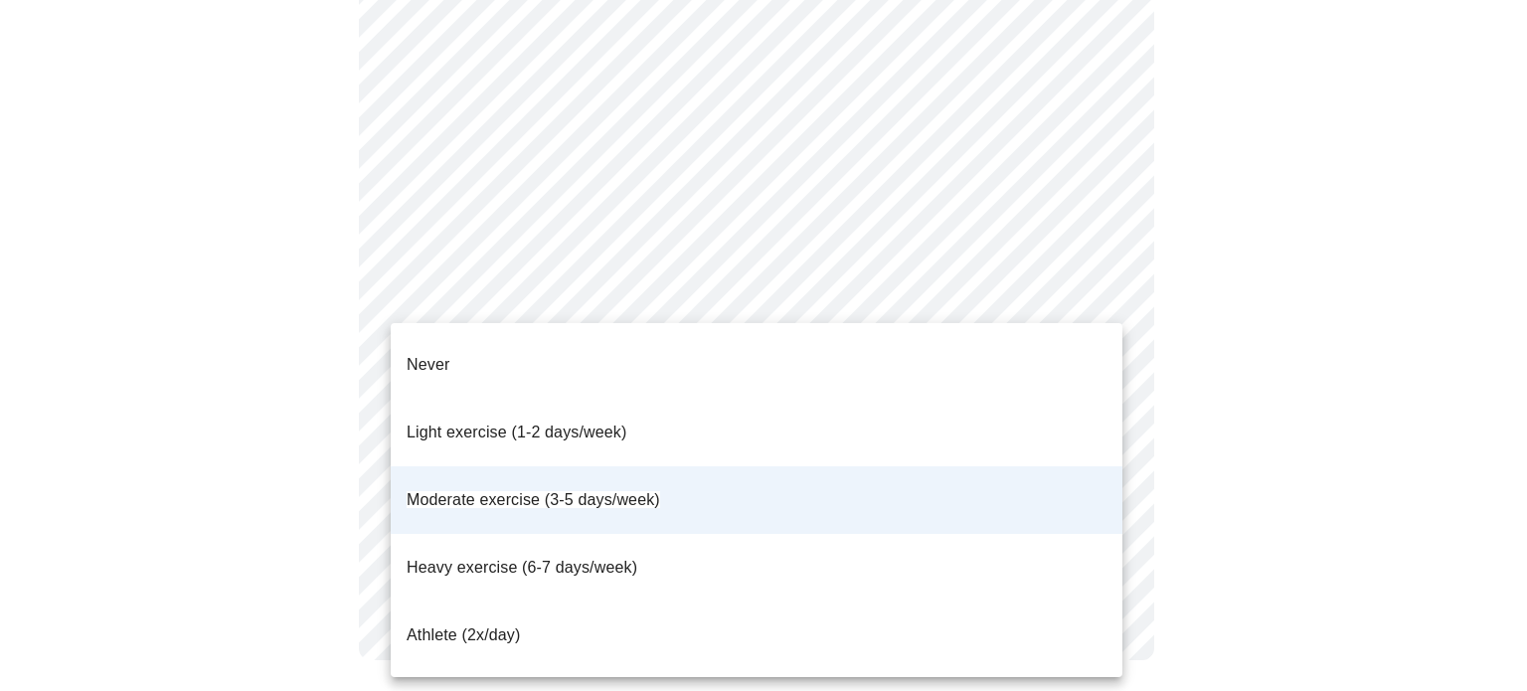
click at [1423, 374] on div at bounding box center [763, 345] width 1527 height 691
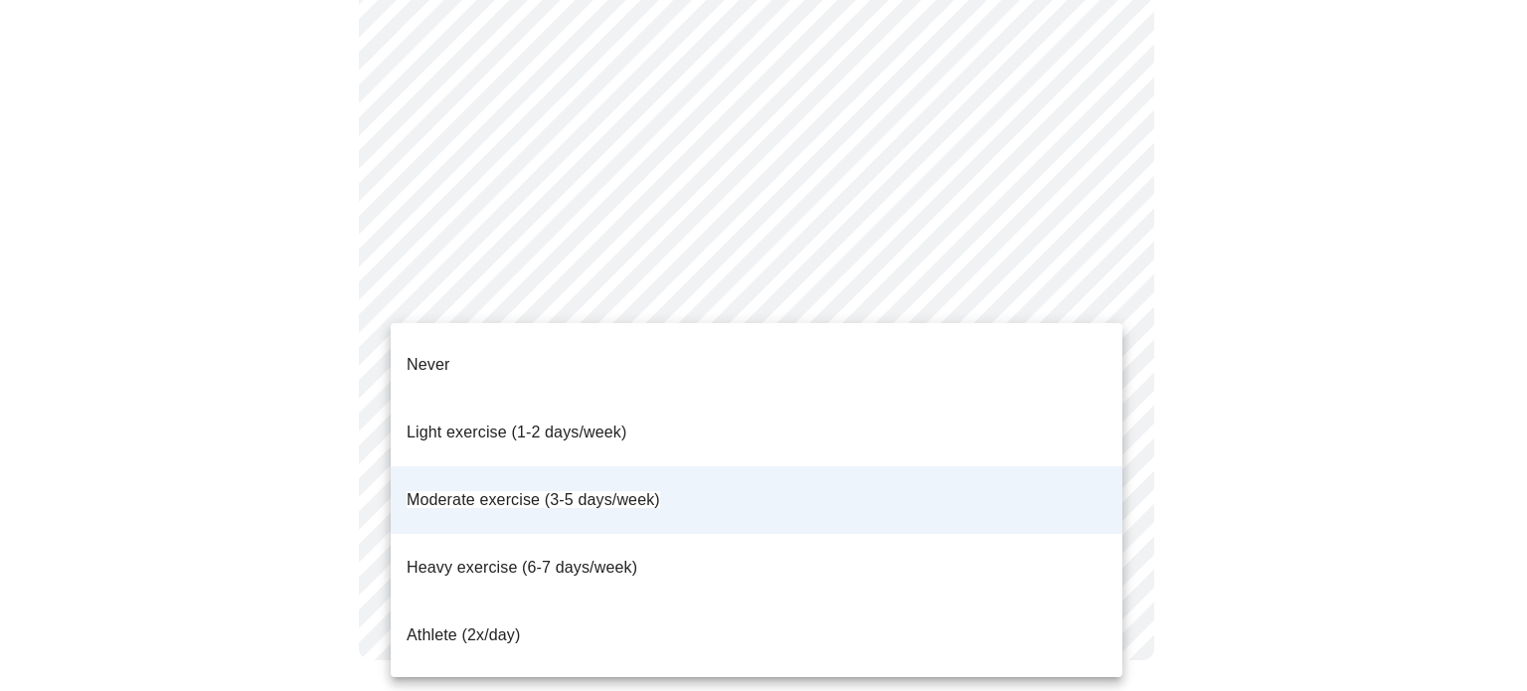
click at [779, 380] on li "Never" at bounding box center [756, 365] width 731 height 68
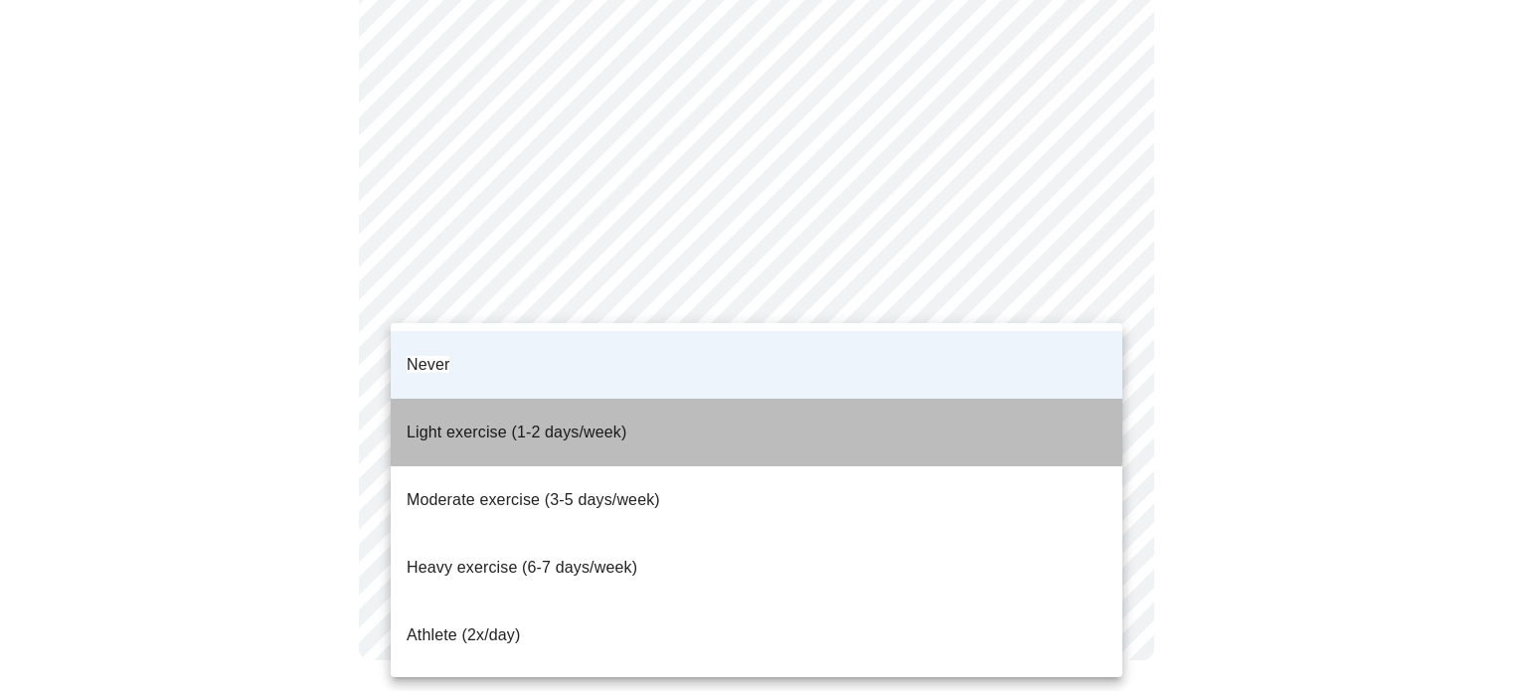
click at [700, 399] on li "Light exercise (1-2 days/week)" at bounding box center [756, 433] width 731 height 68
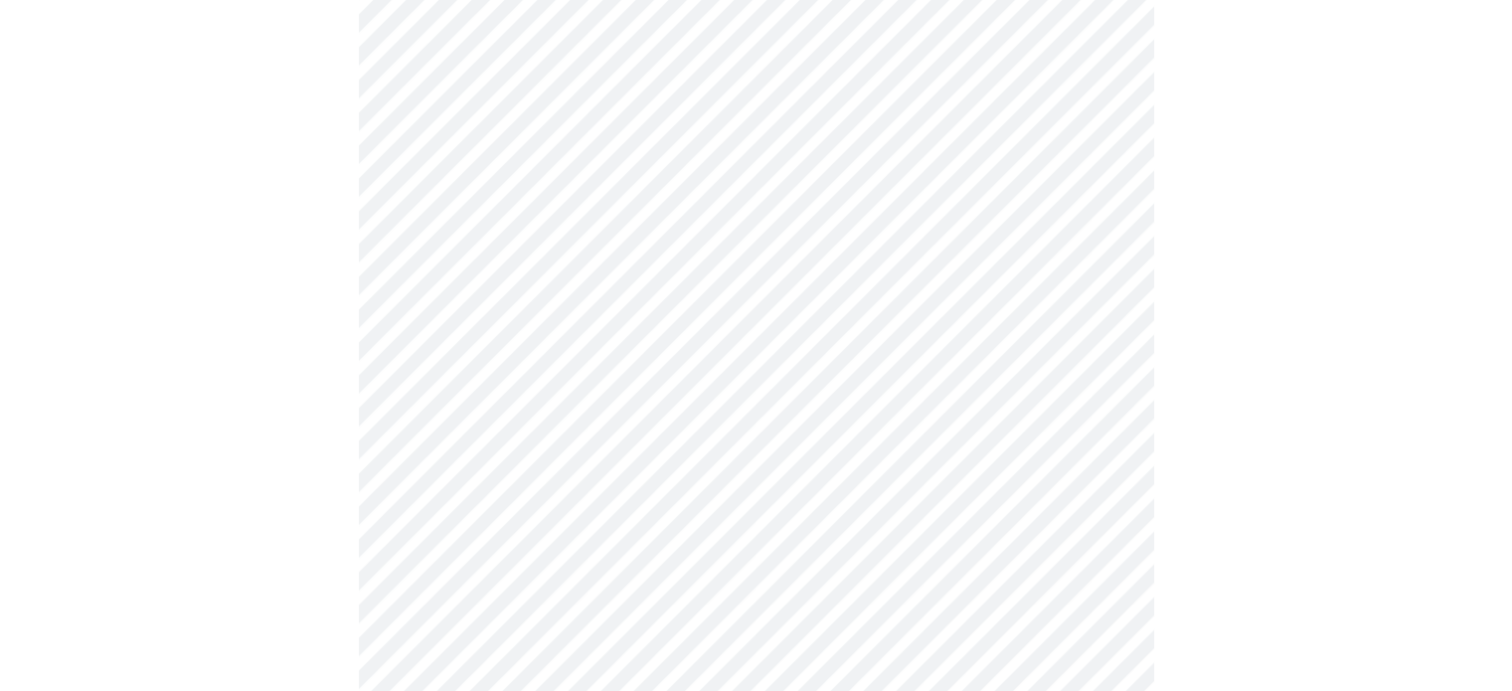
scroll to position [398, 0]
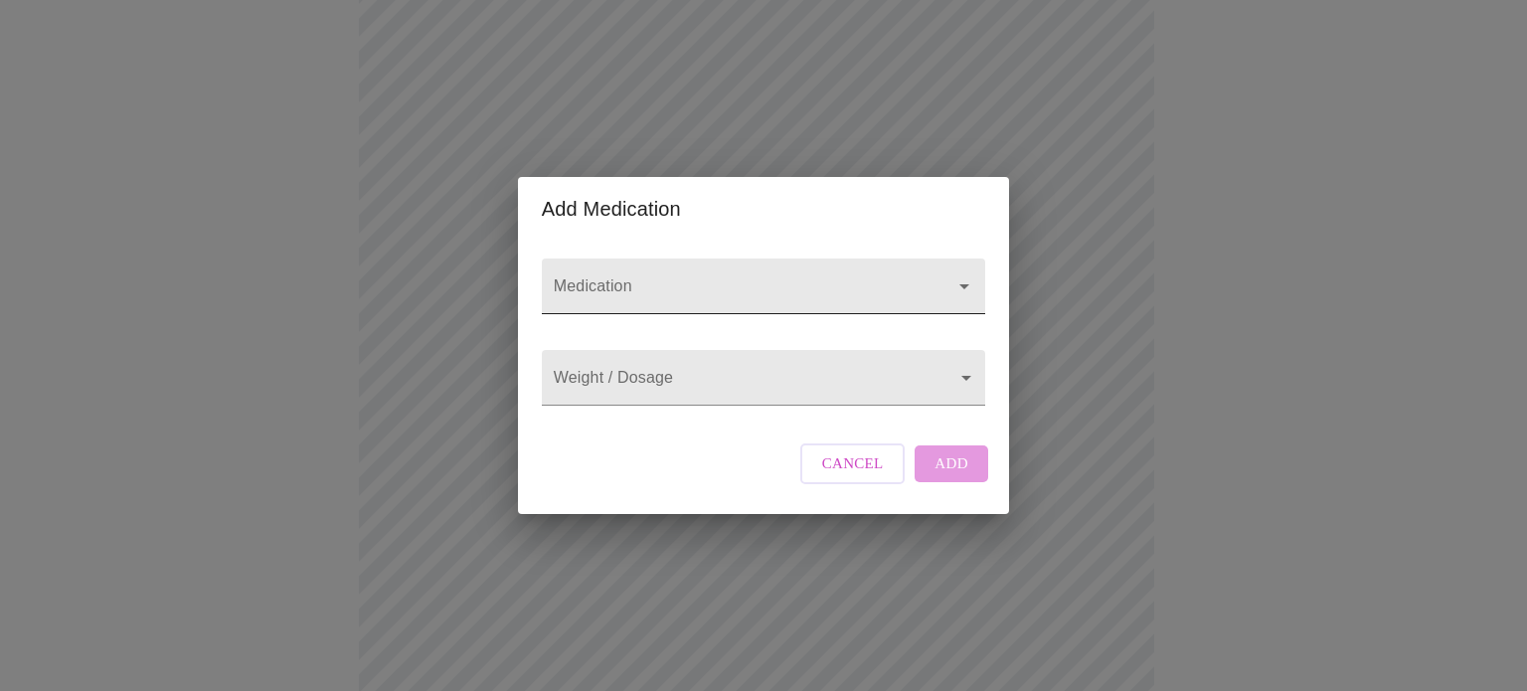
click at [610, 258] on div at bounding box center [763, 286] width 443 height 56
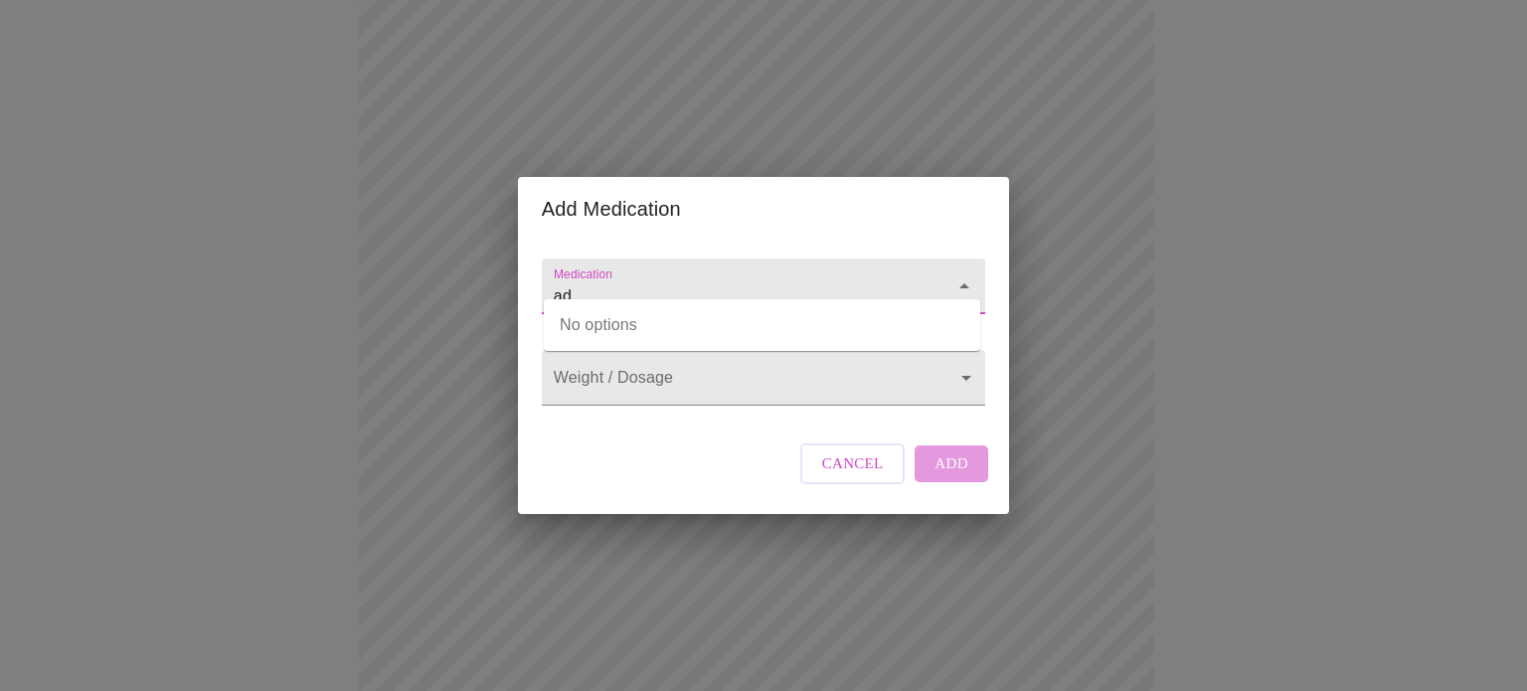
click at [748, 277] on input "ad" at bounding box center [735, 295] width 371 height 37
type input "a"
type input "A"
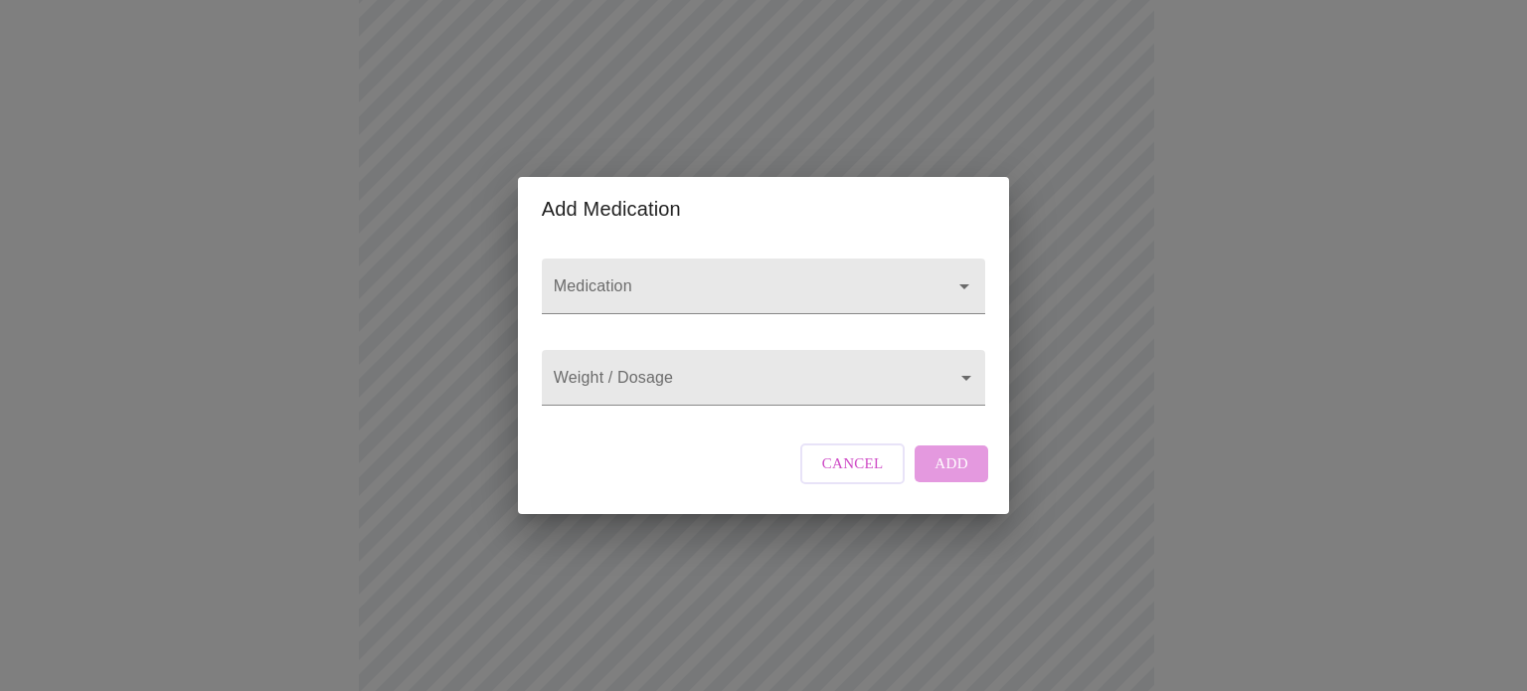
click at [1326, 203] on div "Add Medication Medication Weight / Dosage ​ Cancel Add" at bounding box center [763, 345] width 1527 height 691
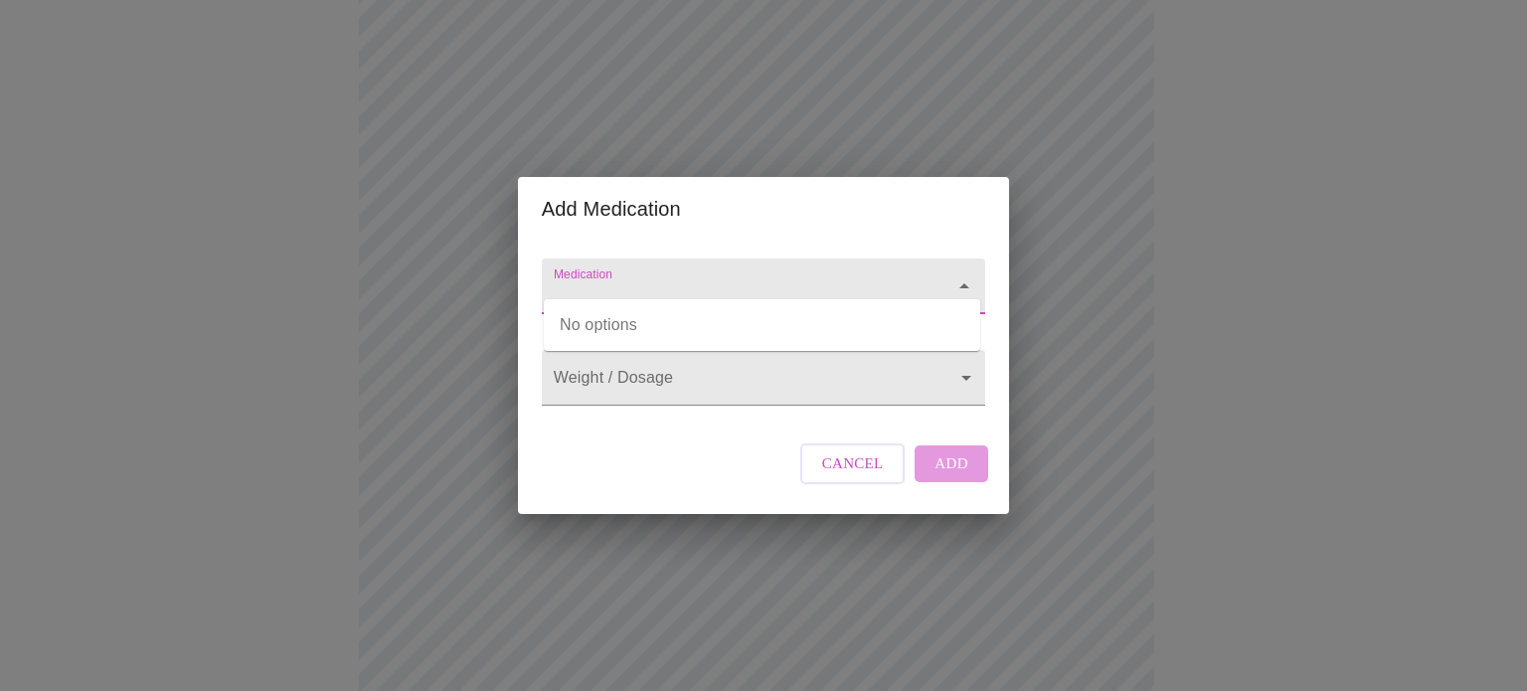
click at [624, 277] on input "Medication" at bounding box center [735, 295] width 371 height 37
type input "a"
type input "d"
type input "adderal"
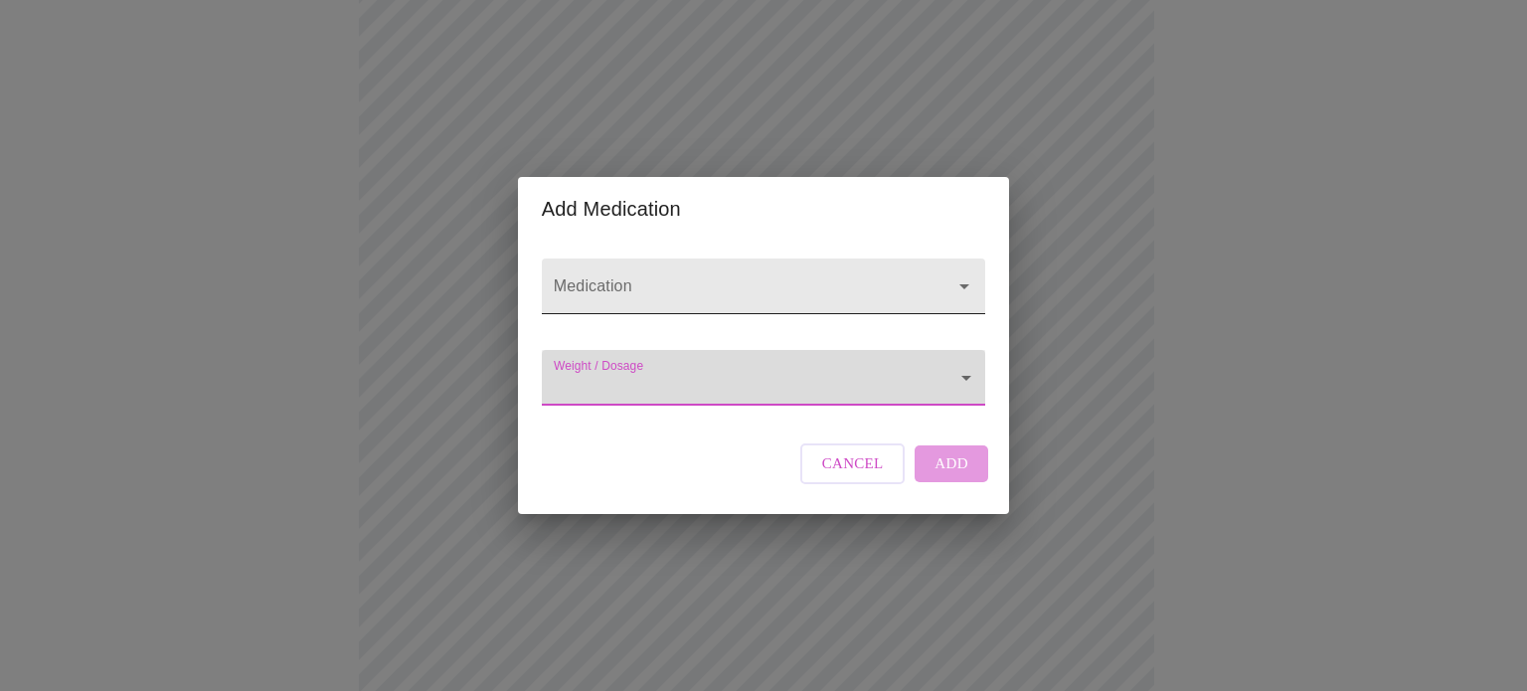
click at [931, 272] on div at bounding box center [950, 286] width 52 height 28
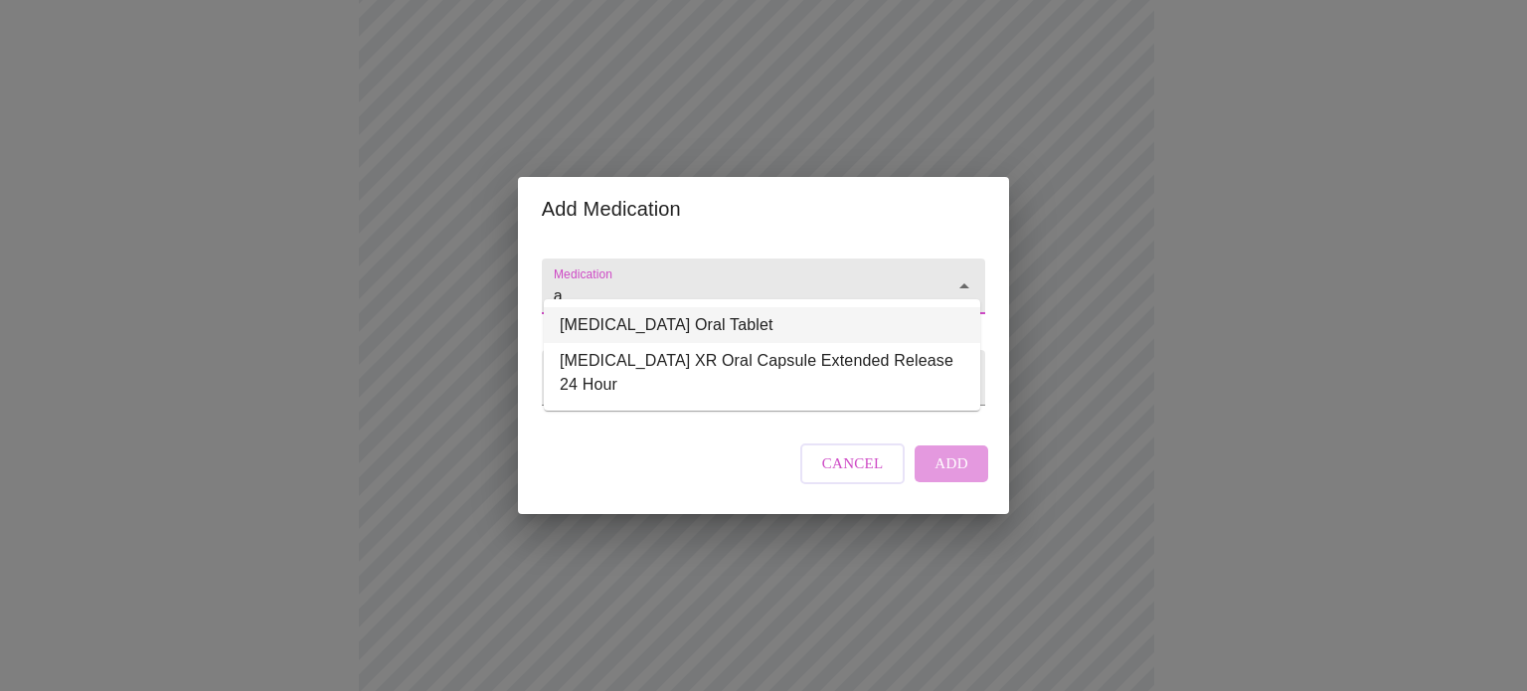
click at [888, 331] on li "[MEDICAL_DATA] Oral Tablet" at bounding box center [762, 325] width 436 height 36
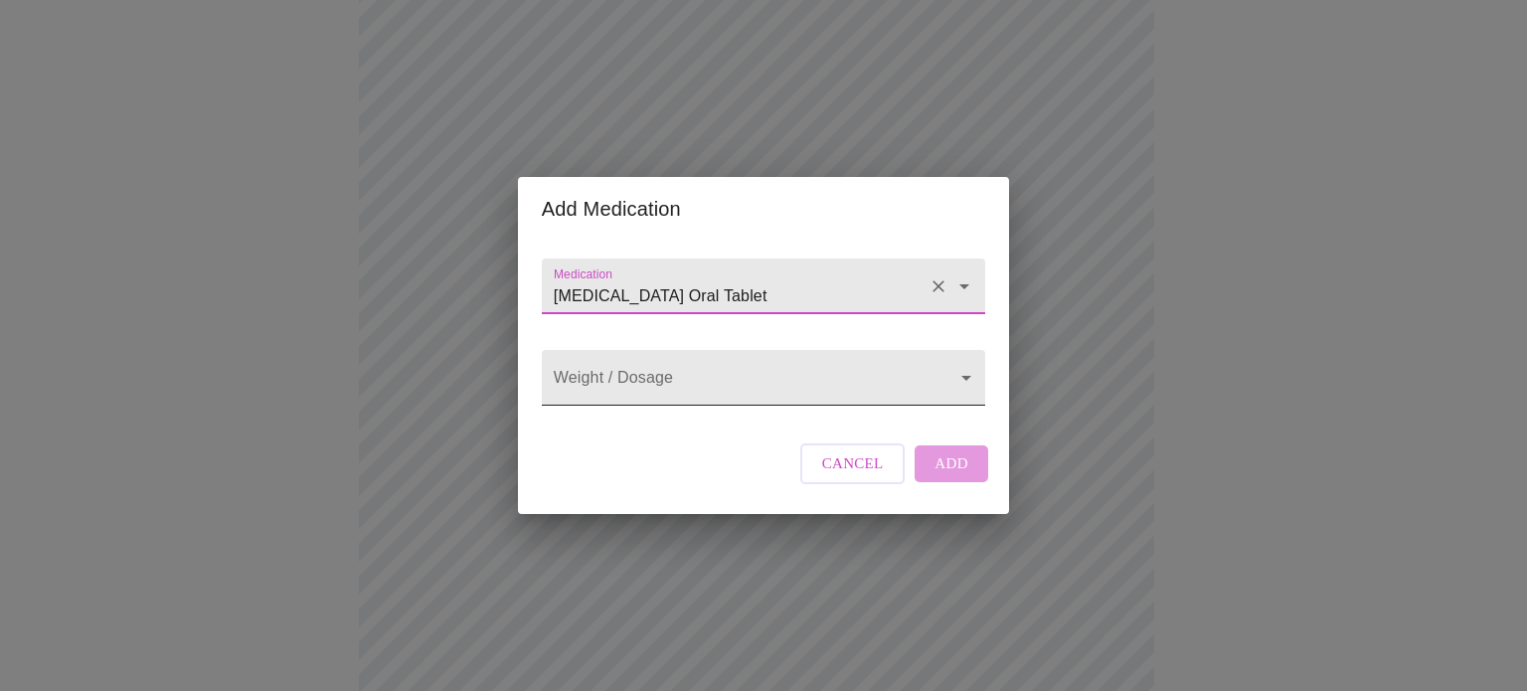
type input "[MEDICAL_DATA] Oral Tablet"
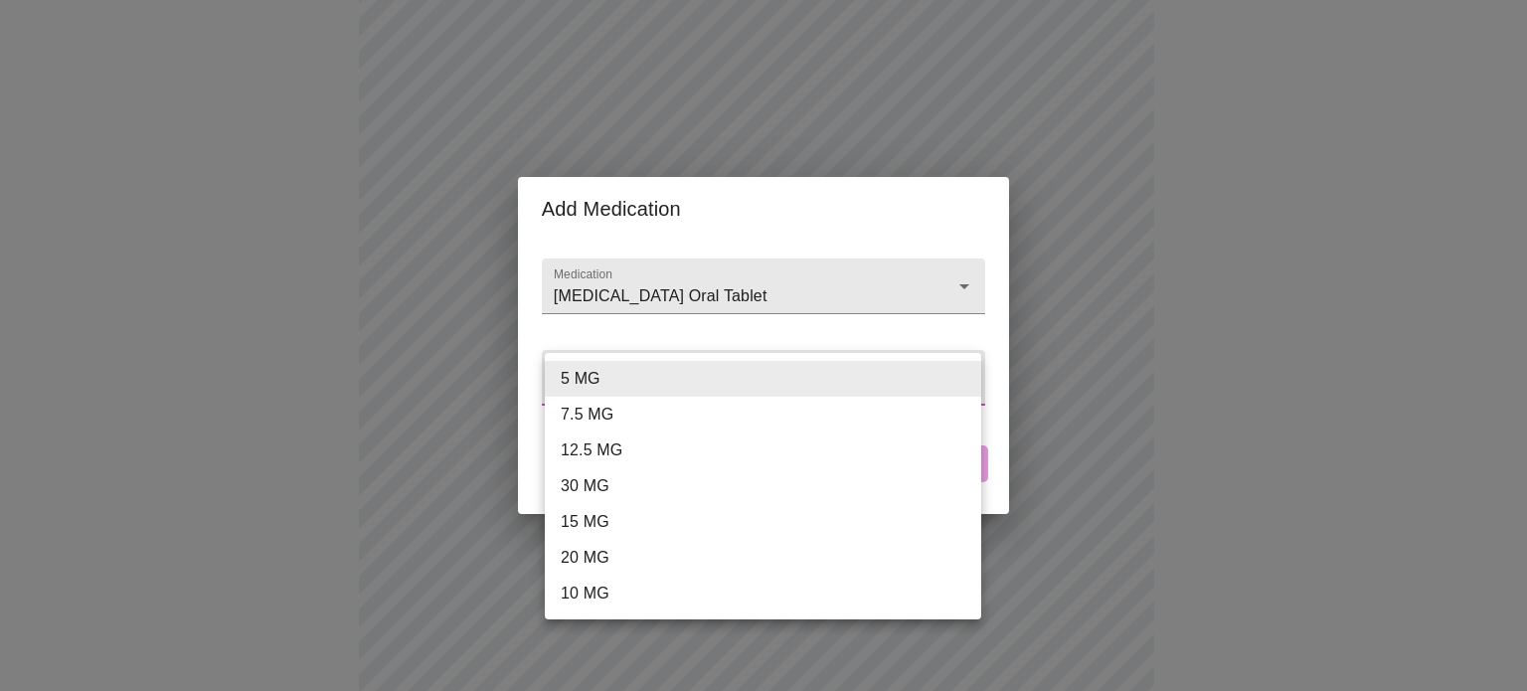
click at [784, 371] on body "MyMenopauseRx Appointments Messaging Labs Uploads Medications Community Refer a…" at bounding box center [763, 573] width 1511 height 1927
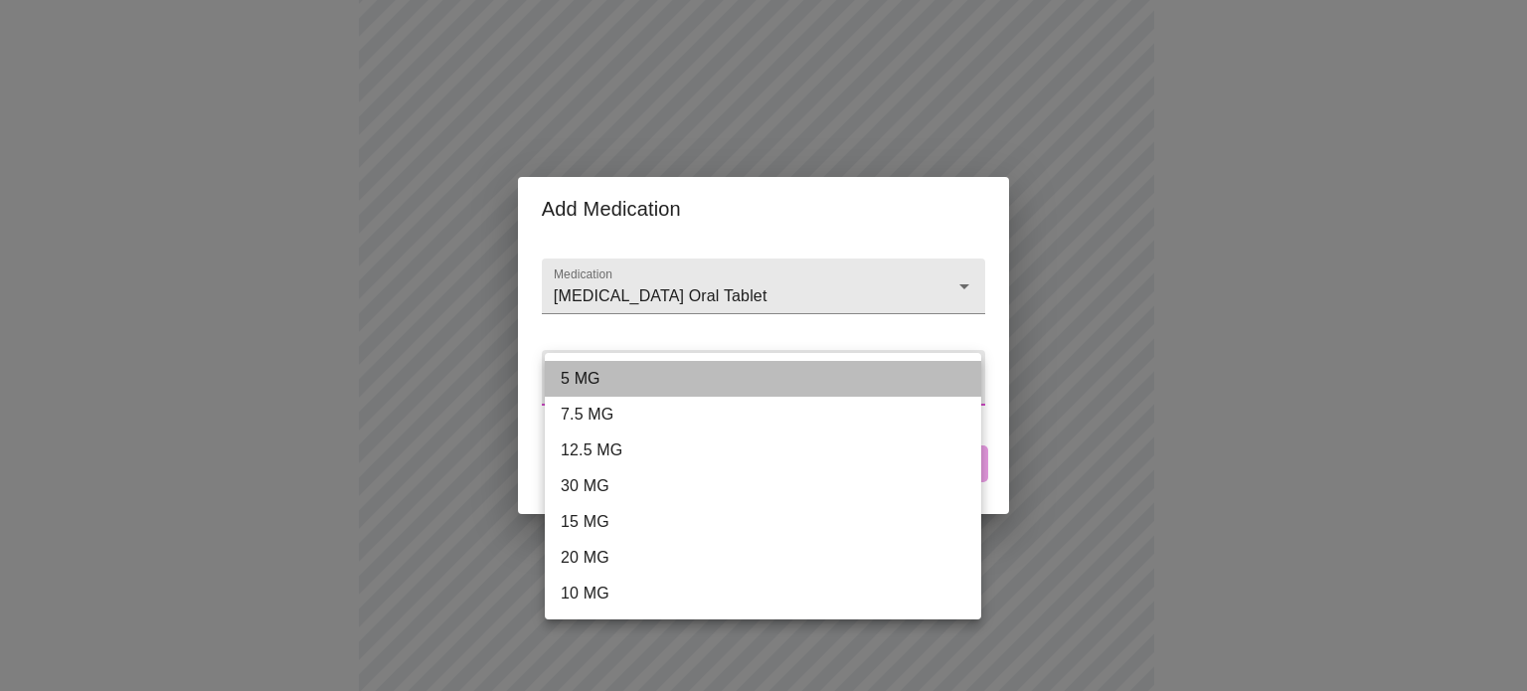
click at [674, 377] on li "5 MG" at bounding box center [763, 379] width 436 height 36
type input "5 MG"
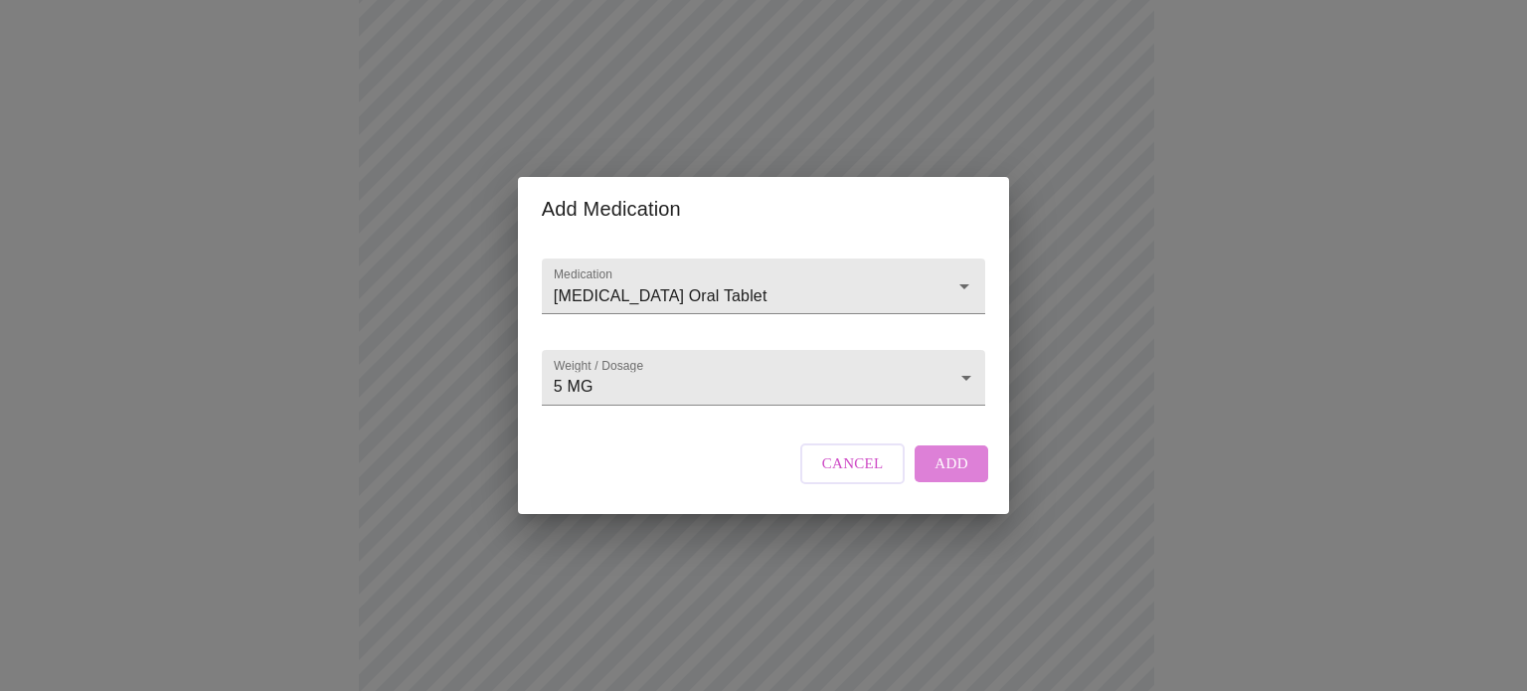
click at [960, 476] on span "Add" at bounding box center [951, 463] width 34 height 26
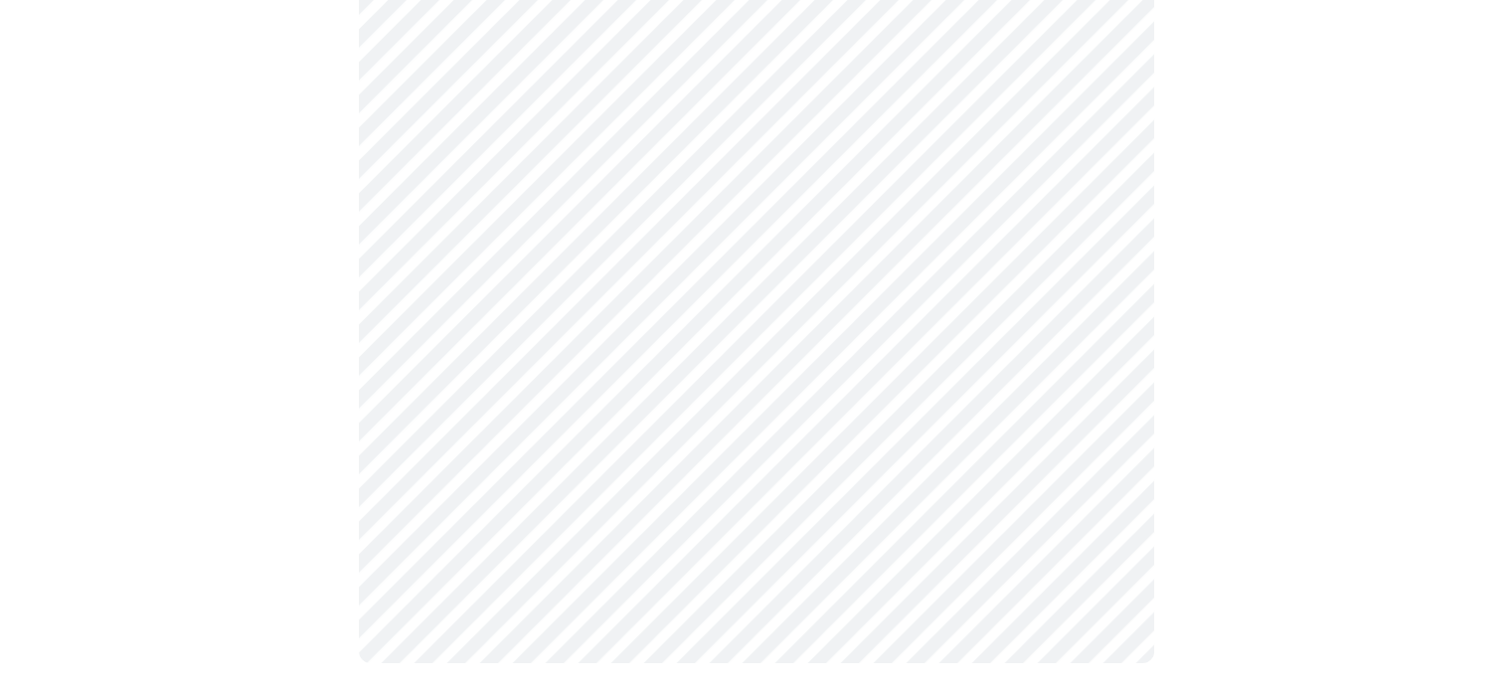
scroll to position [1308, 0]
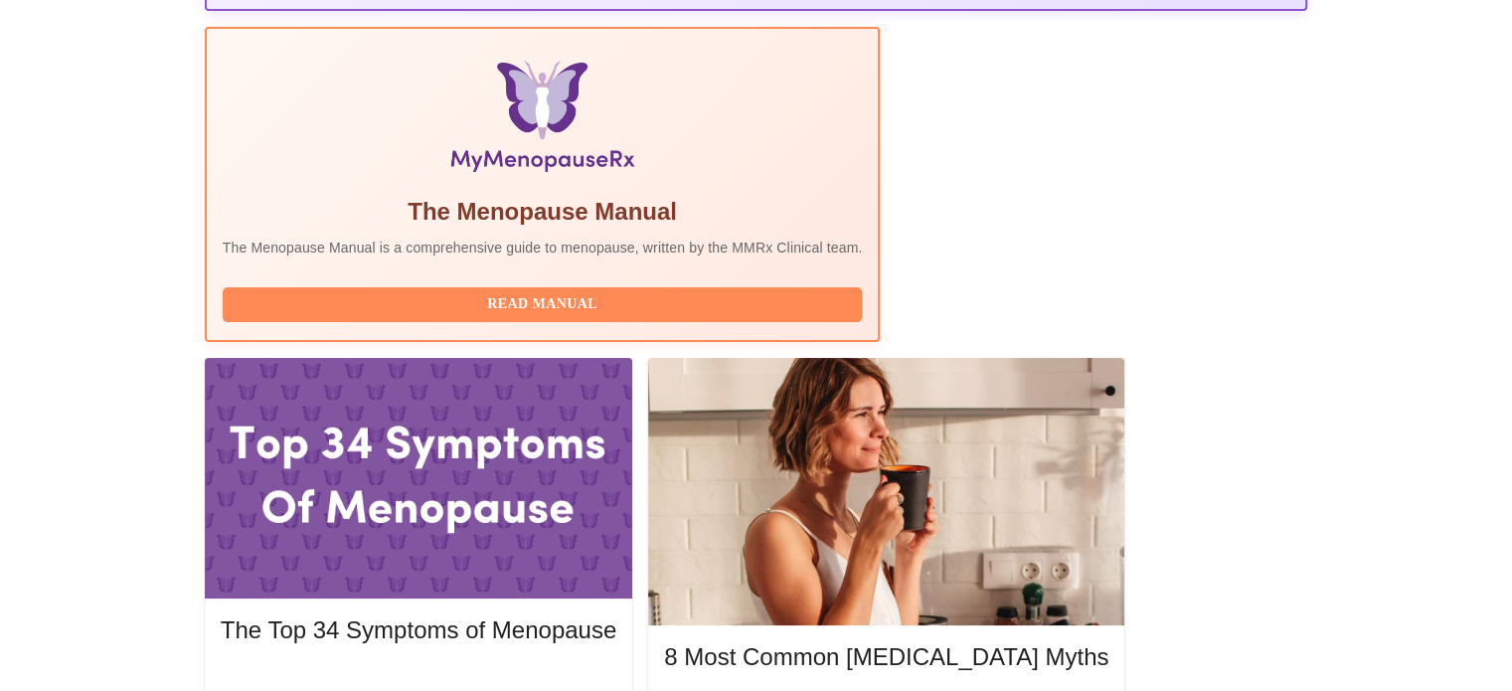
scroll to position [696, 0]
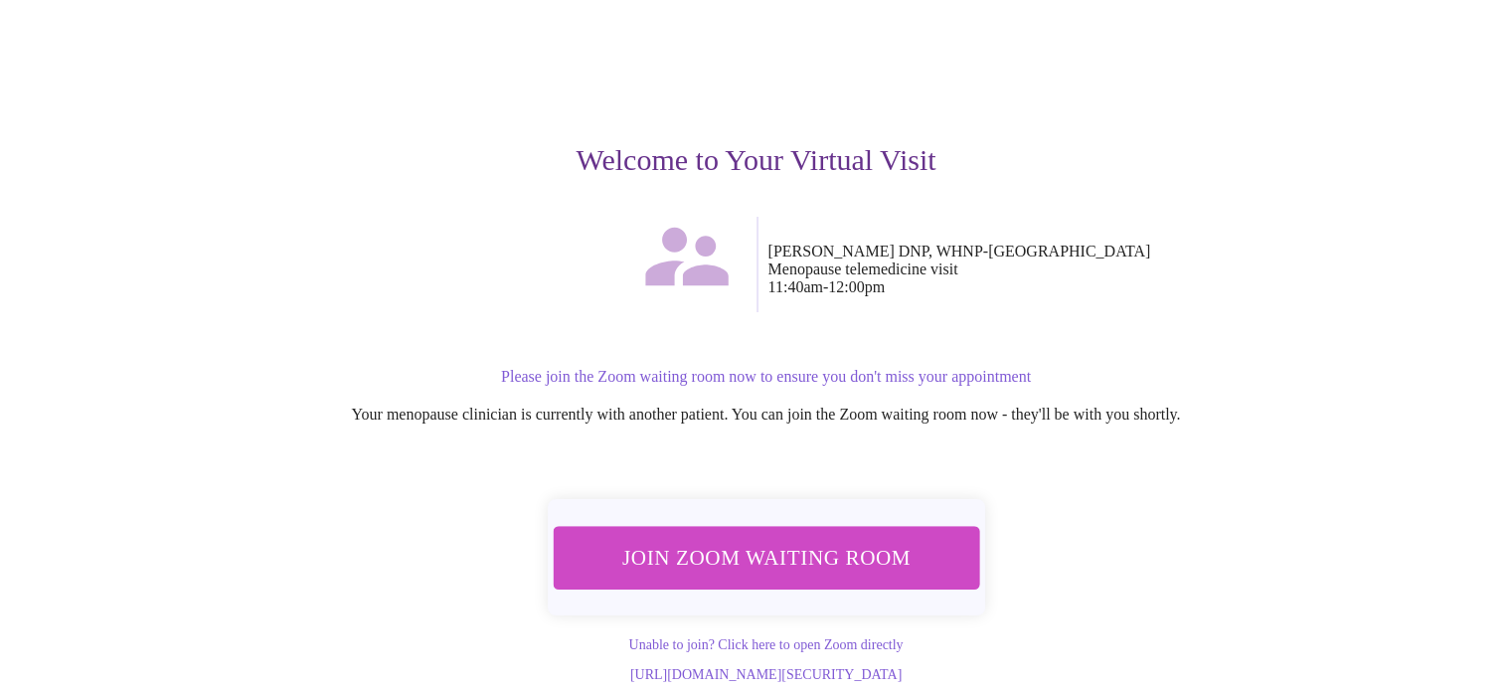
scroll to position [139, 0]
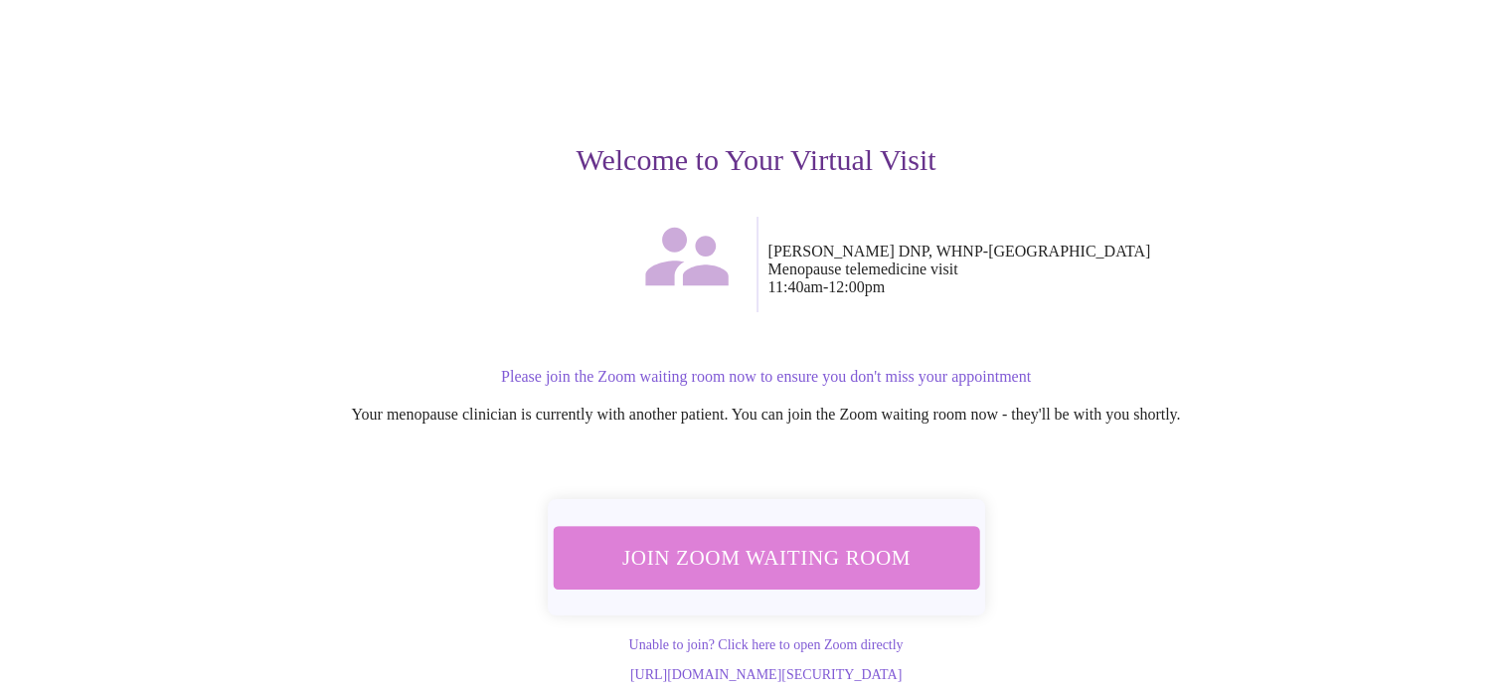
click at [767, 539] on span "Join Zoom Waiting Room" at bounding box center [765, 557] width 374 height 37
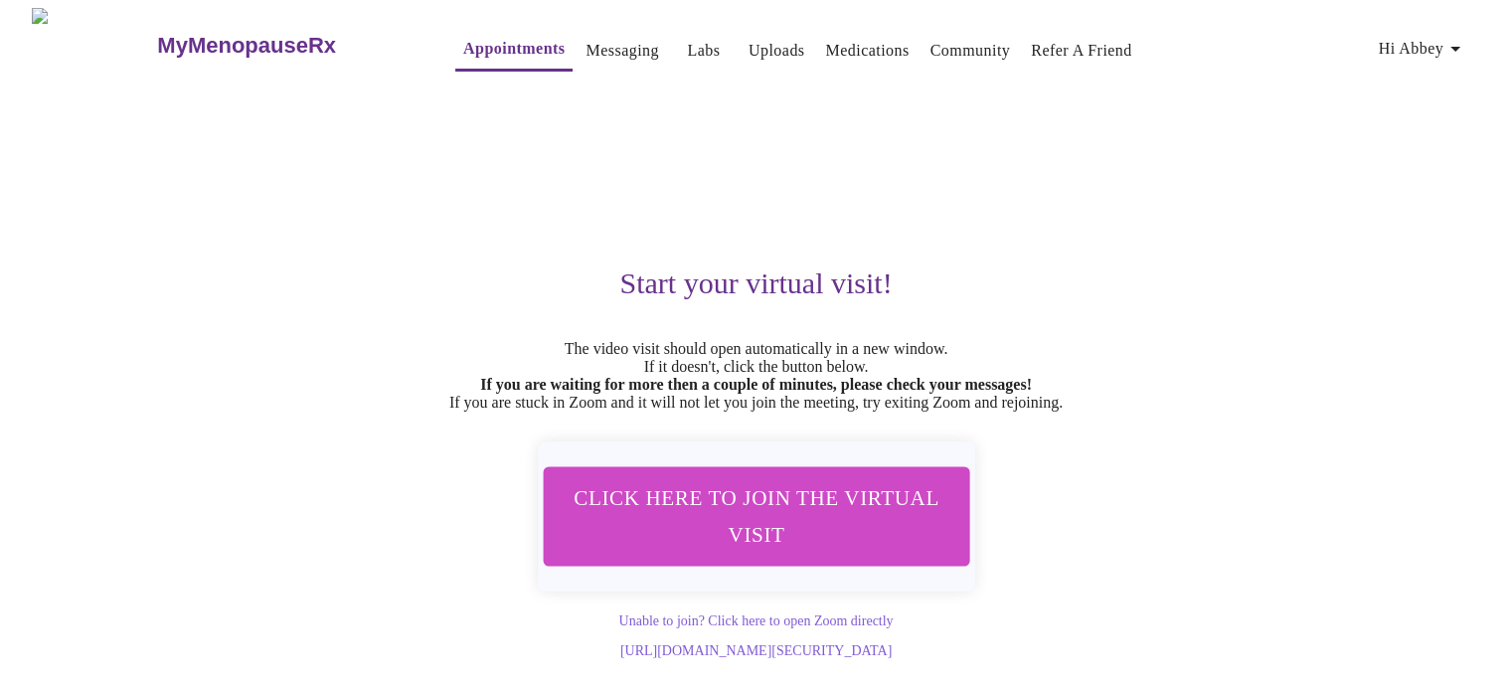
scroll to position [17, 0]
